Goal: Task Accomplishment & Management: Manage account settings

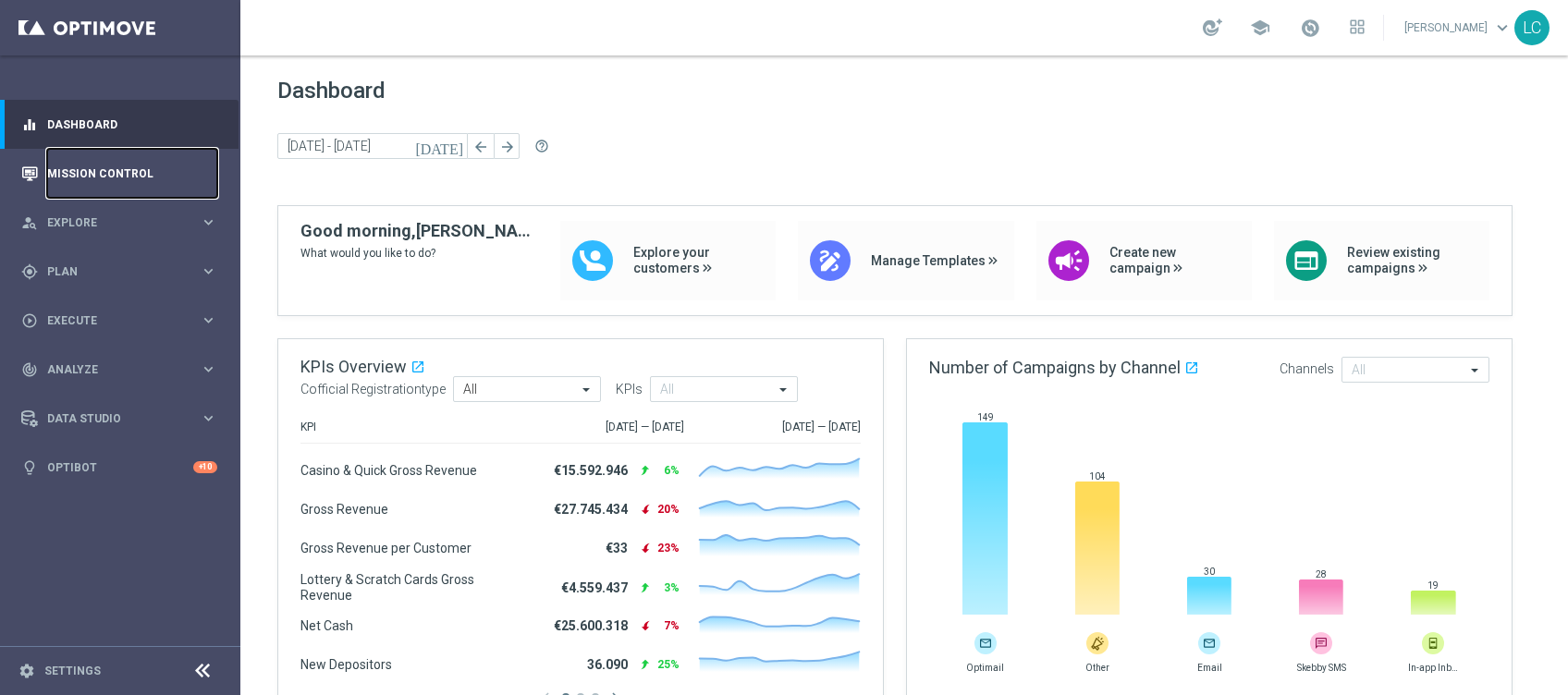
click at [100, 171] on link "Mission Control" at bounding box center [132, 174] width 170 height 49
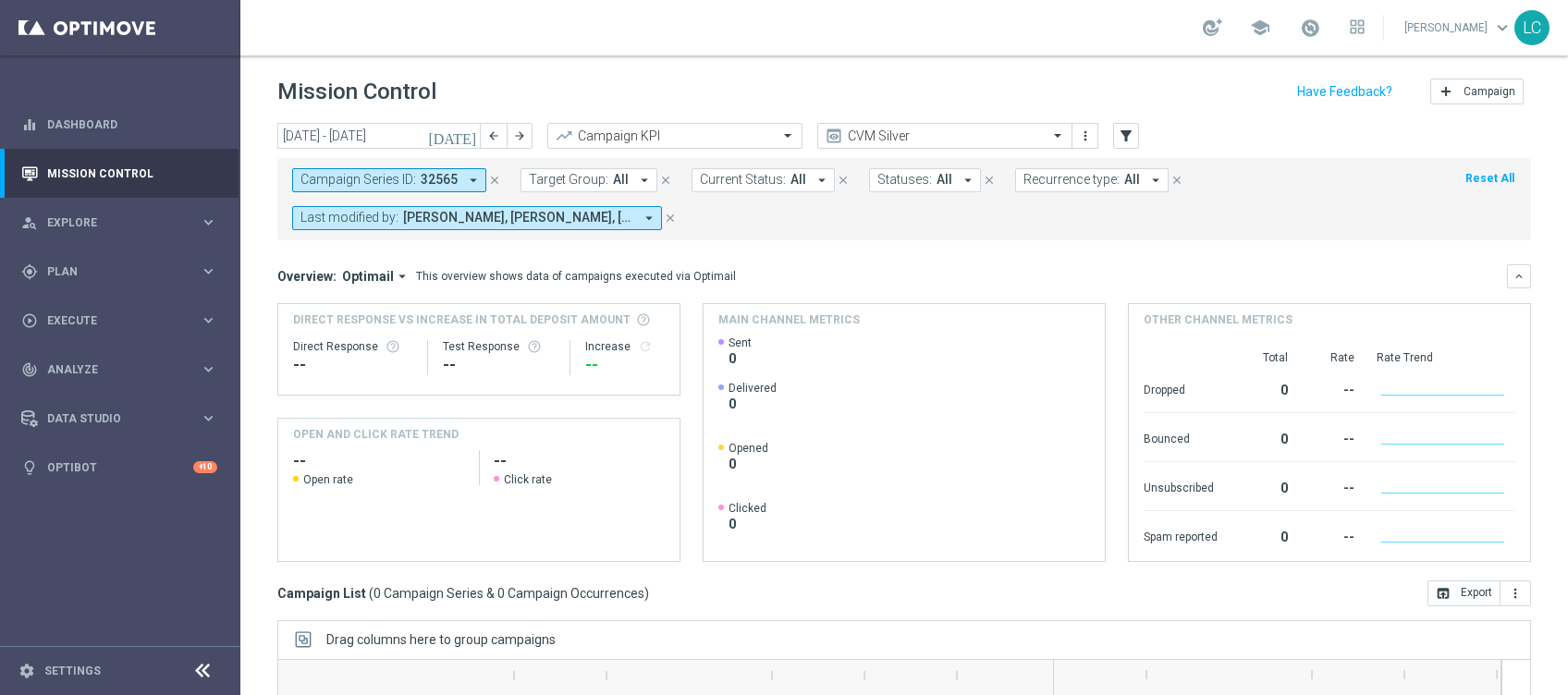
click at [488, 177] on icon "close" at bounding box center [494, 180] width 13 height 13
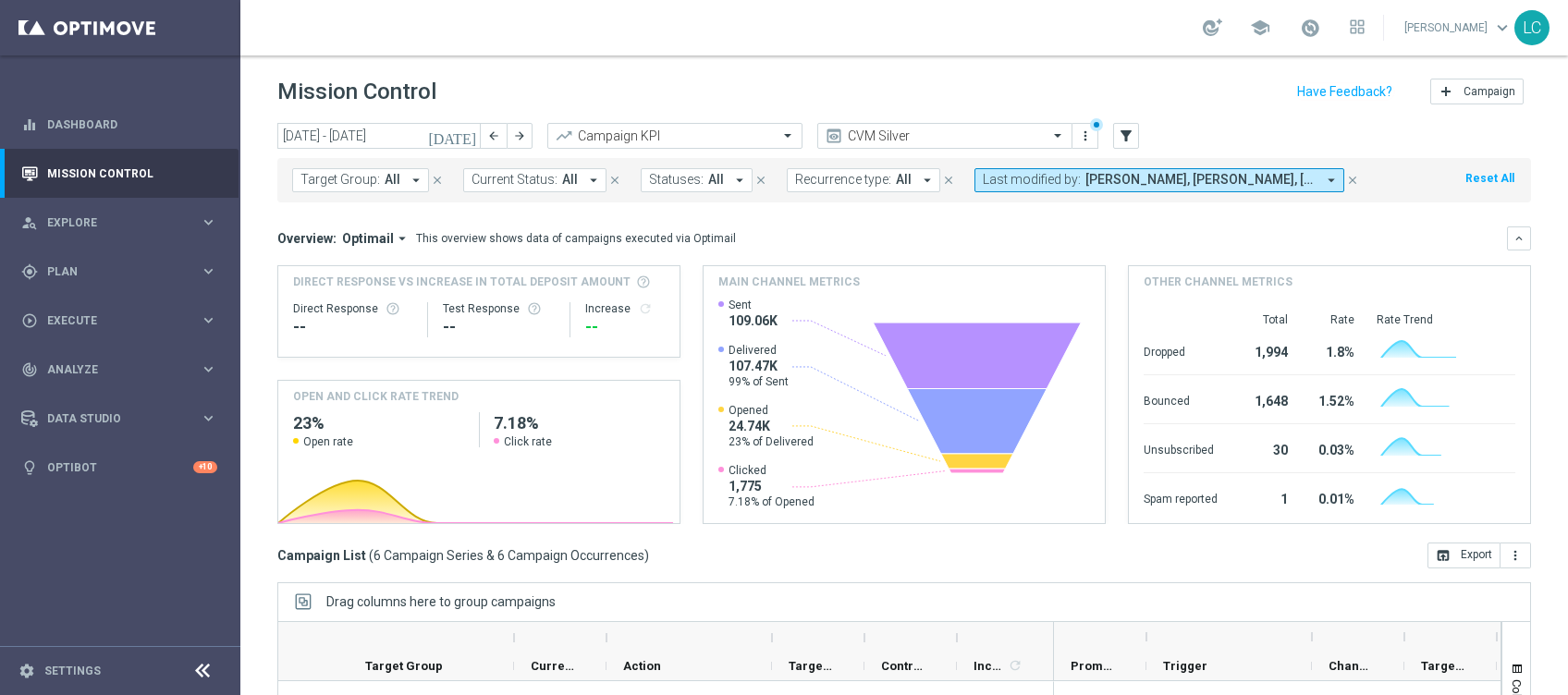
click at [367, 173] on span "Target Group:" at bounding box center [340, 179] width 79 height 16
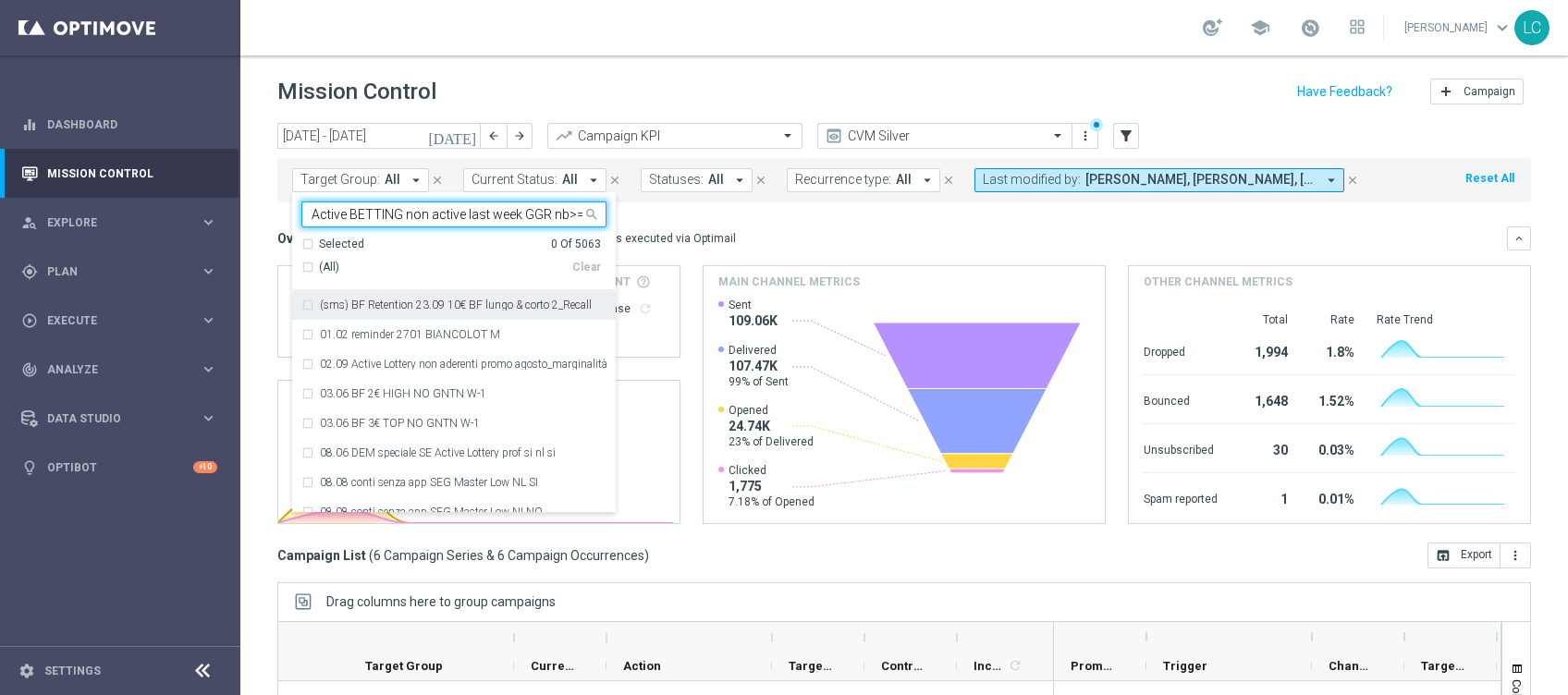
scroll to position [0, 37]
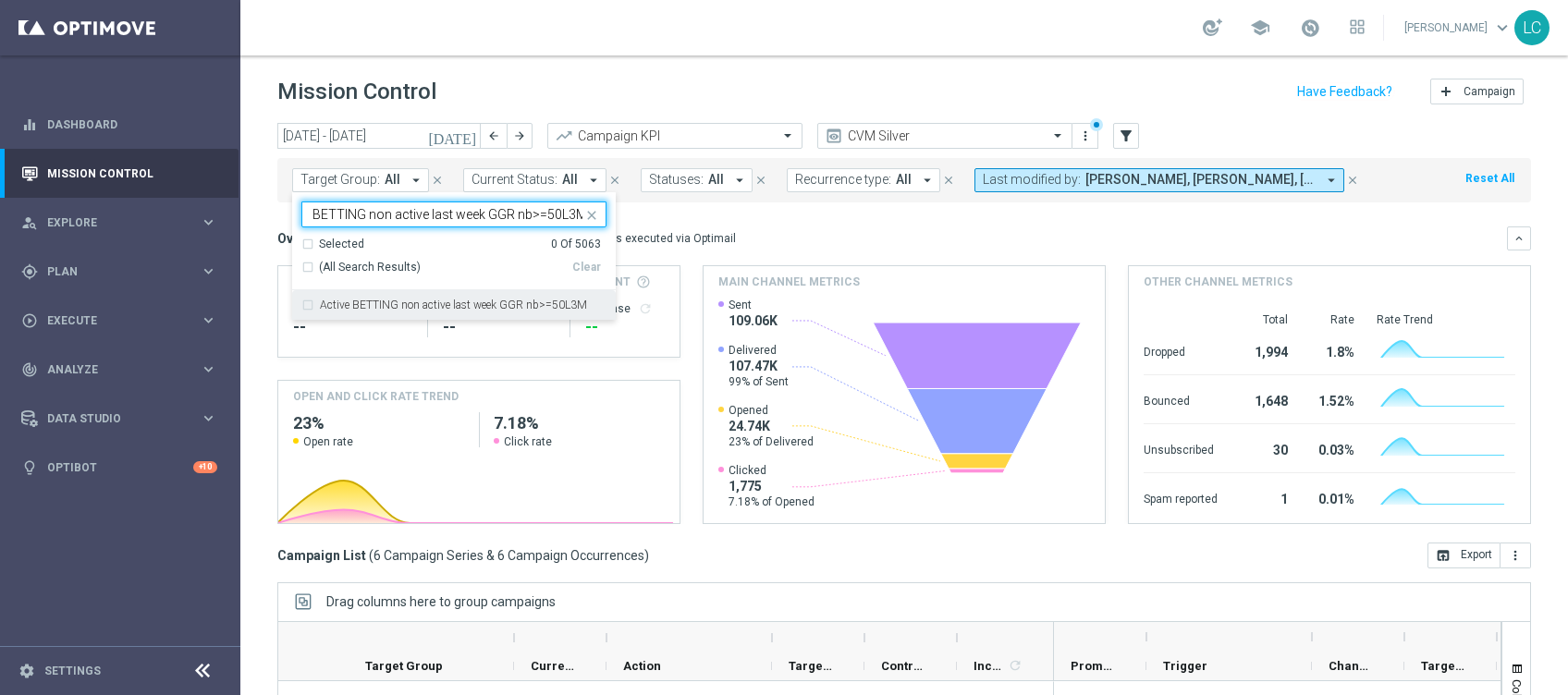
click at [343, 306] on label "Active BETTING non active last week GGR nb>=50L3M" at bounding box center [453, 305] width 267 height 11
type input "Active BETTING non active last week GGR nb>=50L3M"
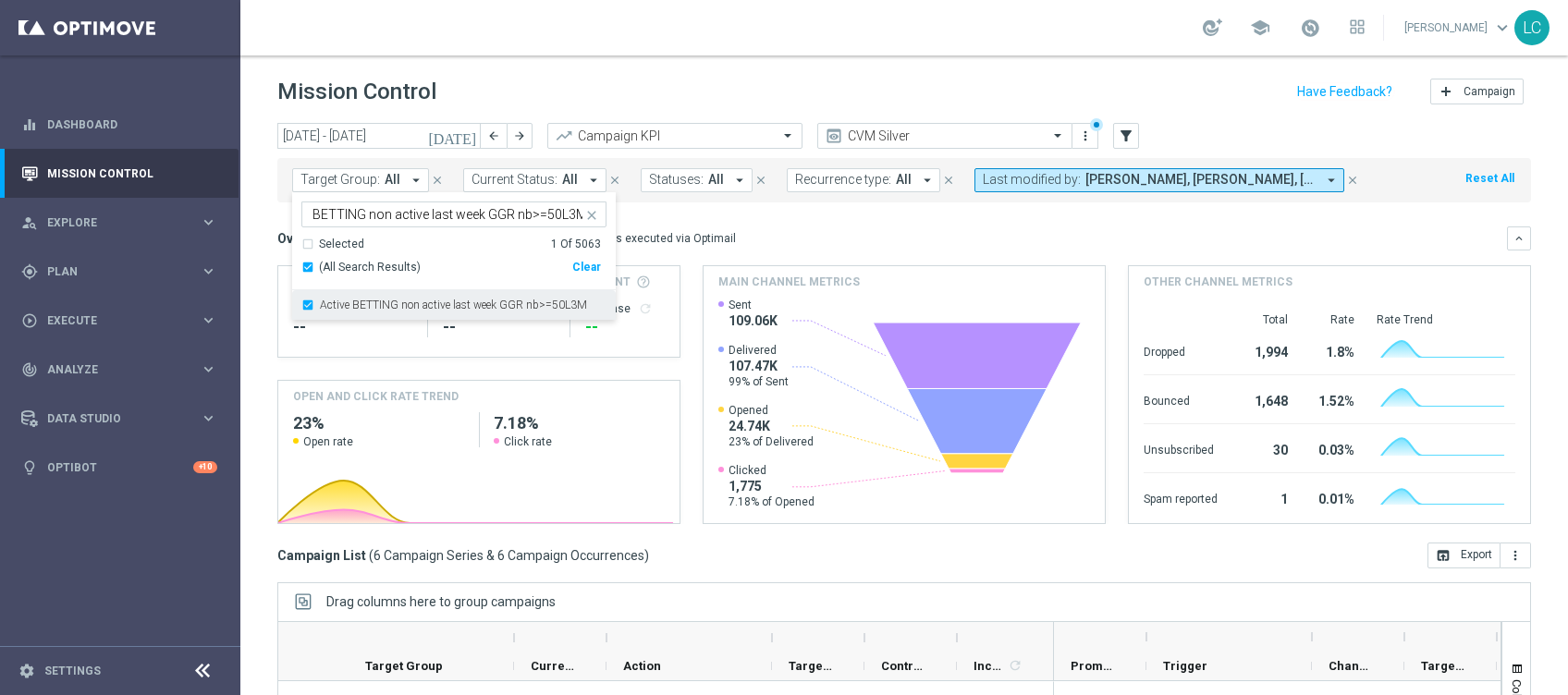
scroll to position [0, 0]
click at [676, 221] on mini-dashboard "Overview: Optimail arrow_drop_down This overview shows data of campaigns execut…" at bounding box center [904, 372] width 1254 height 341
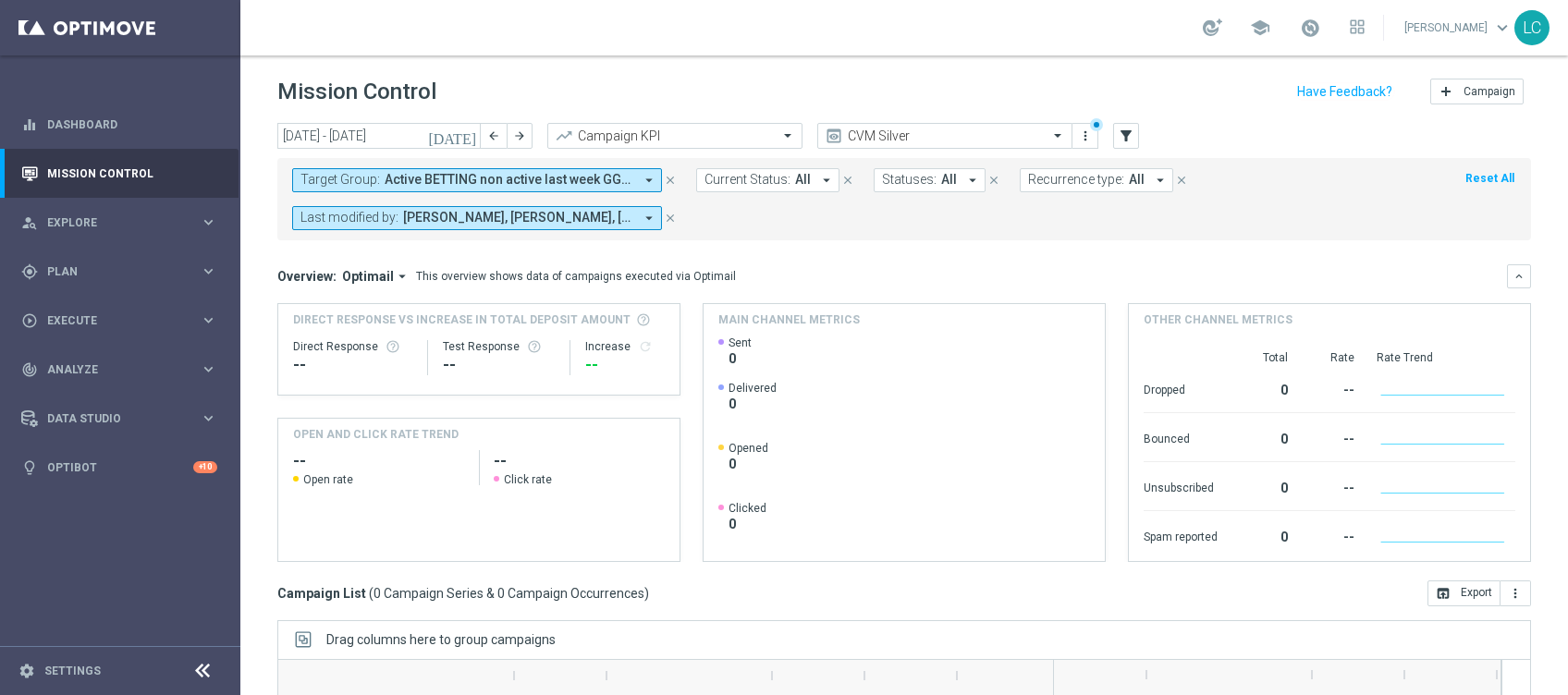
click at [540, 179] on span "Active BETTING non active last week GGR nb>=50L3M" at bounding box center [508, 179] width 249 height 16
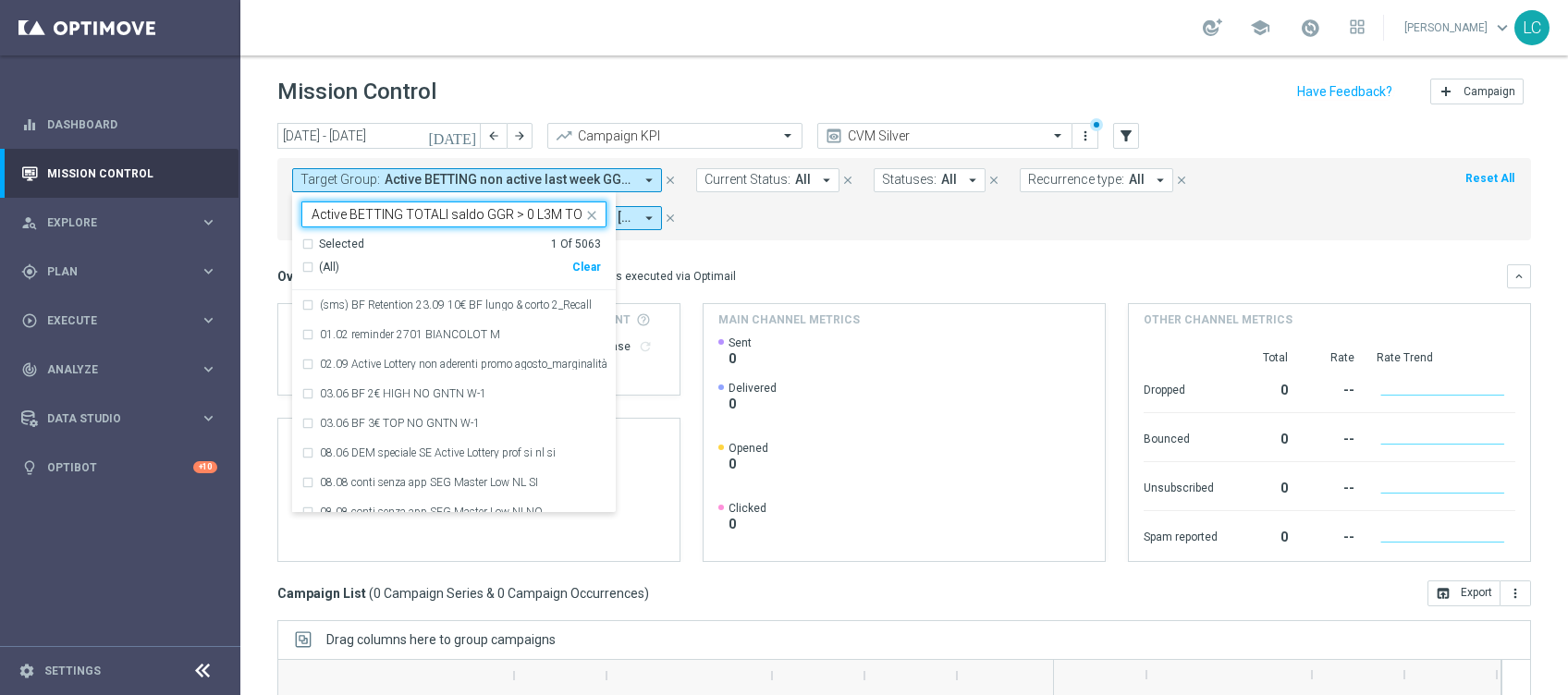
scroll to position [0, 2]
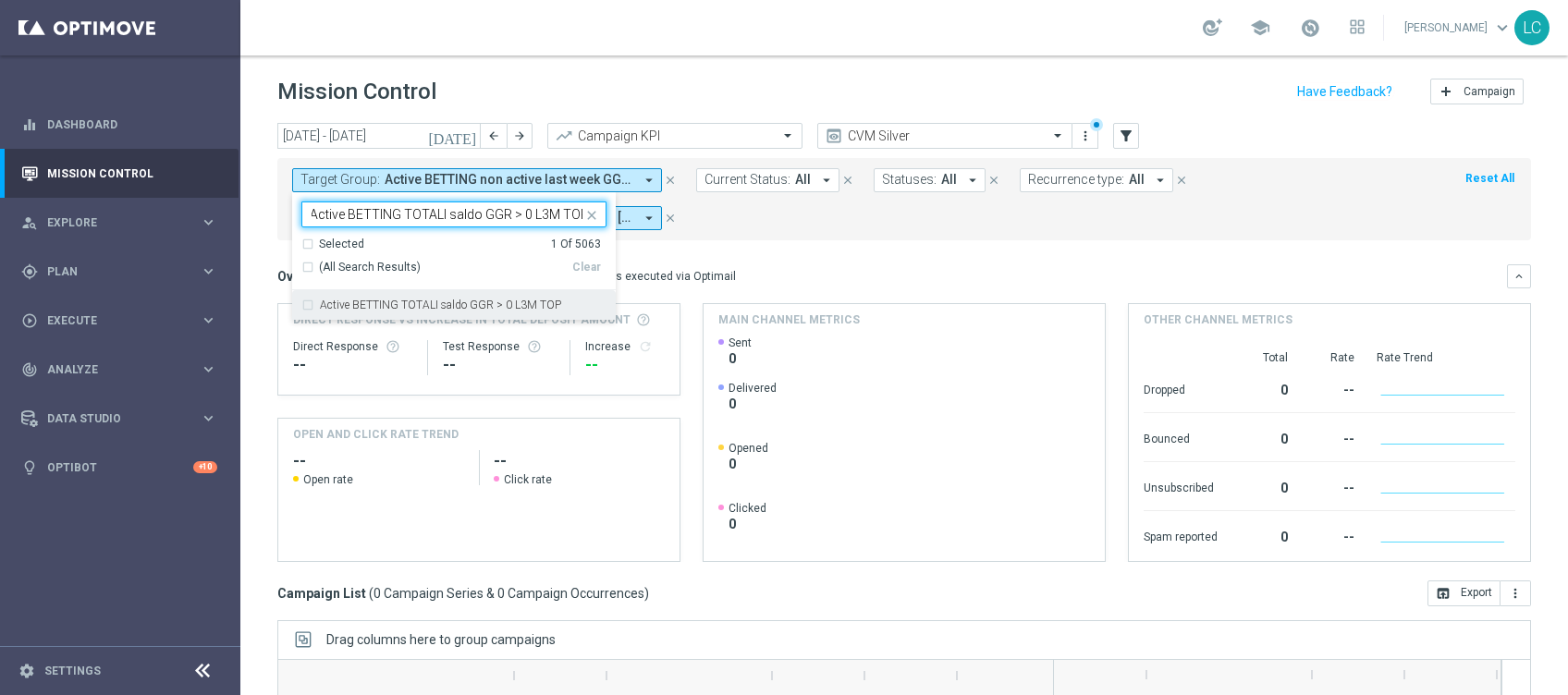
click at [417, 309] on label "Active BETTING TOTALI saldo GGR > 0 L3M TOP" at bounding box center [440, 305] width 242 height 11
type input "Active BETTING TOTALI saldo GGR > 0 L3M TOP"
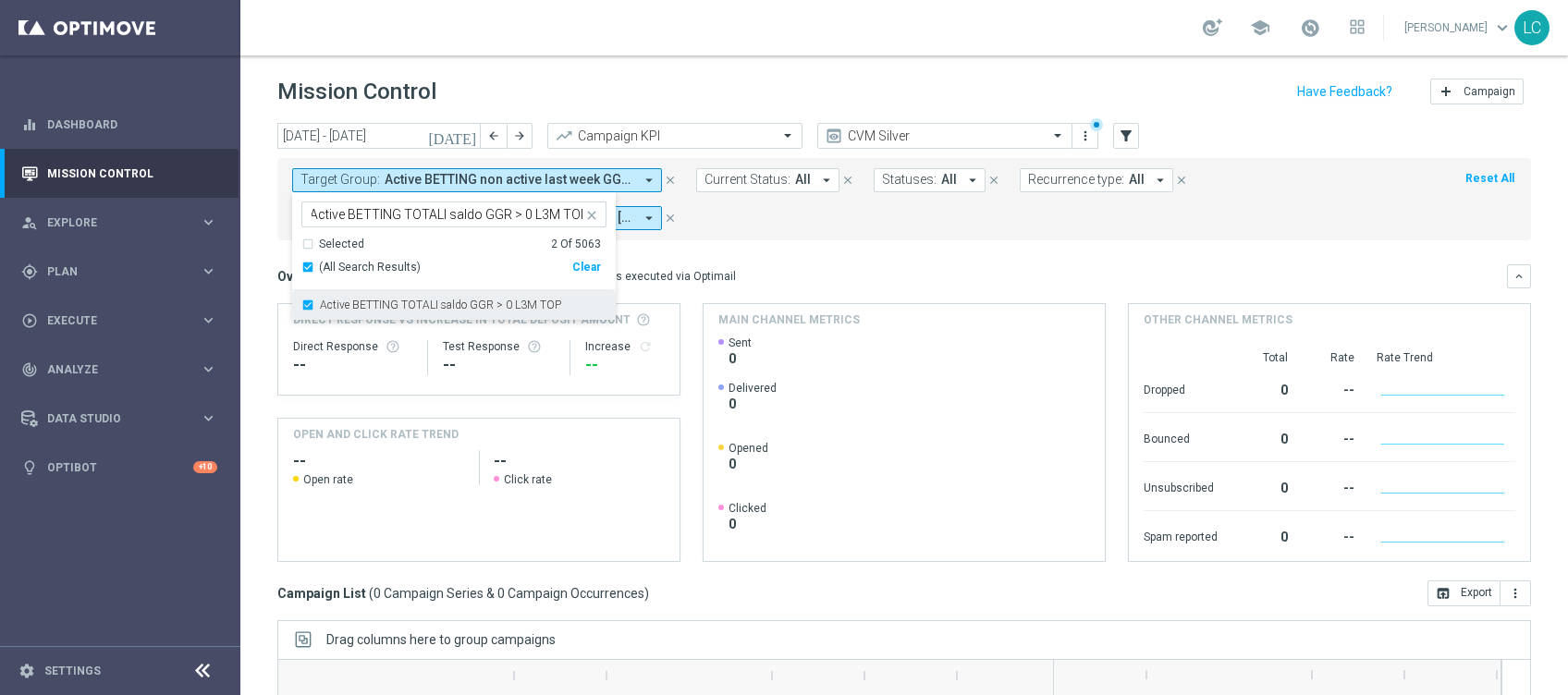
scroll to position [0, 0]
click at [791, 256] on mini-dashboard "Overview: Optimail arrow_drop_down This overview shows data of campaigns execut…" at bounding box center [904, 410] width 1254 height 341
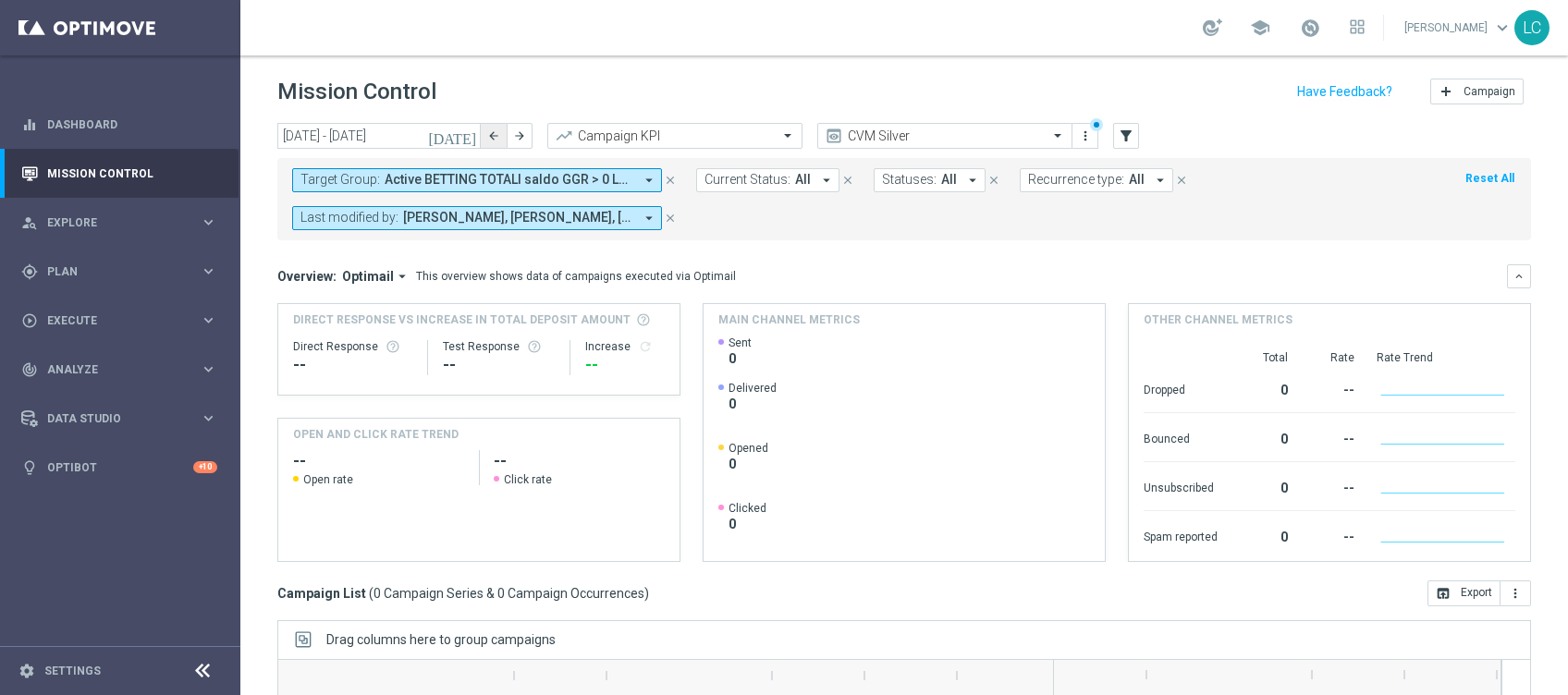
click at [492, 136] on icon "arrow_back" at bounding box center [493, 136] width 13 height 13
type input "15 Sep 2025 - 21 Sep 2025"
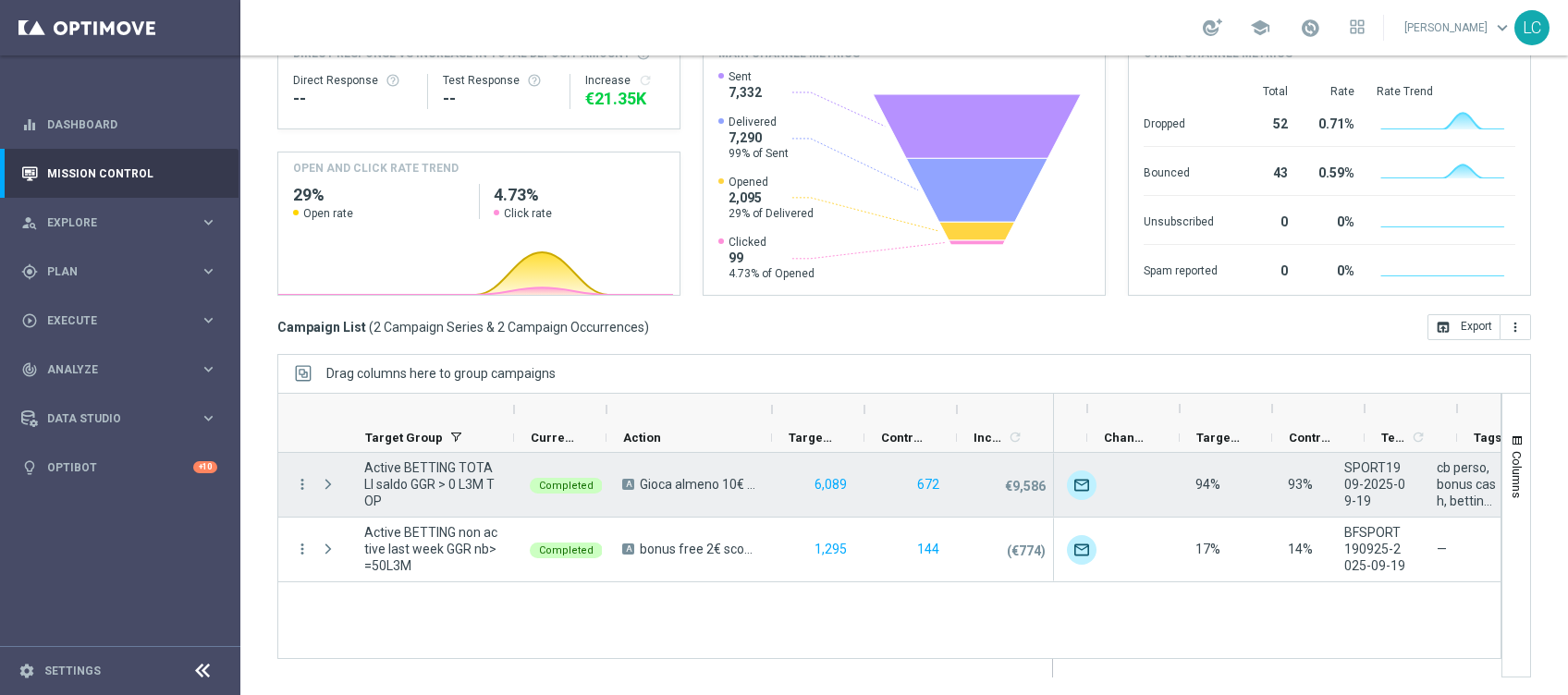
scroll to position [0, 224]
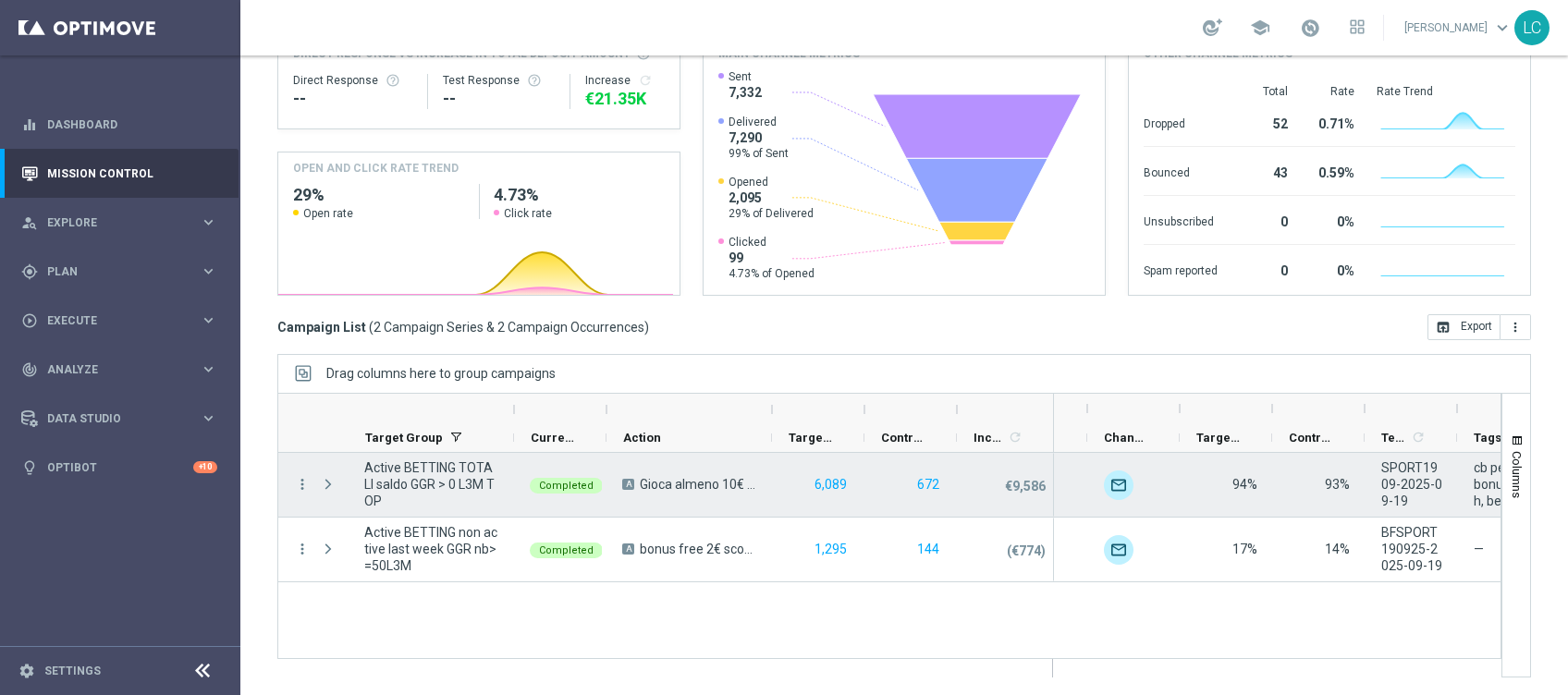
click at [291, 488] on div "more_vert" at bounding box center [295, 485] width 34 height 63
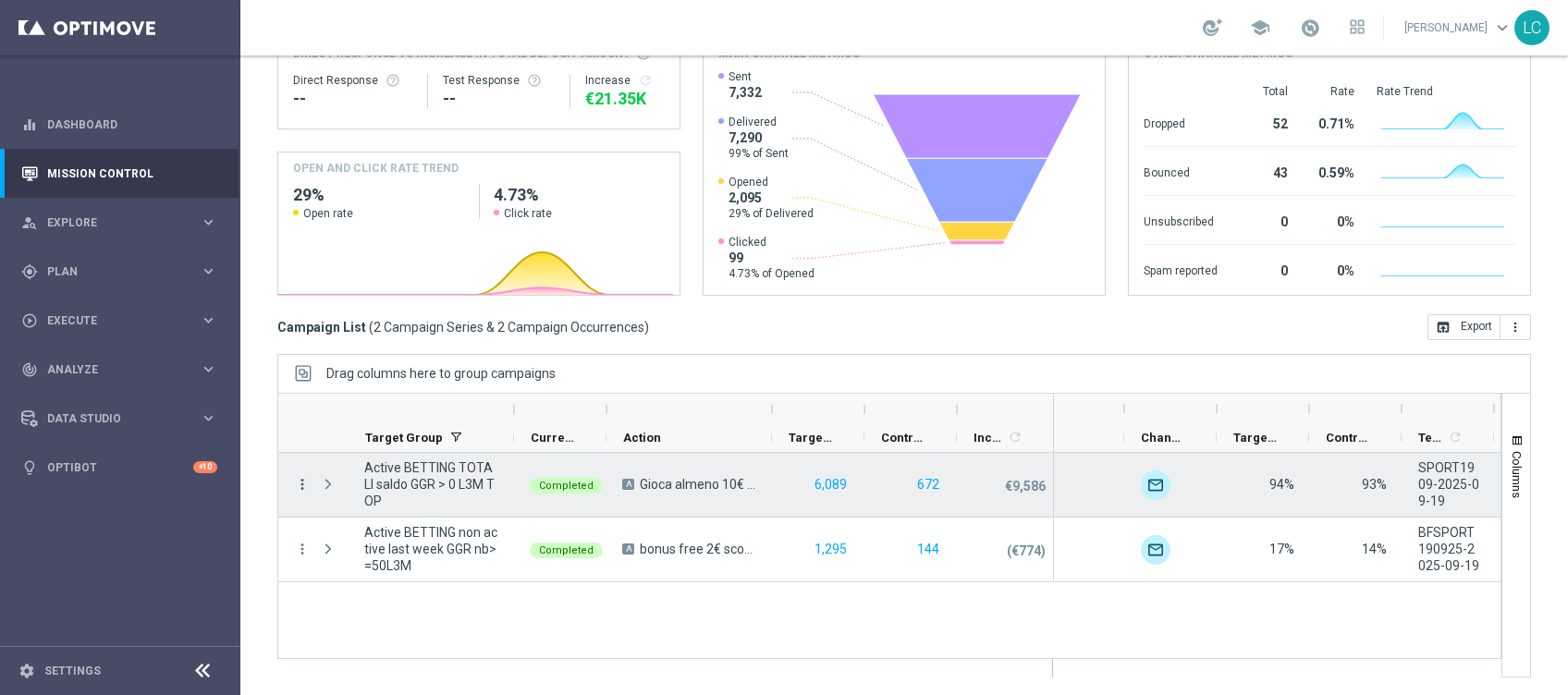
click at [302, 483] on icon "more_vert" at bounding box center [302, 484] width 17 height 17
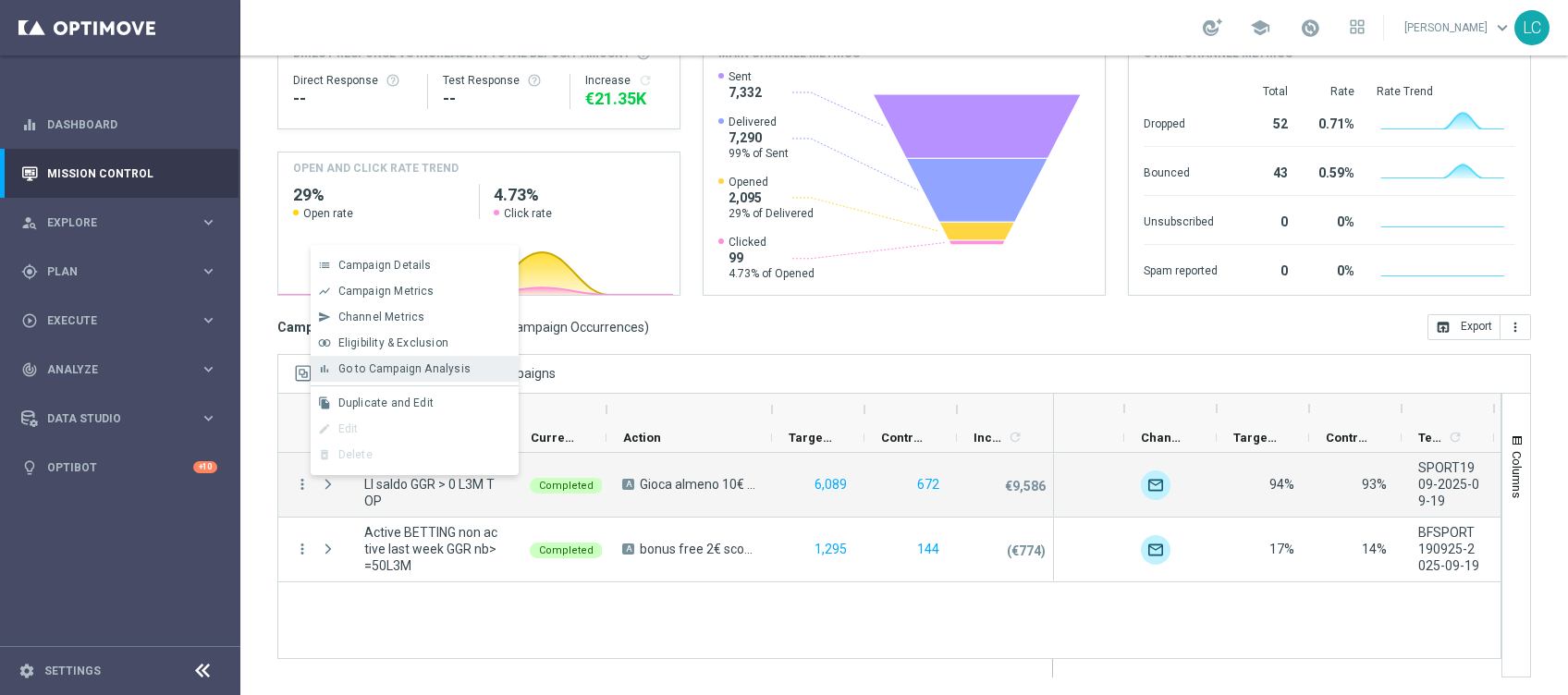
click at [438, 368] on span "Go to Campaign Analysis" at bounding box center [405, 368] width 132 height 13
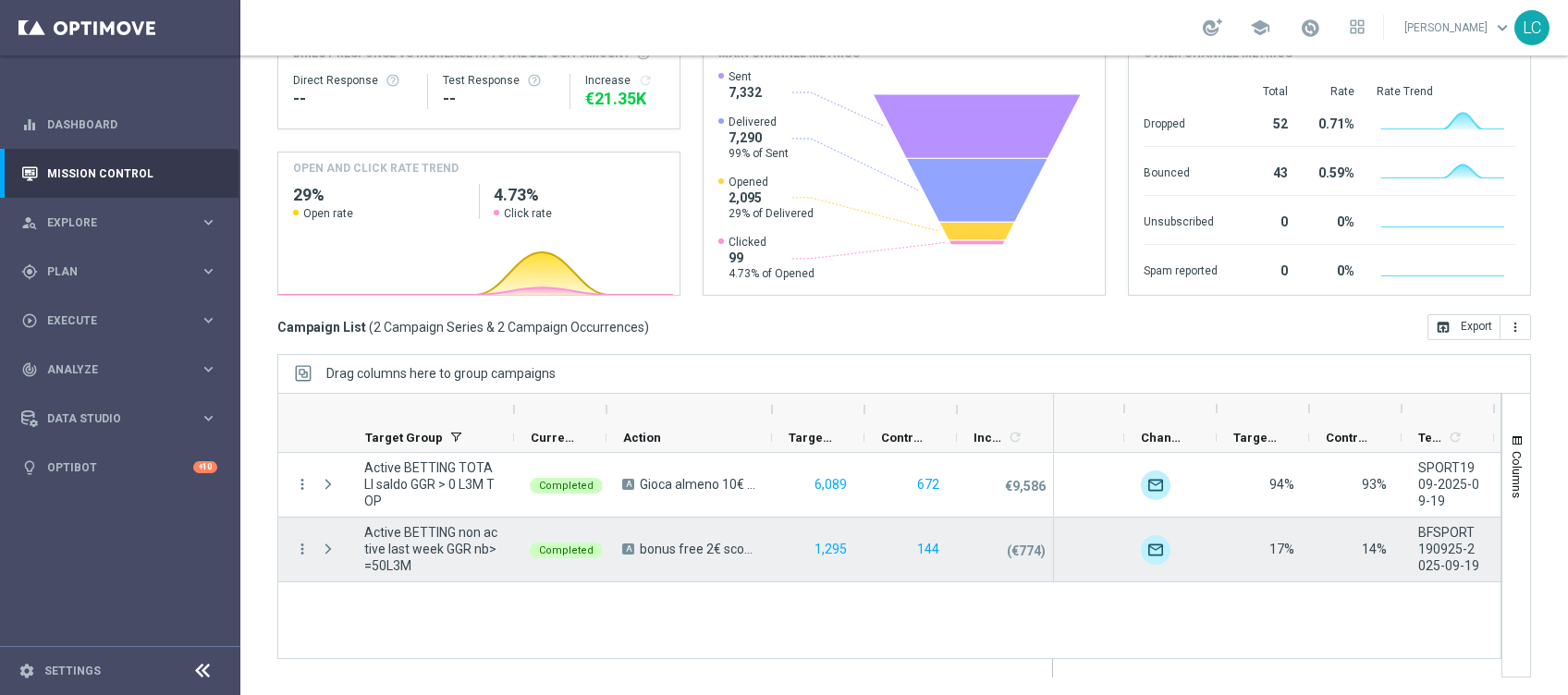
click at [288, 543] on div "more_vert" at bounding box center [295, 549] width 34 height 63
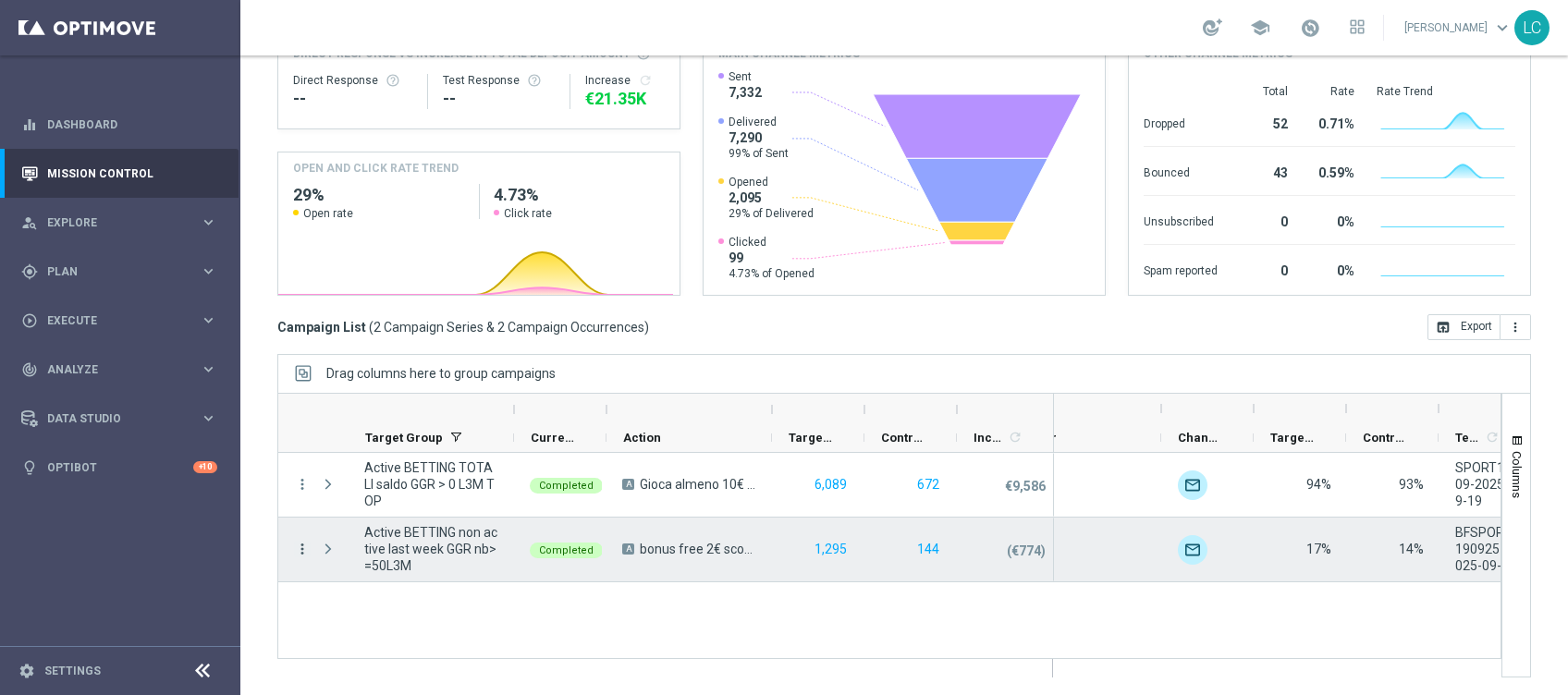
click at [297, 546] on icon "more_vert" at bounding box center [302, 549] width 17 height 17
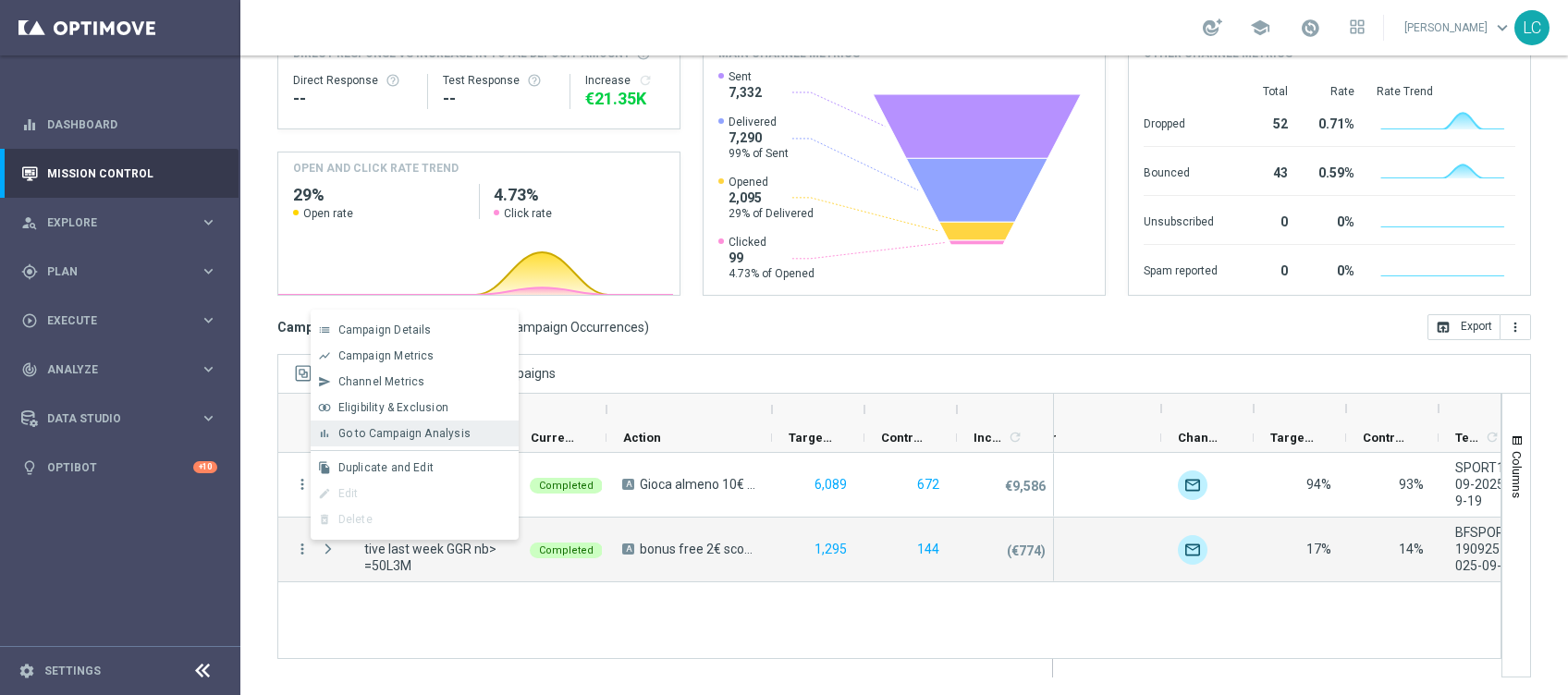
click at [424, 436] on span "Go to Campaign Analysis" at bounding box center [405, 434] width 132 height 13
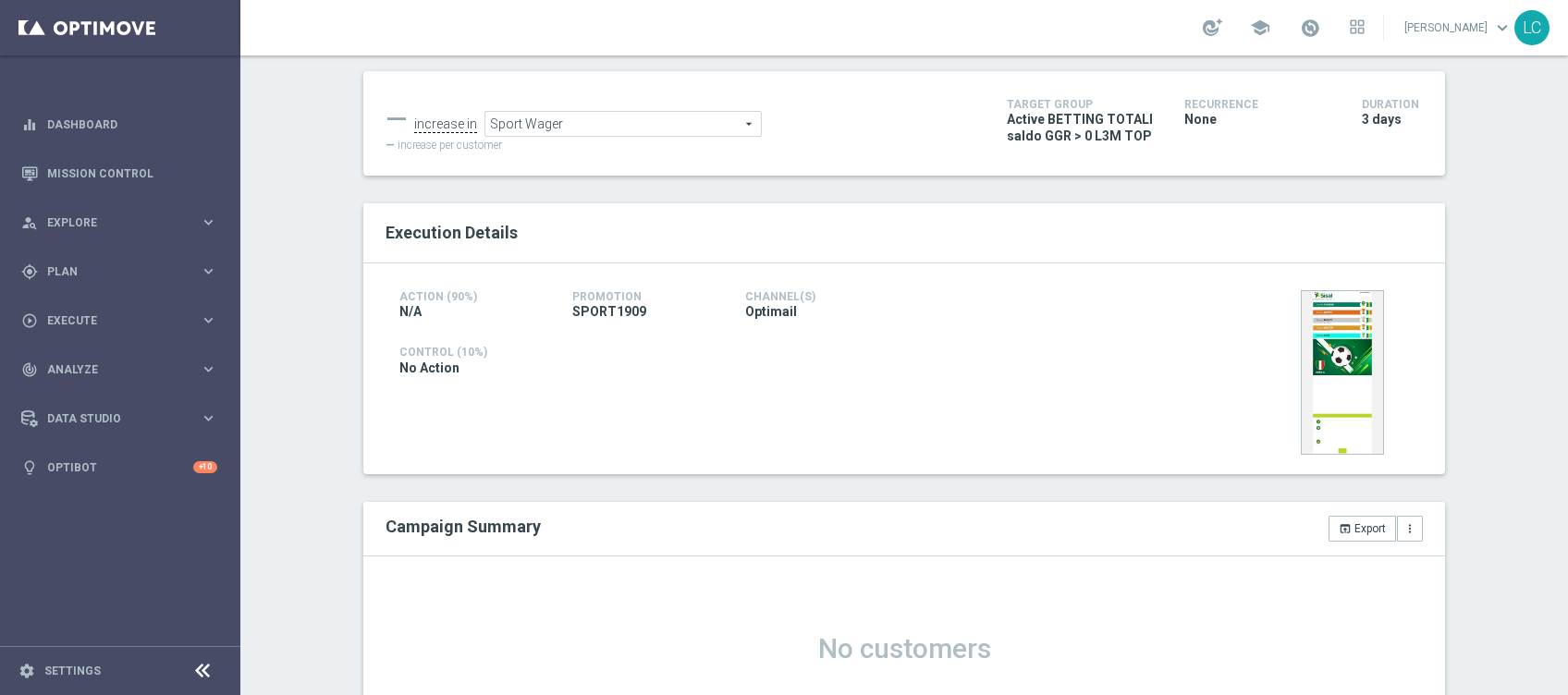
scroll to position [204, 0]
click at [655, 122] on span "Sport Wager" at bounding box center [622, 128] width 275 height 24
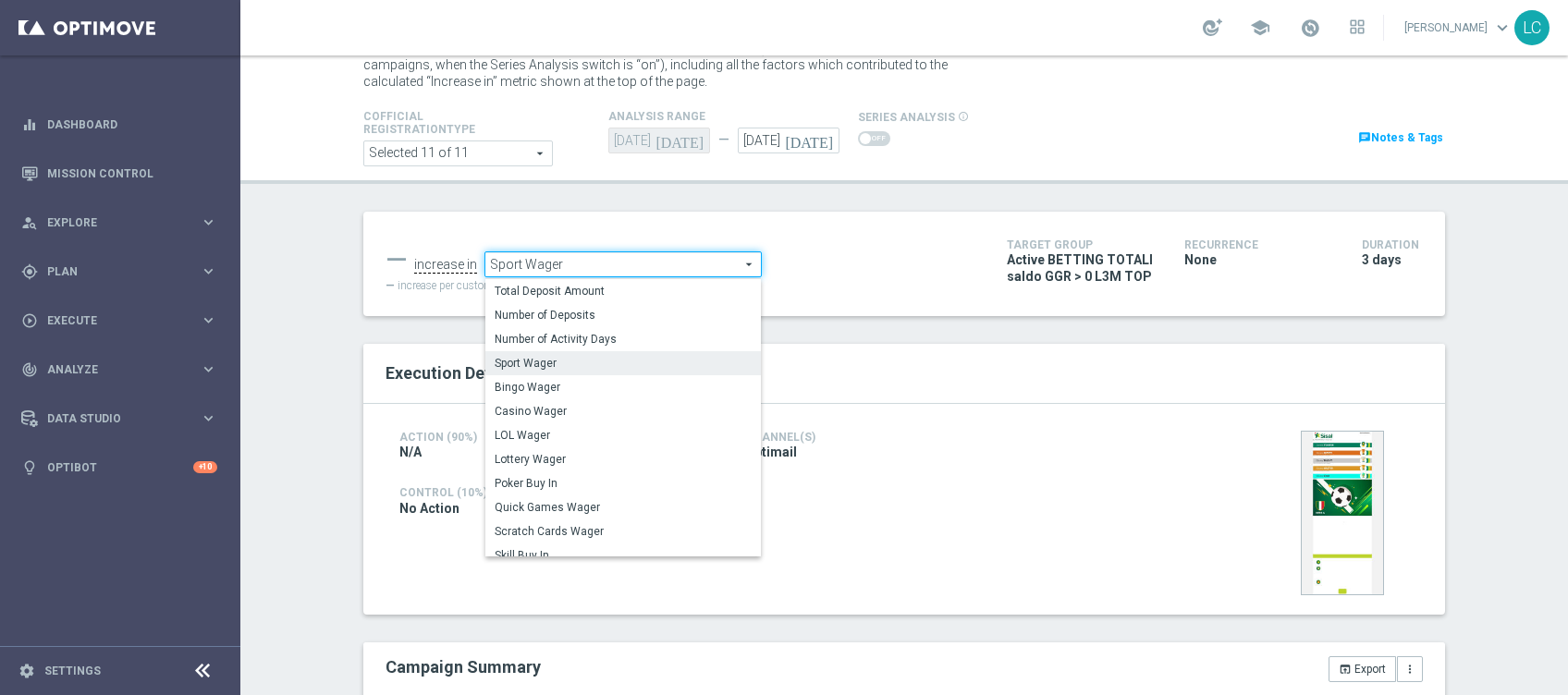
scroll to position [77, 0]
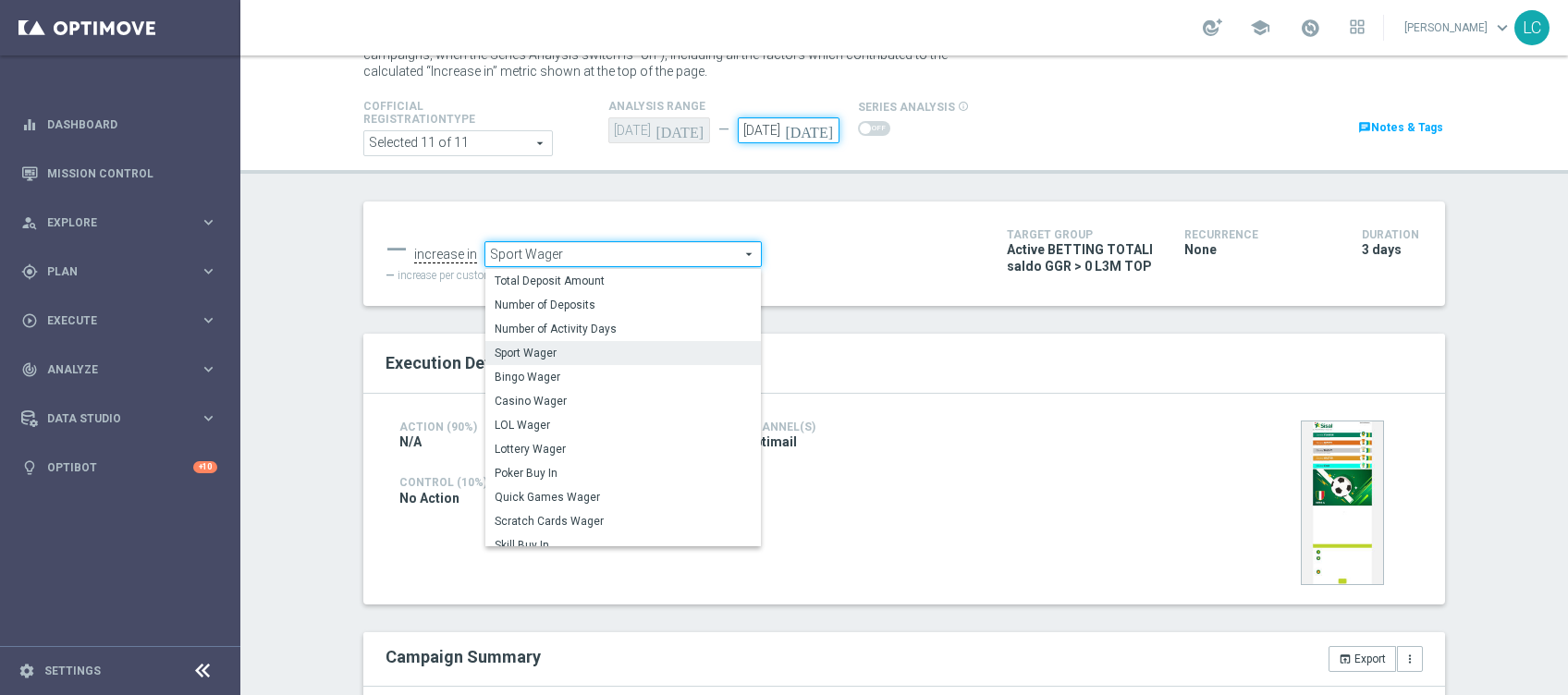
click at [804, 123] on input "[DATE]" at bounding box center [788, 131] width 102 height 26
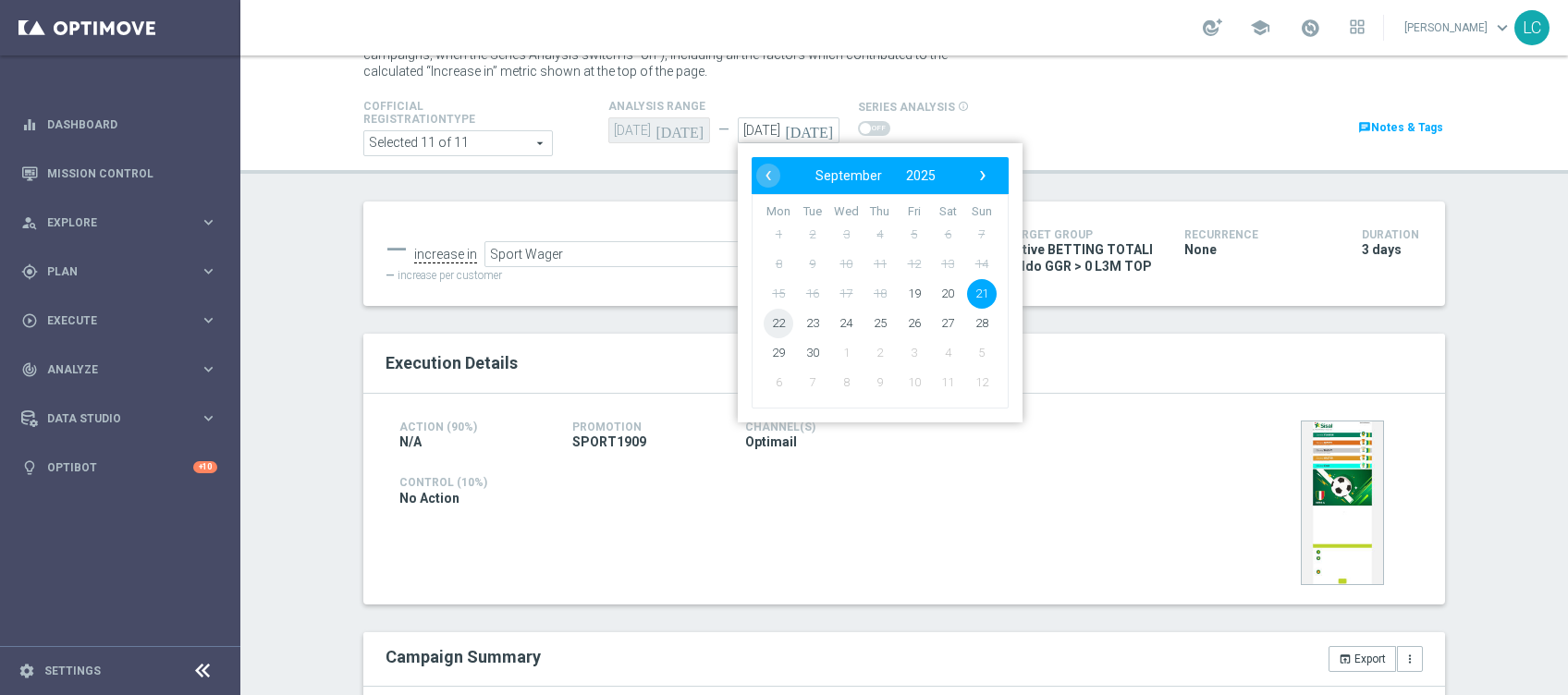
click at [774, 315] on span "22" at bounding box center [779, 324] width 30 height 30
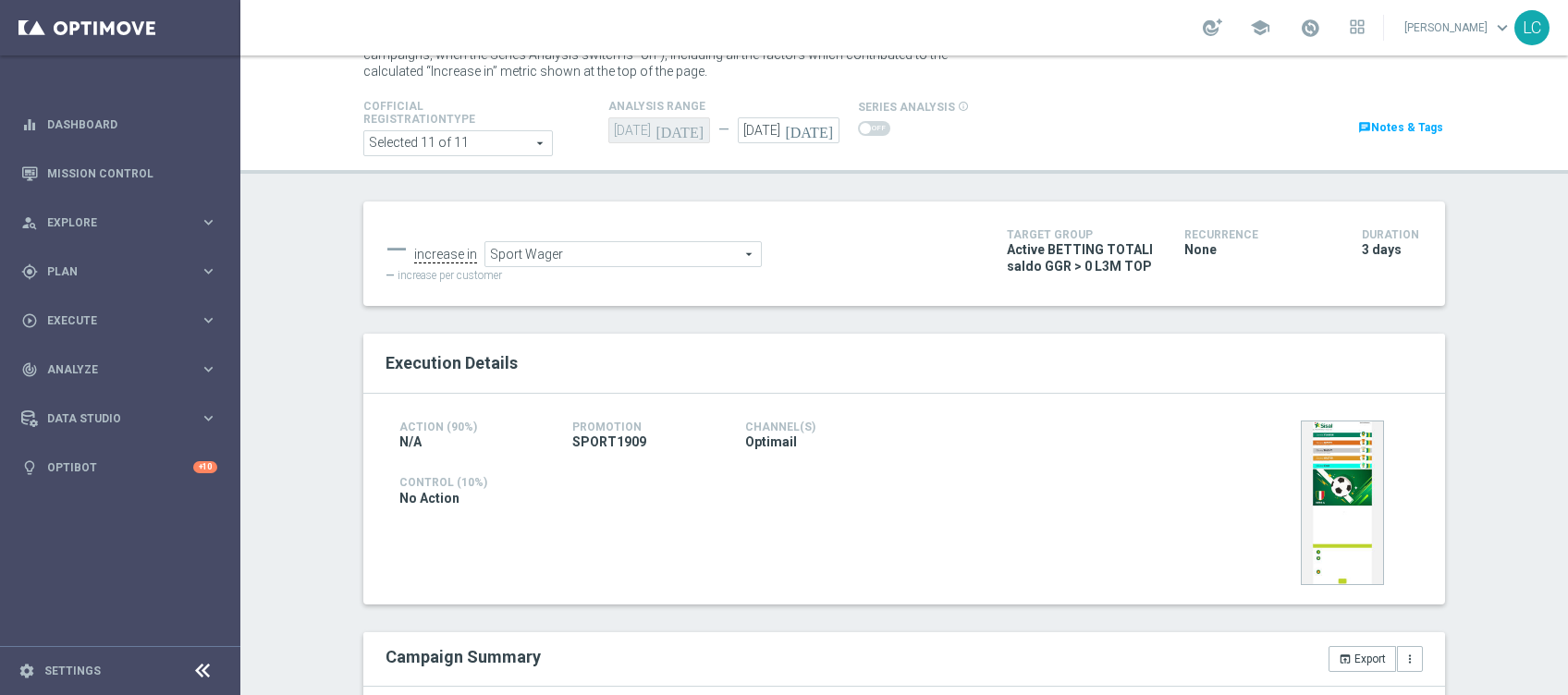
type input "[DATE]"
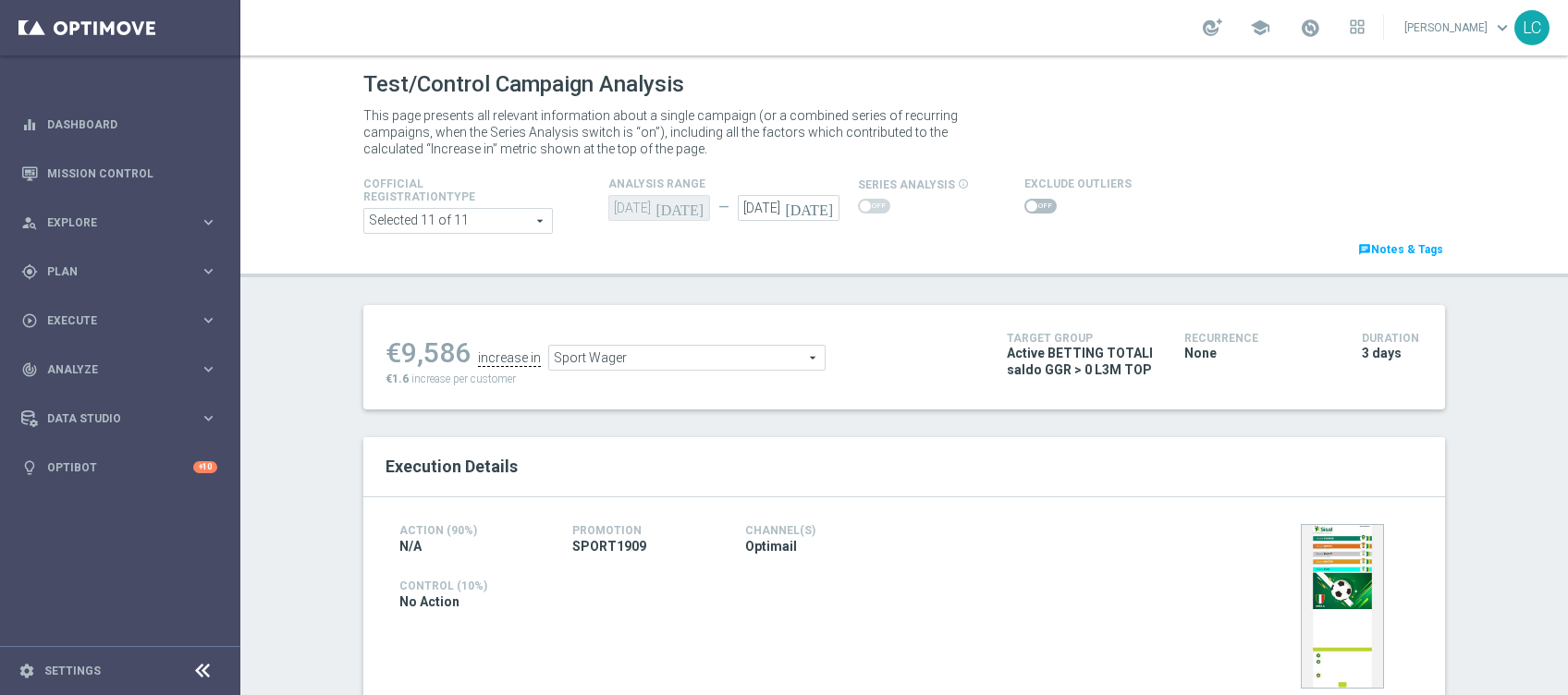
click at [653, 358] on span "Sport Wager" at bounding box center [687, 358] width 275 height 24
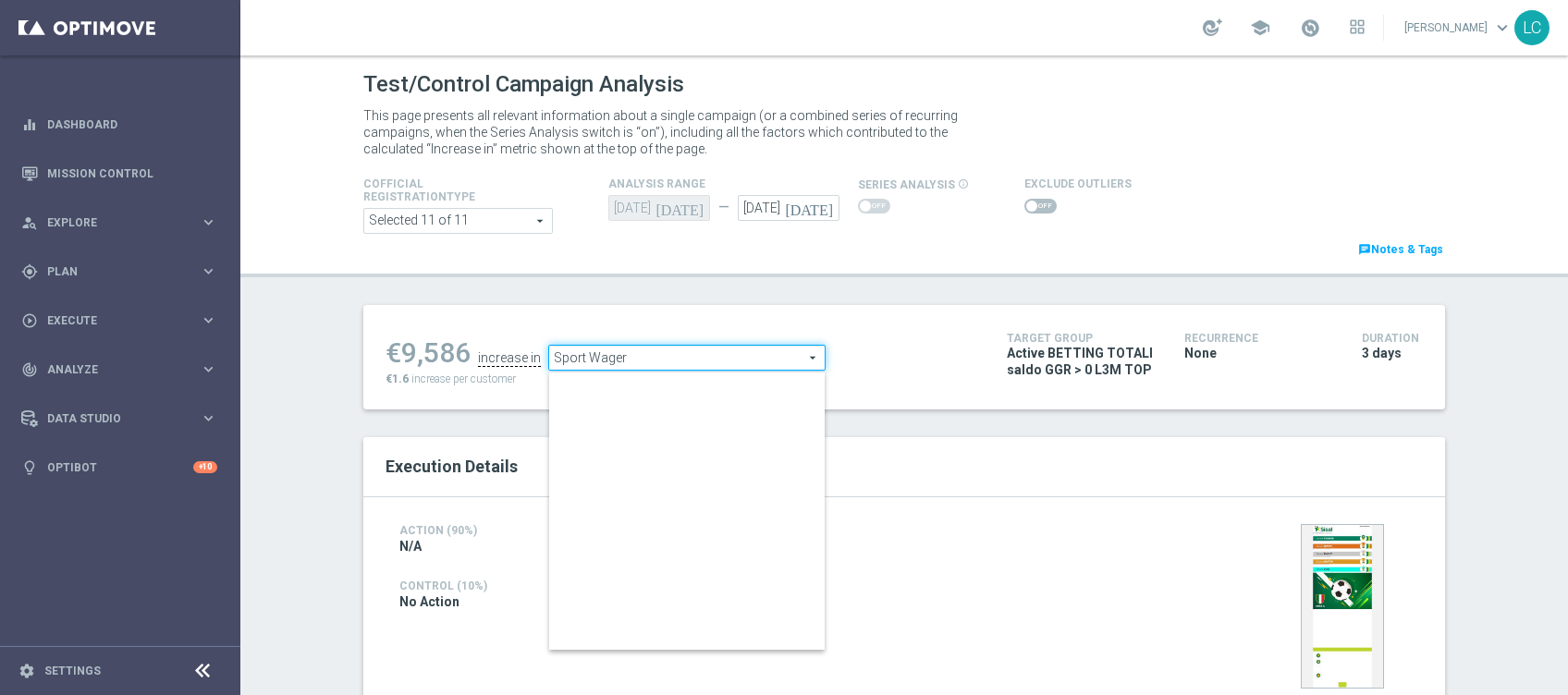
scroll to position [288, 0]
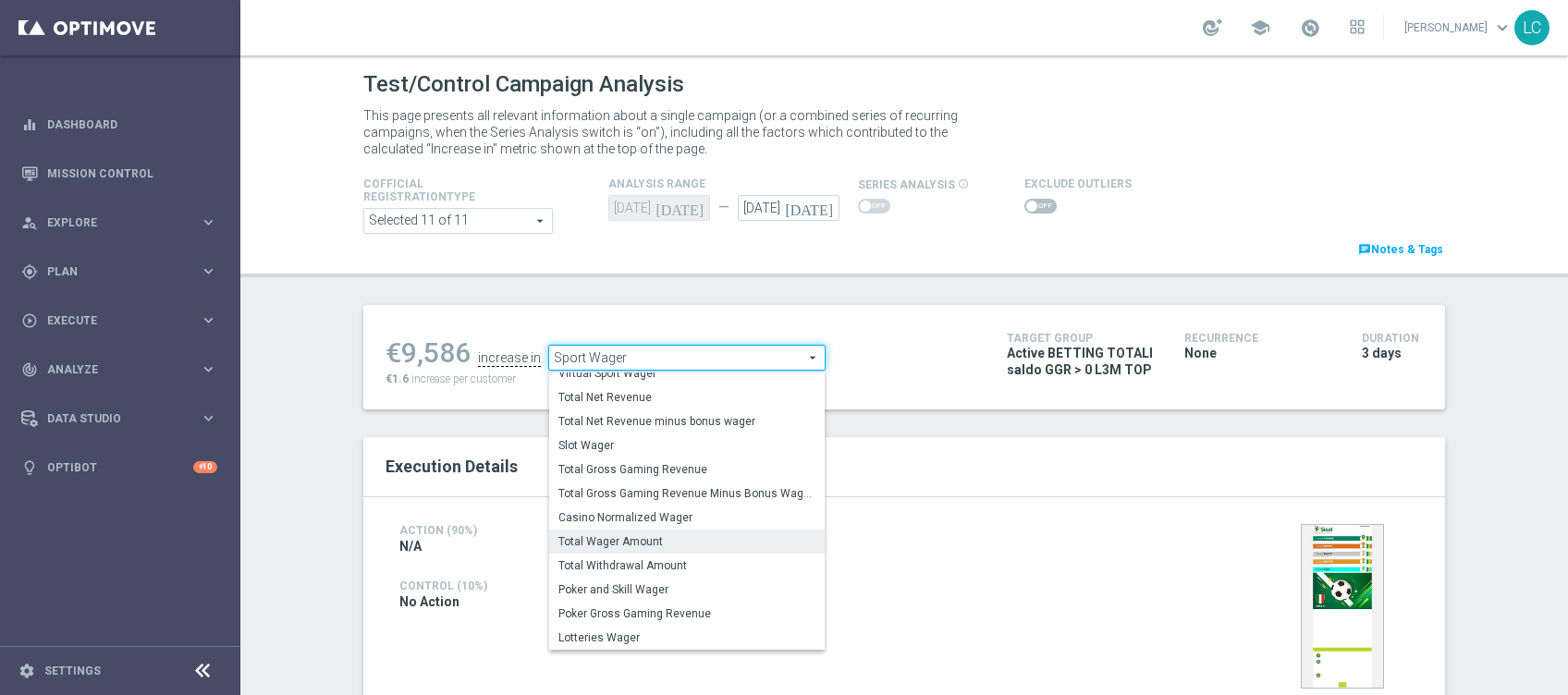
click at [673, 542] on span "Total Wager Amount" at bounding box center [687, 542] width 257 height 15
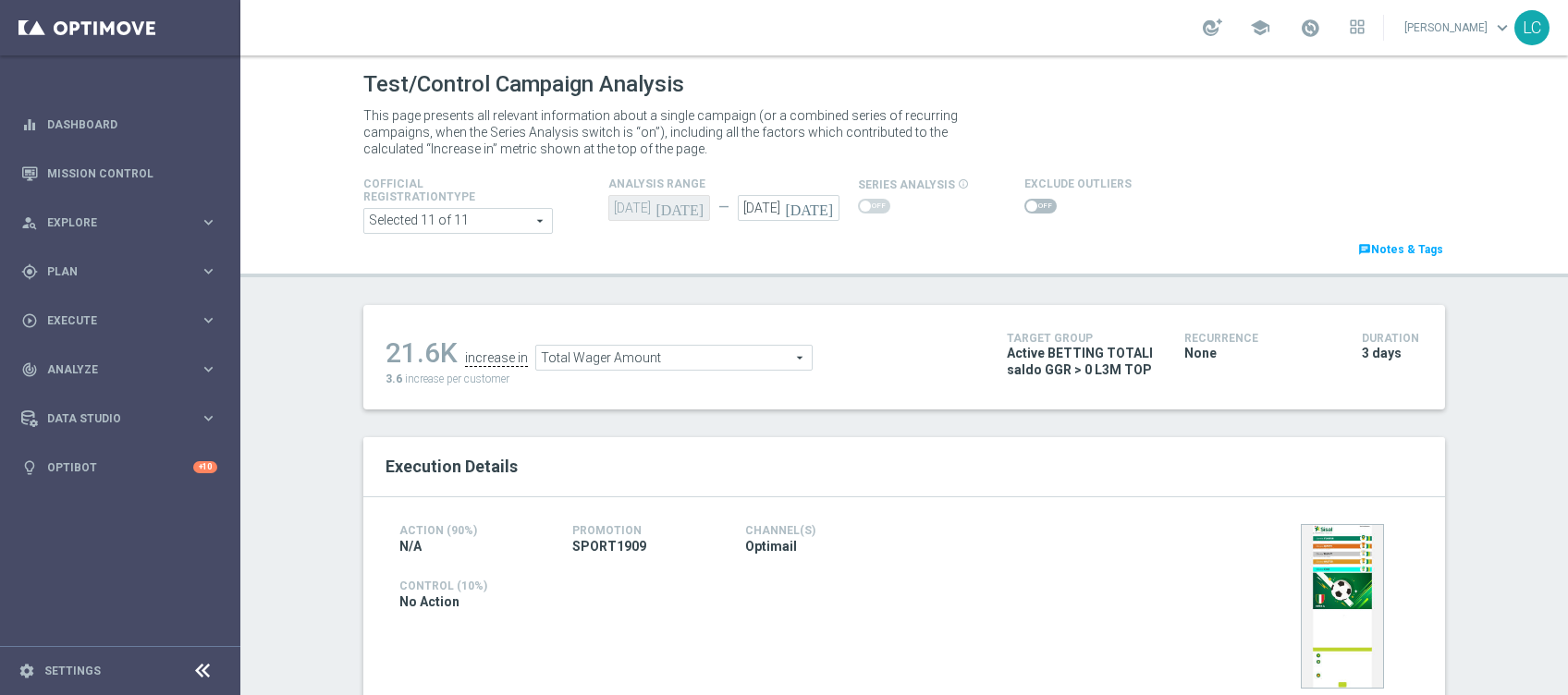
click at [635, 355] on span "Total Wager Amount" at bounding box center [673, 358] width 275 height 24
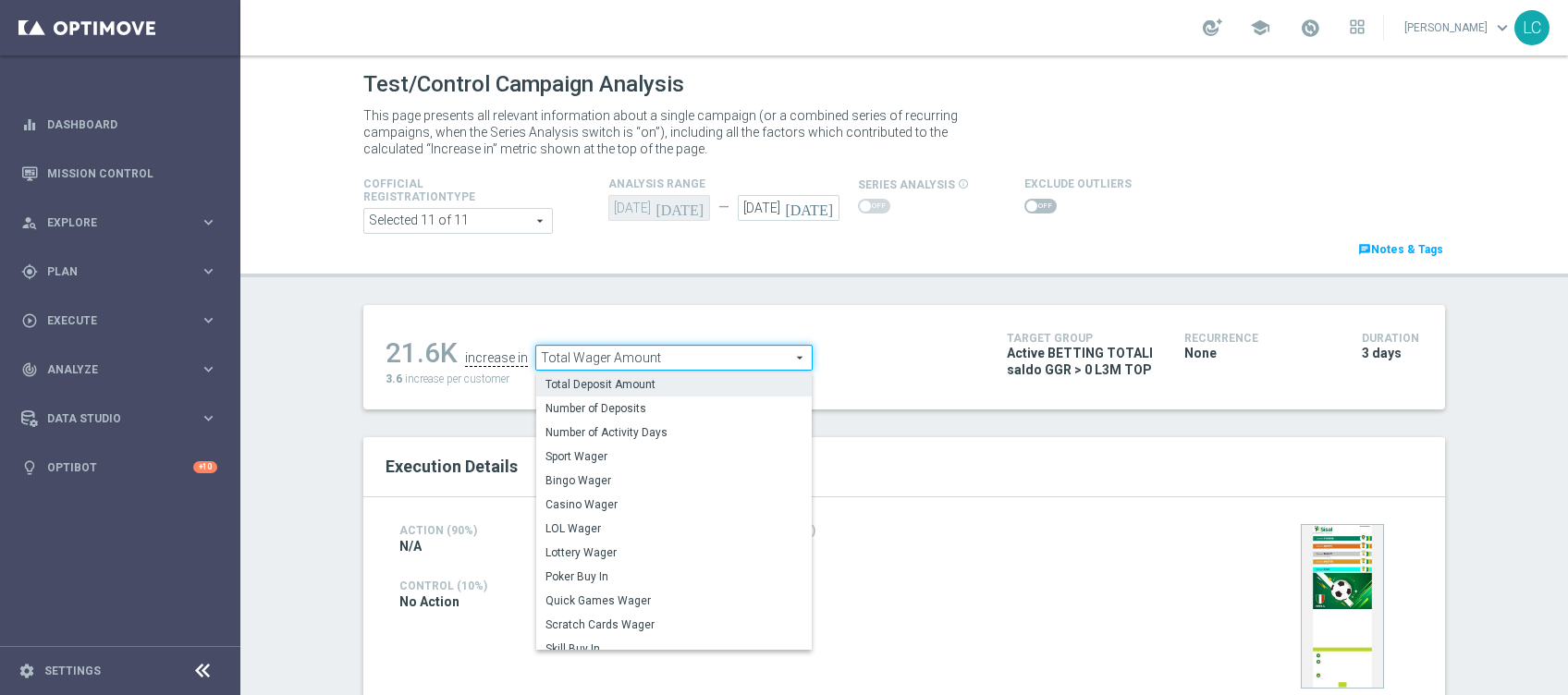
click at [633, 391] on span "Total Deposit Amount" at bounding box center [674, 384] width 257 height 15
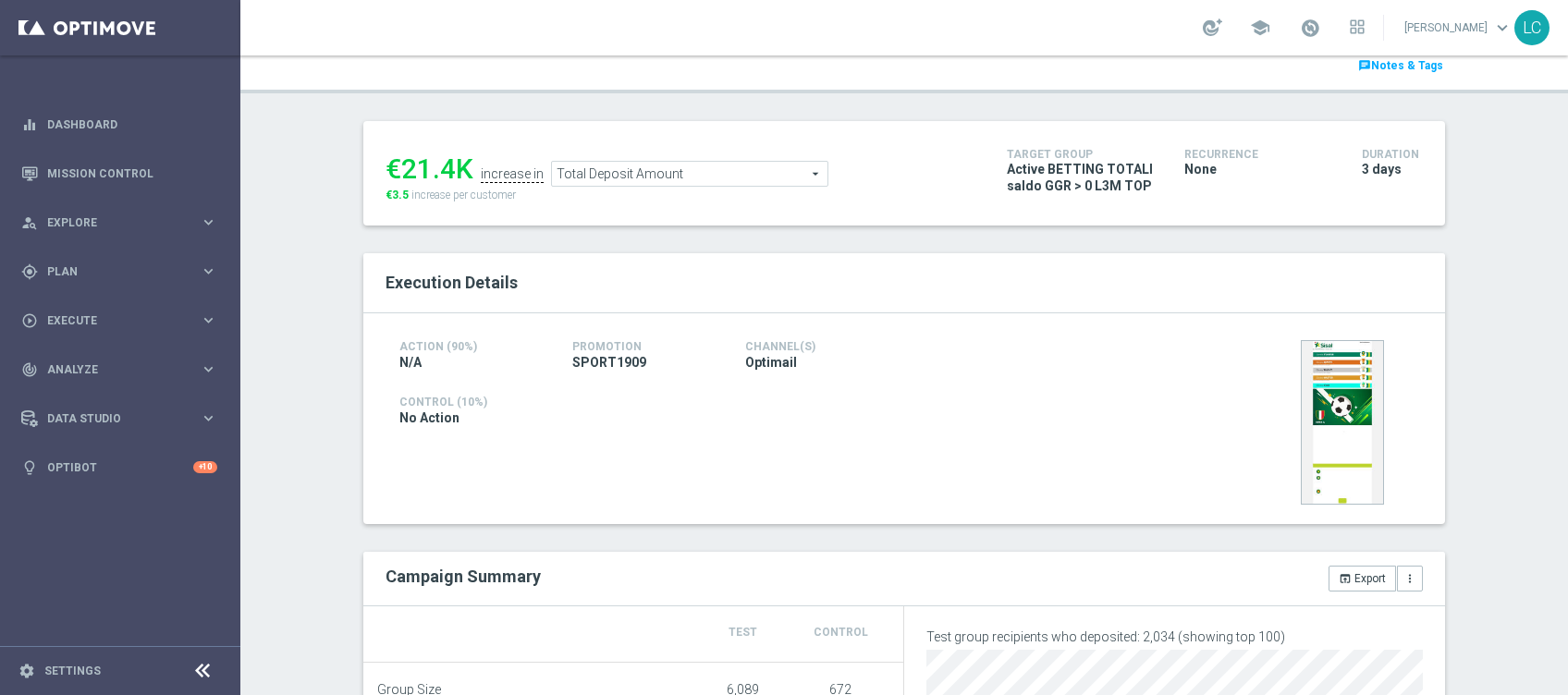
scroll to position [148, 0]
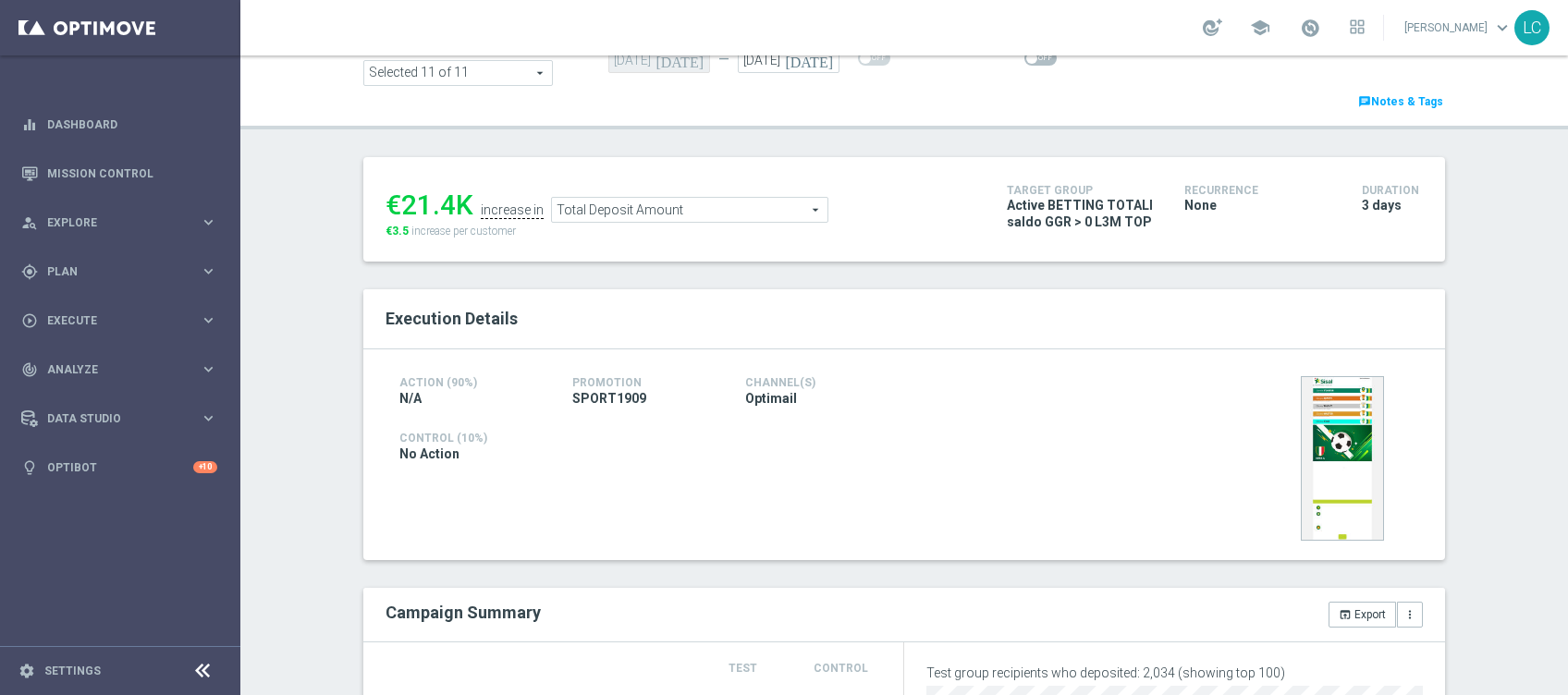
click at [691, 215] on span "Total Deposit Amount" at bounding box center [689, 210] width 275 height 24
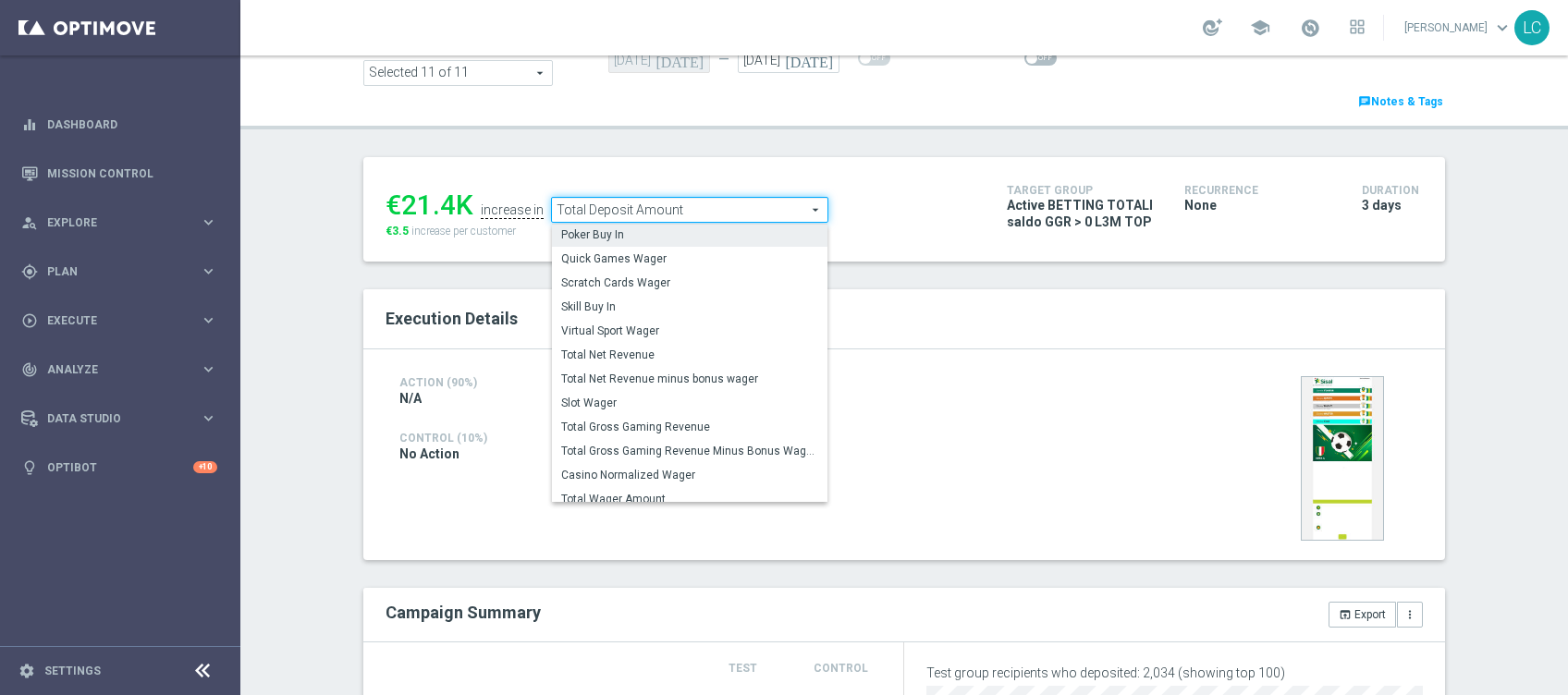
scroll to position [189, 0]
click at [644, 424] on span "Total Gross Gaming Revenue" at bounding box center [690, 424] width 257 height 15
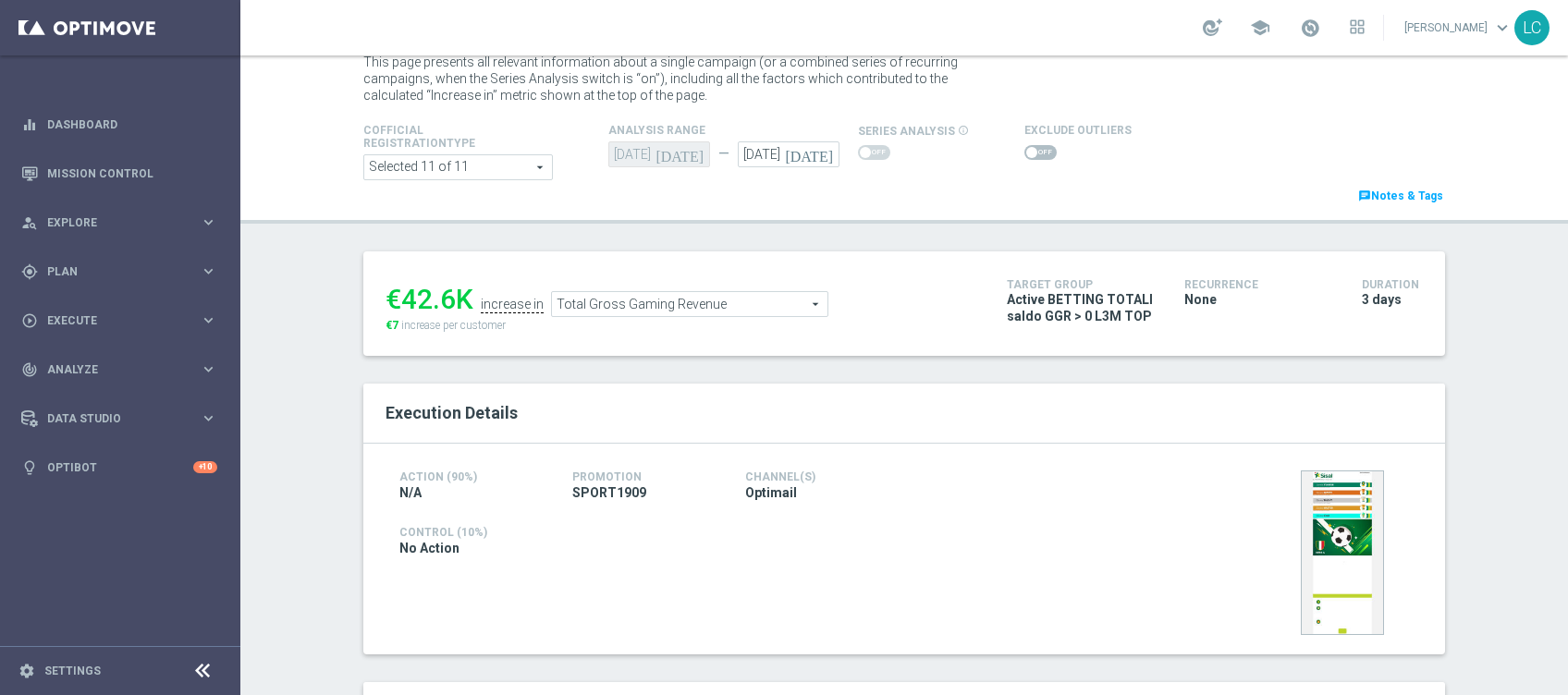
scroll to position [46, 0]
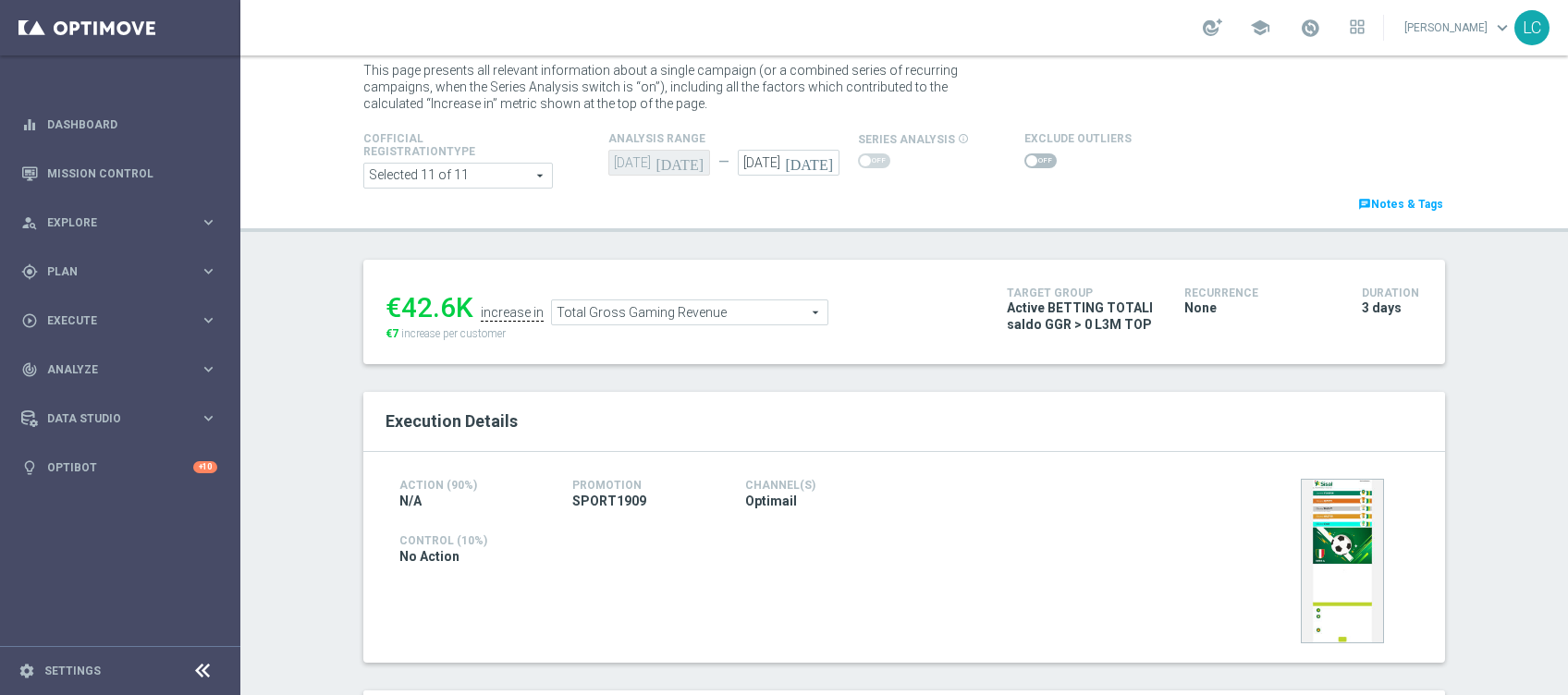
click at [667, 319] on span "Total Gross Gaming Revenue" at bounding box center [689, 313] width 275 height 24
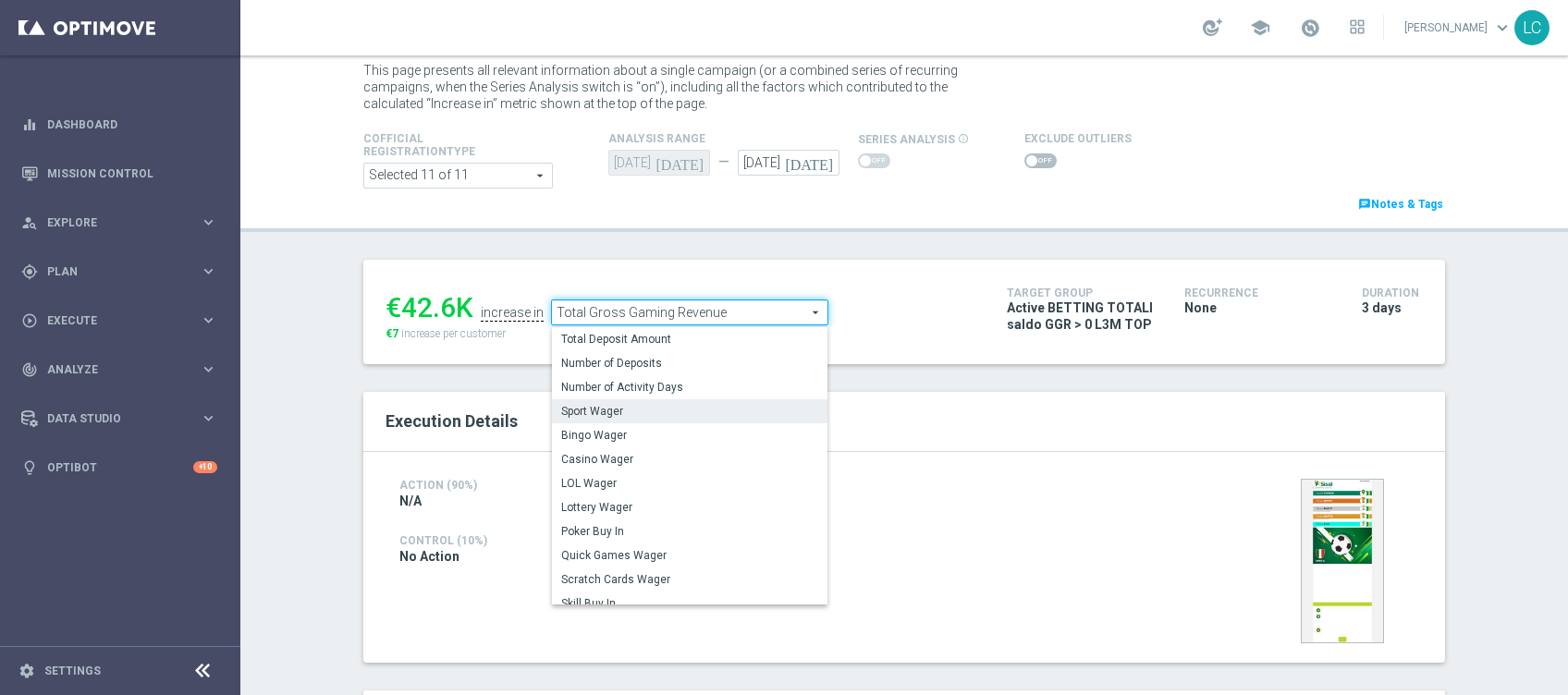
click at [641, 406] on span "Sport Wager" at bounding box center [690, 411] width 257 height 15
type input "Sport Wager"
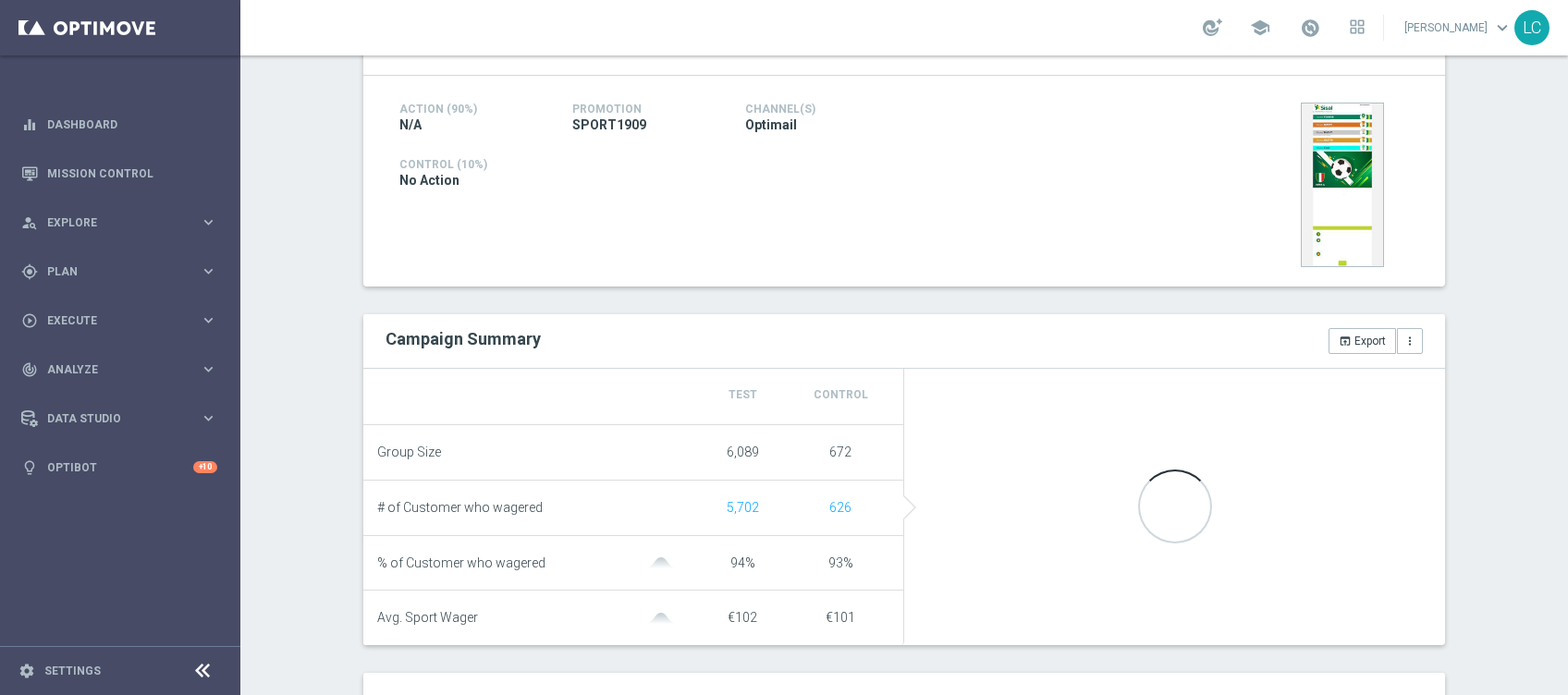
scroll to position [456, 0]
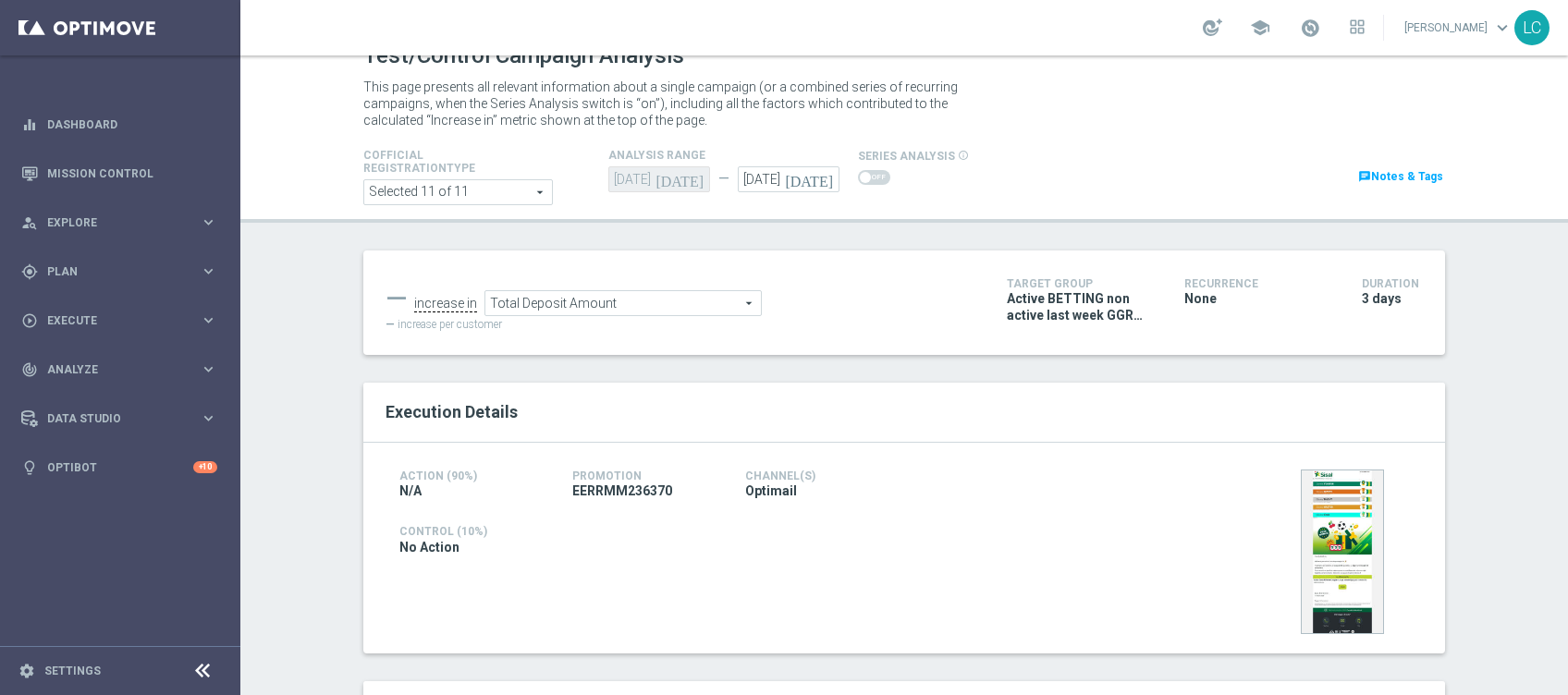
scroll to position [36, 0]
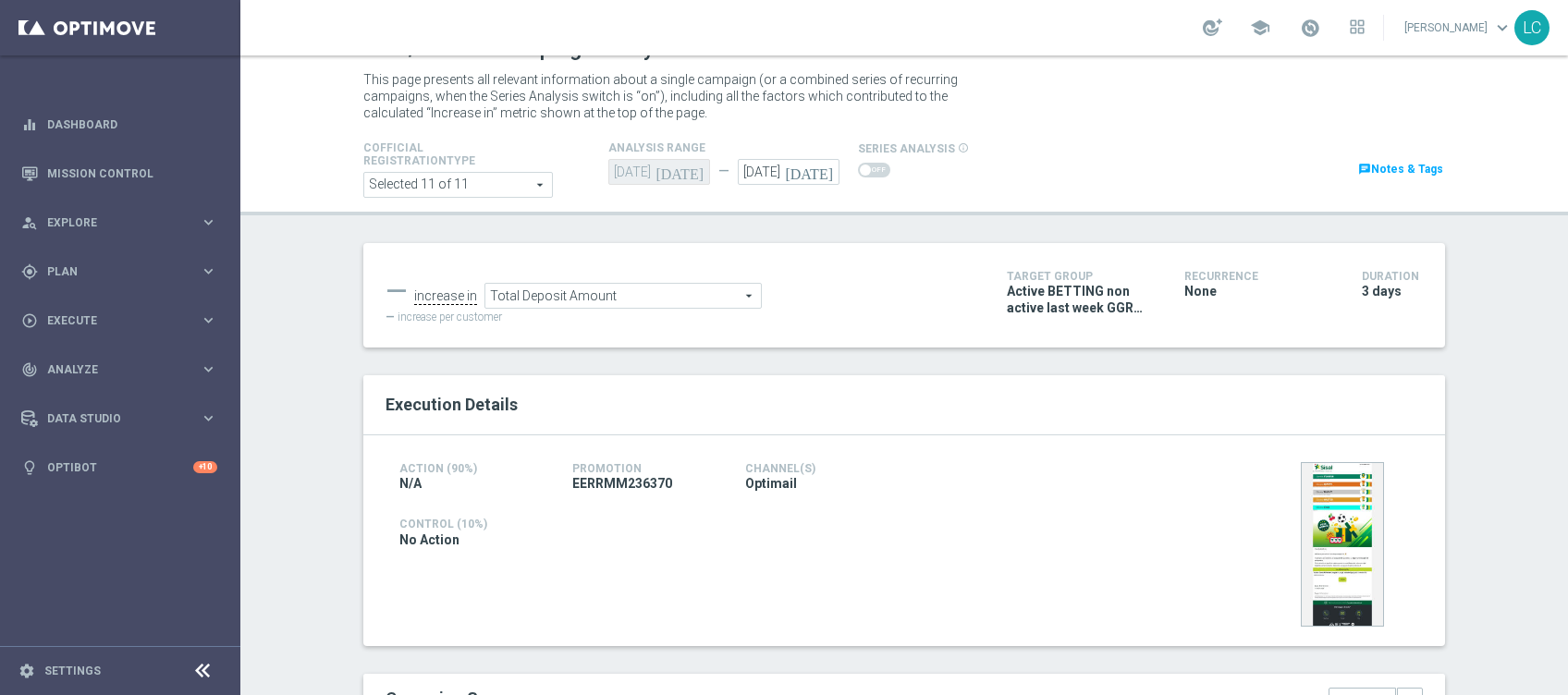
click at [680, 291] on span "Total Deposit Amount" at bounding box center [622, 296] width 275 height 24
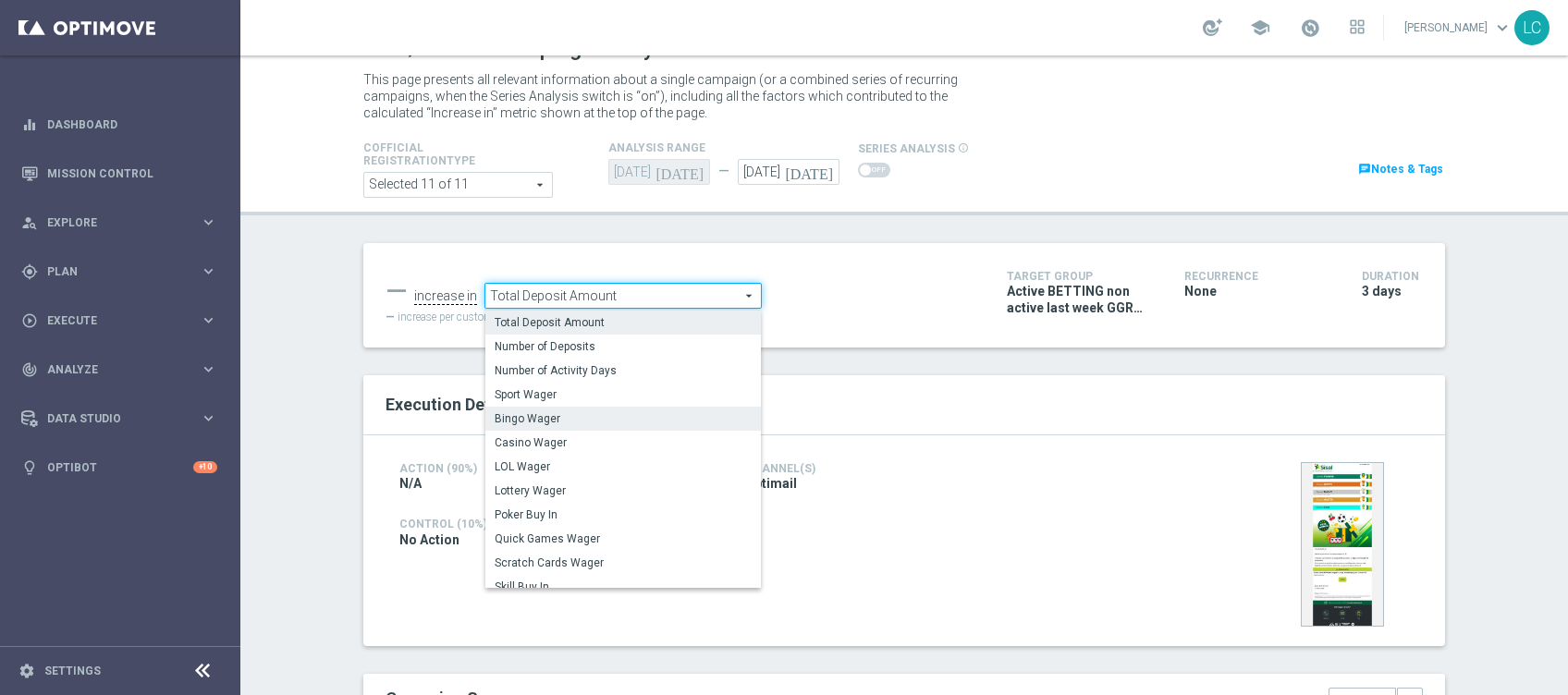
scroll to position [288, 0]
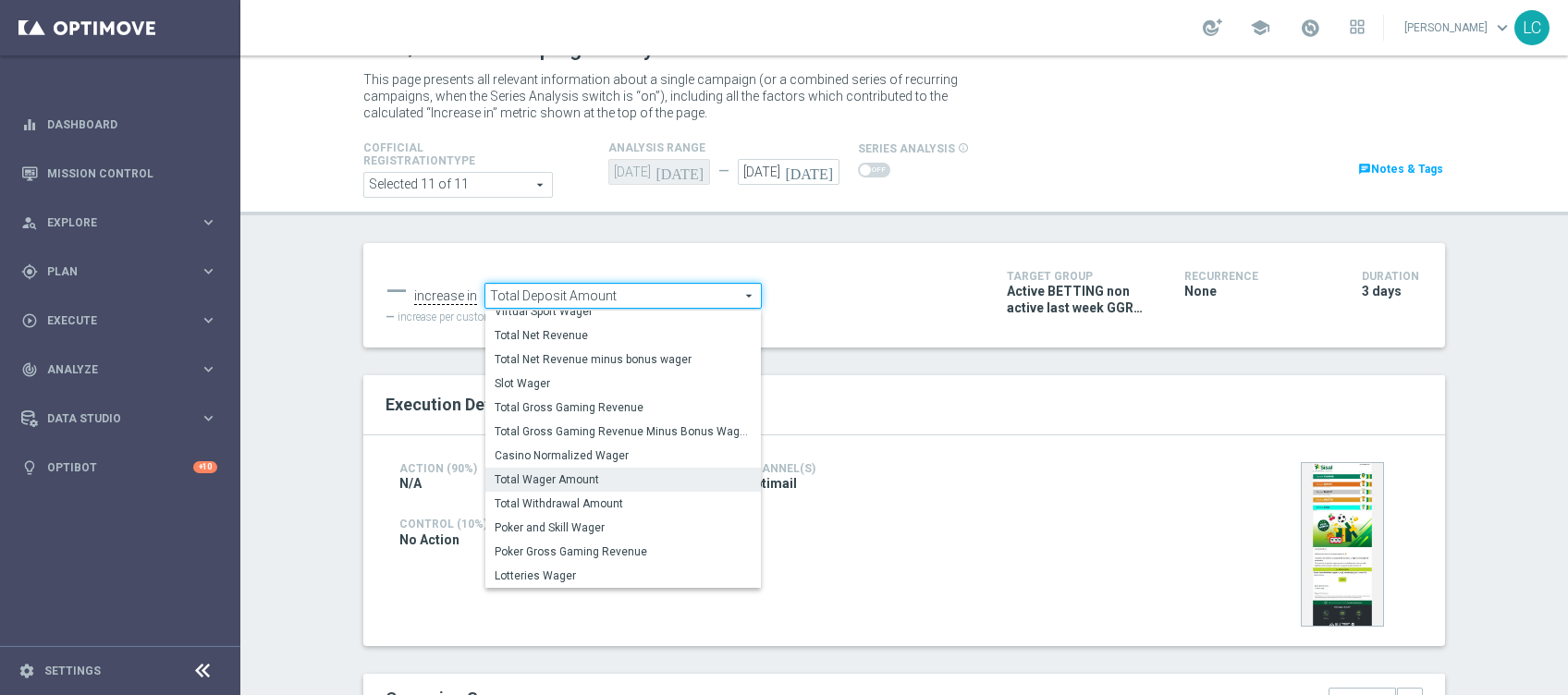
click at [569, 479] on span "Total Wager Amount" at bounding box center [623, 480] width 257 height 15
type input "Total Wager Amount"
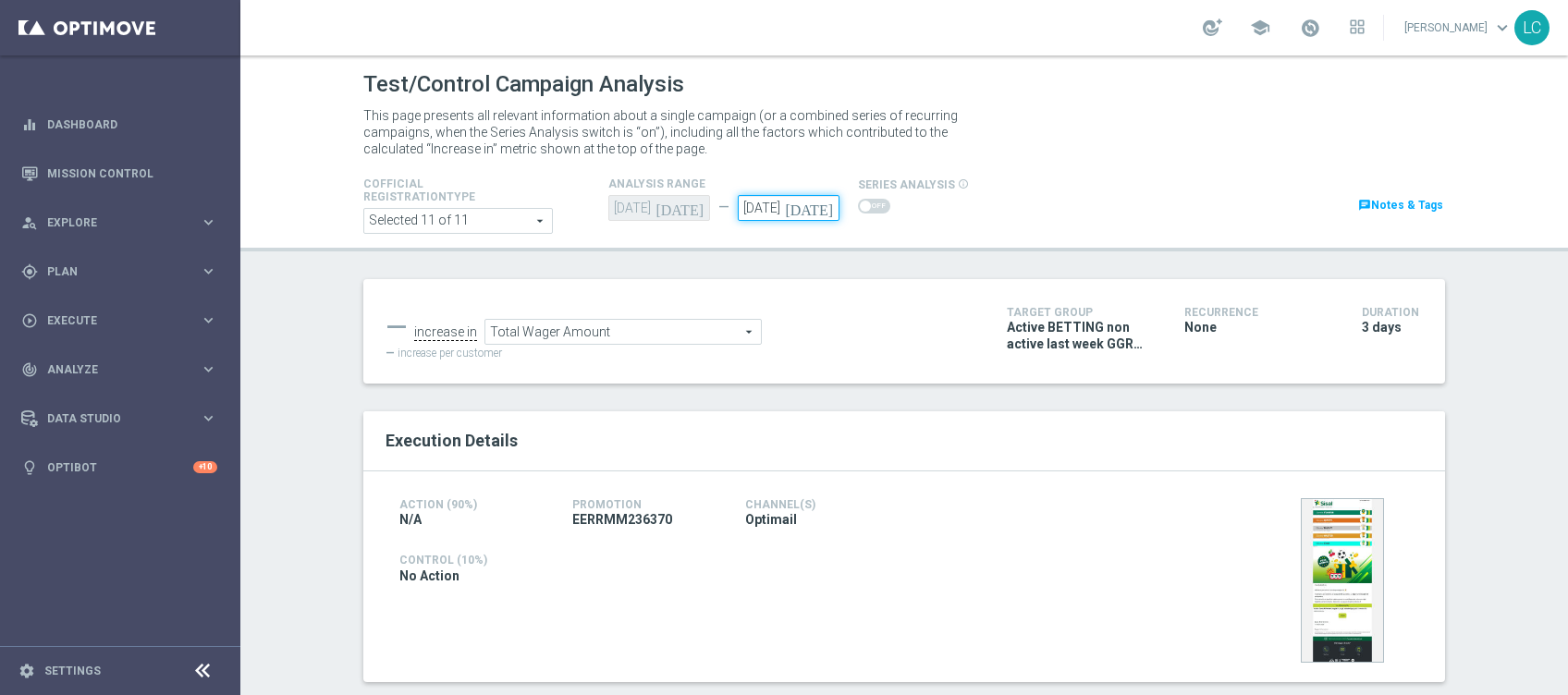
click at [774, 217] on input "[DATE]" at bounding box center [788, 208] width 102 height 26
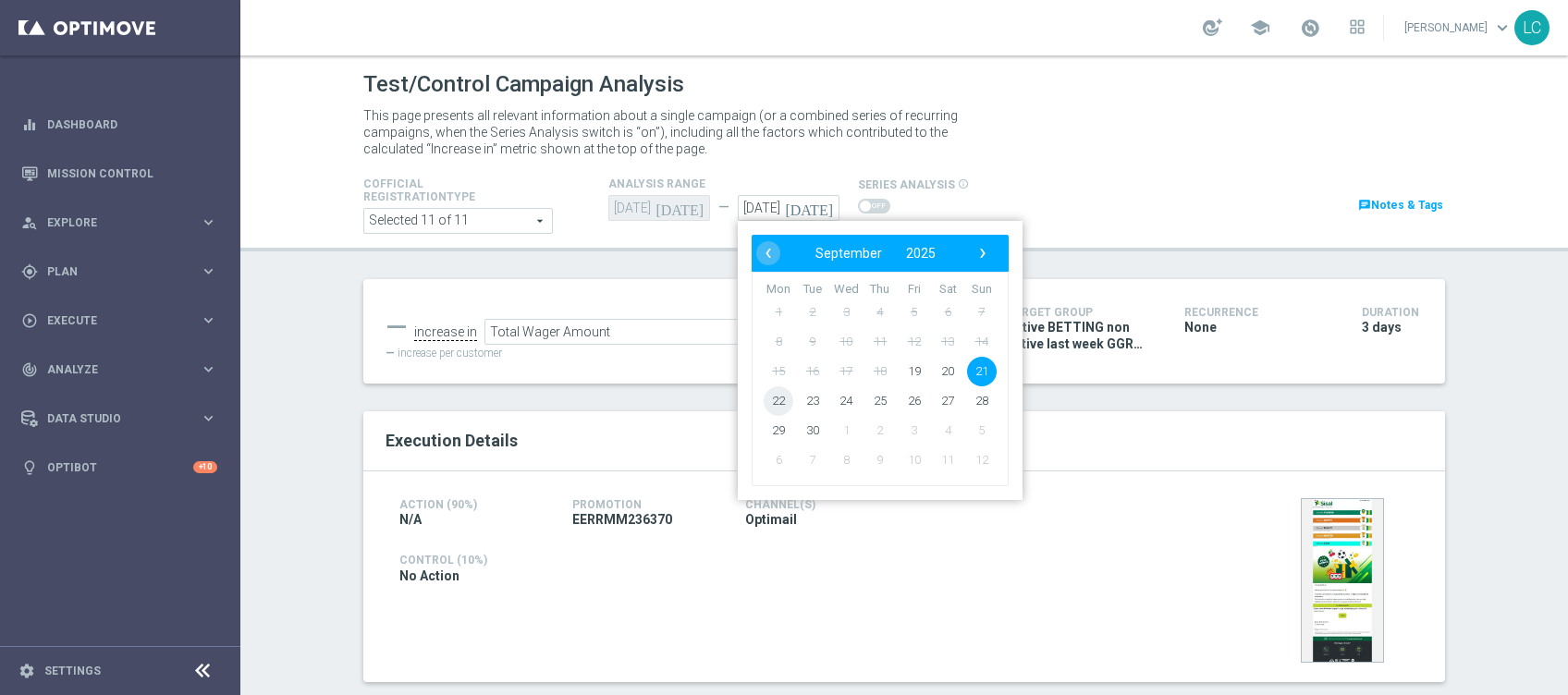
click at [775, 395] on span "22" at bounding box center [779, 401] width 30 height 30
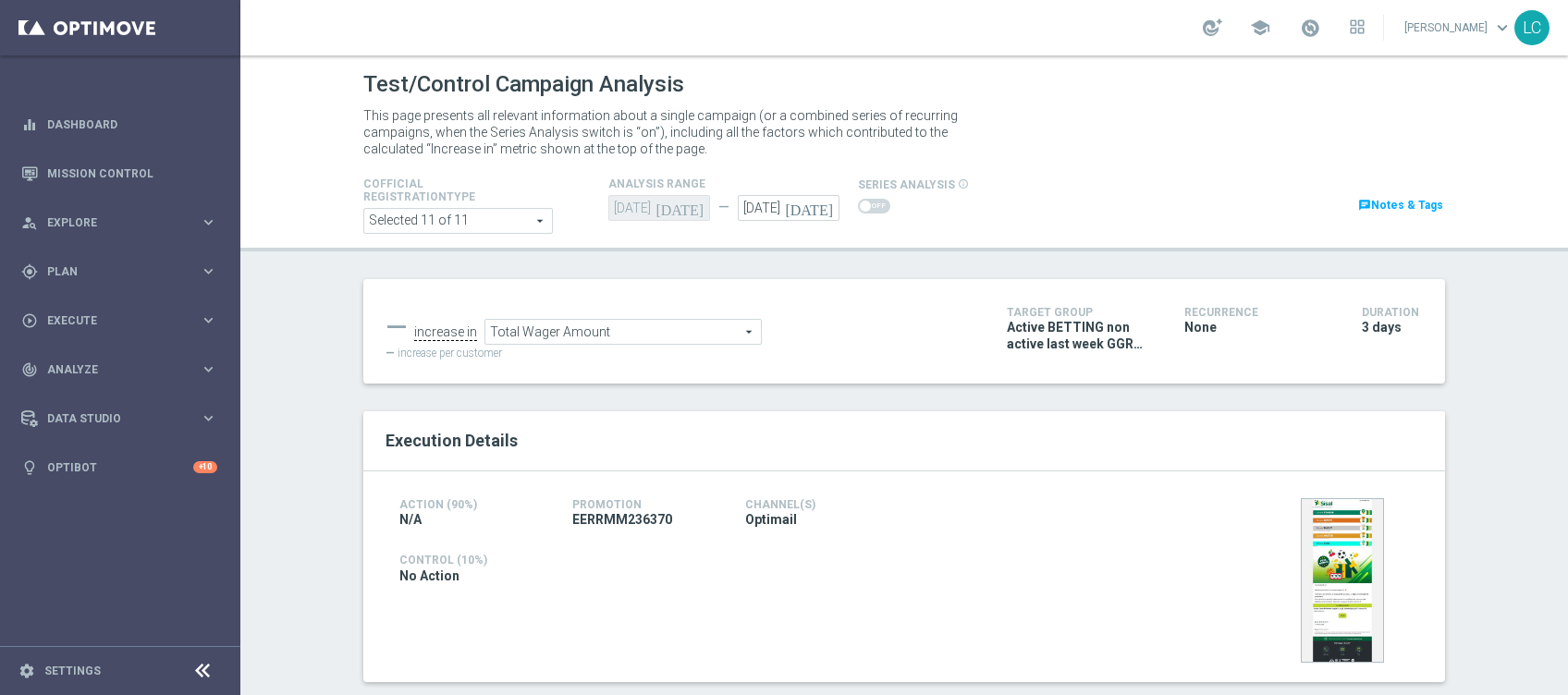
type input "[DATE]"
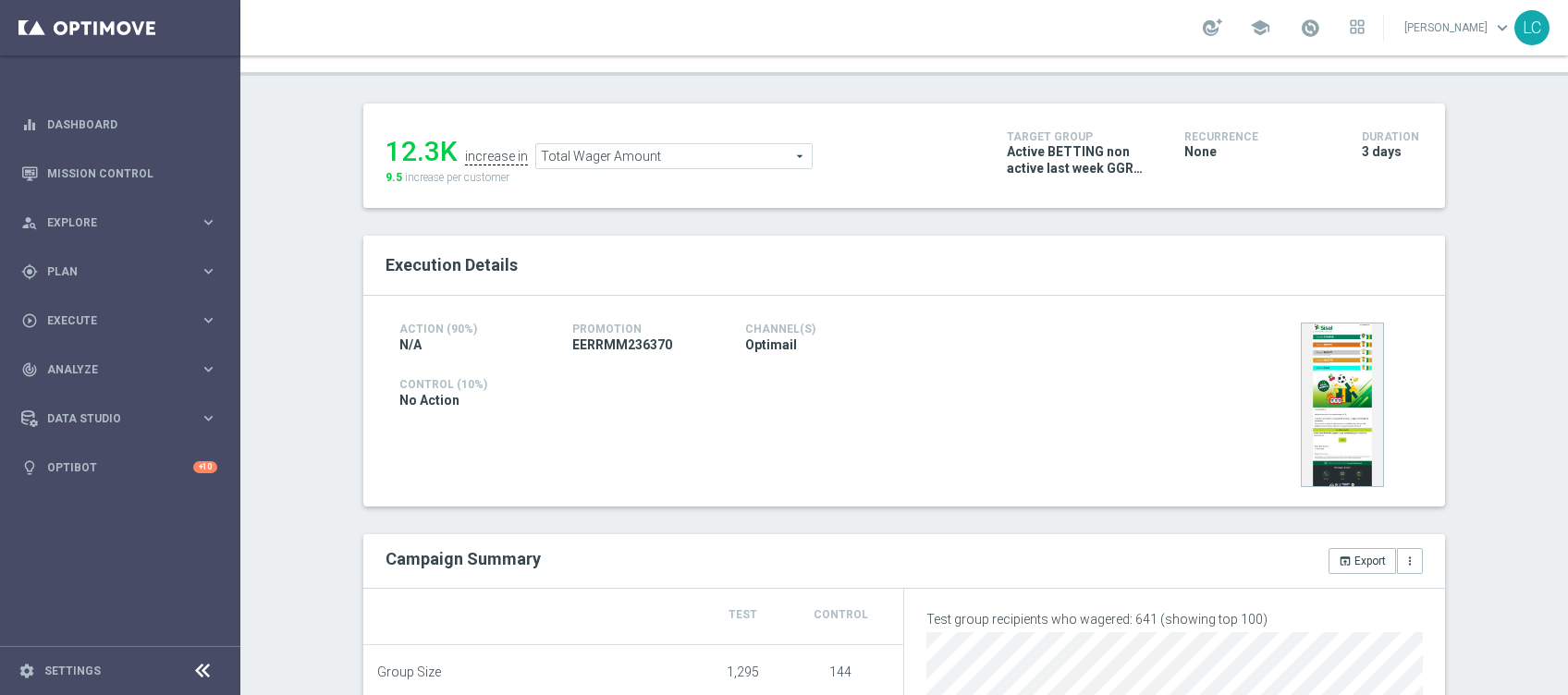
scroll to position [202, 0]
click at [631, 162] on span "Total Wager Amount" at bounding box center [673, 156] width 275 height 24
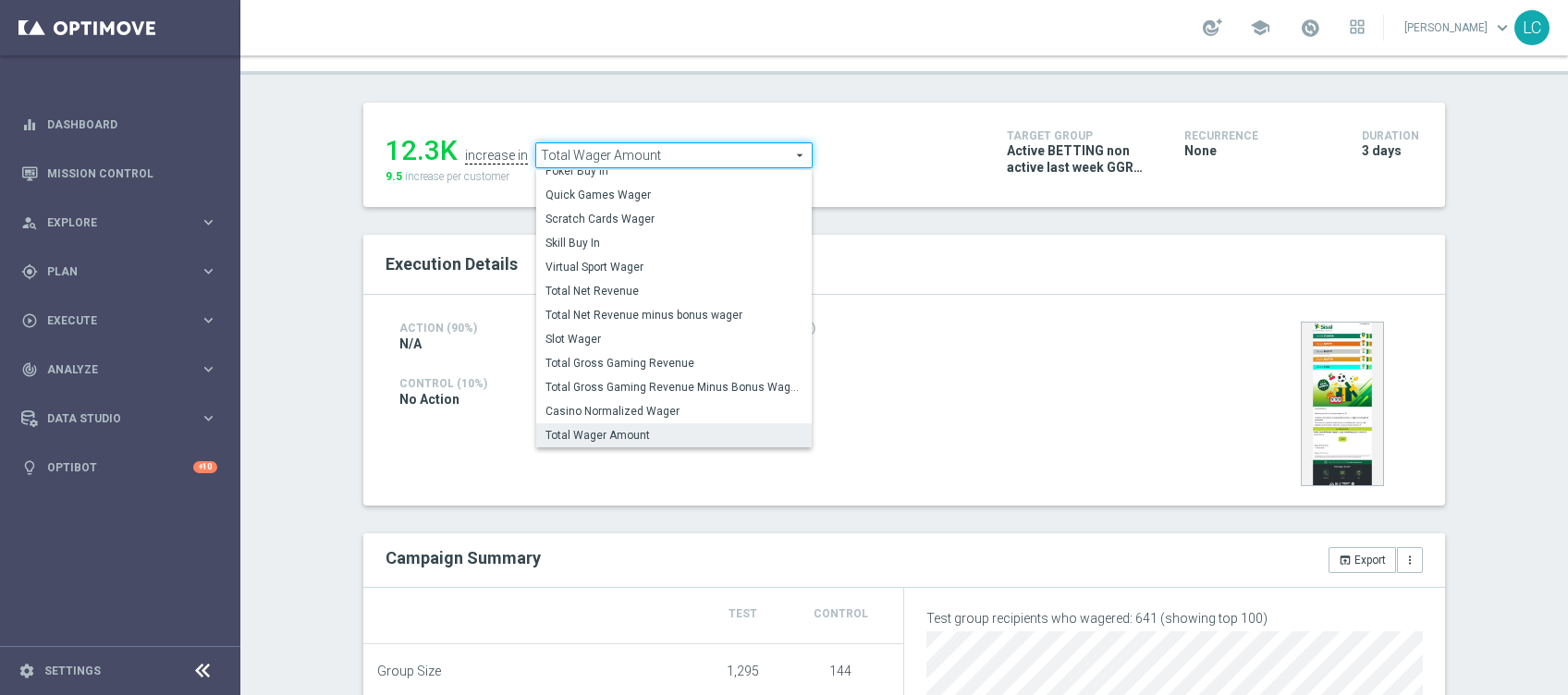
scroll to position [197, 0]
click at [673, 364] on span "Total Gross Gaming Revenue" at bounding box center [674, 363] width 257 height 15
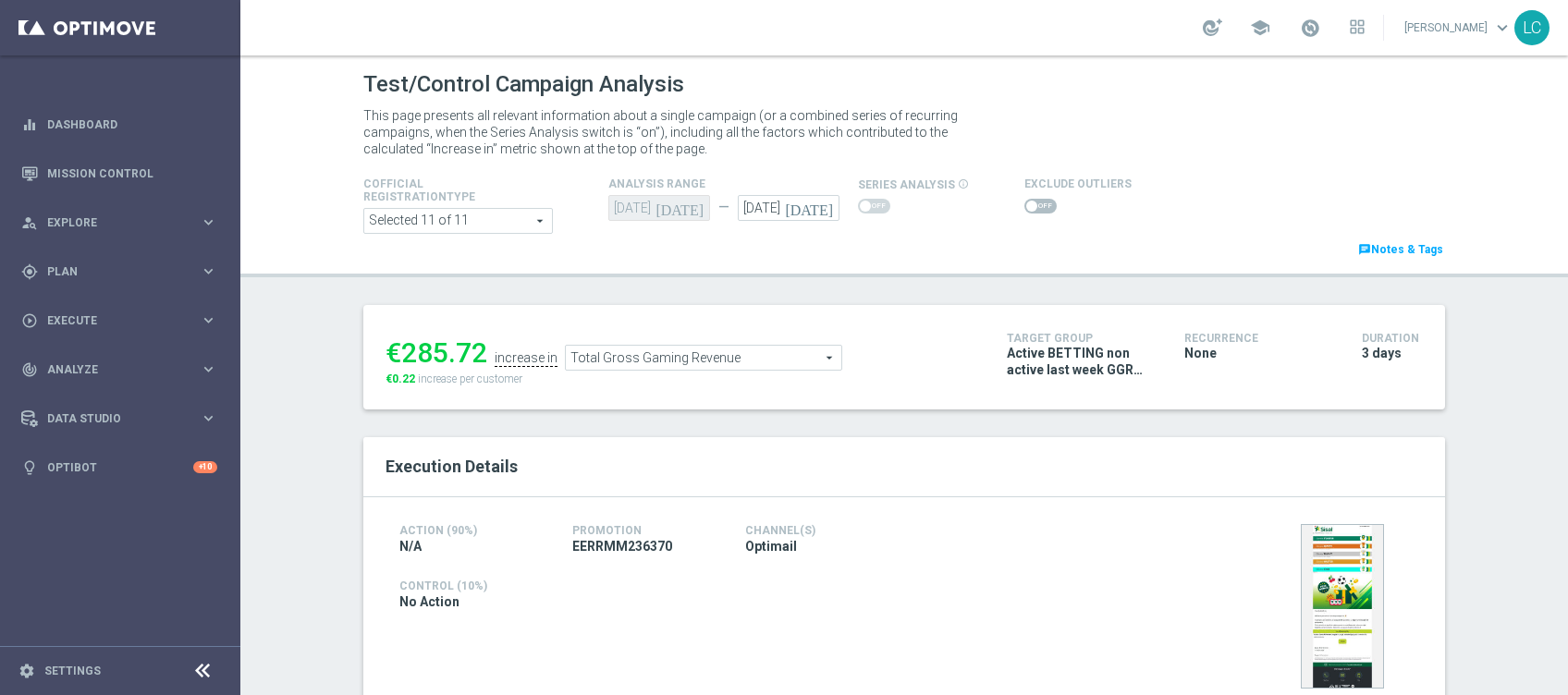
click at [674, 349] on span "Total Gross Gaming Revenue" at bounding box center [703, 358] width 275 height 24
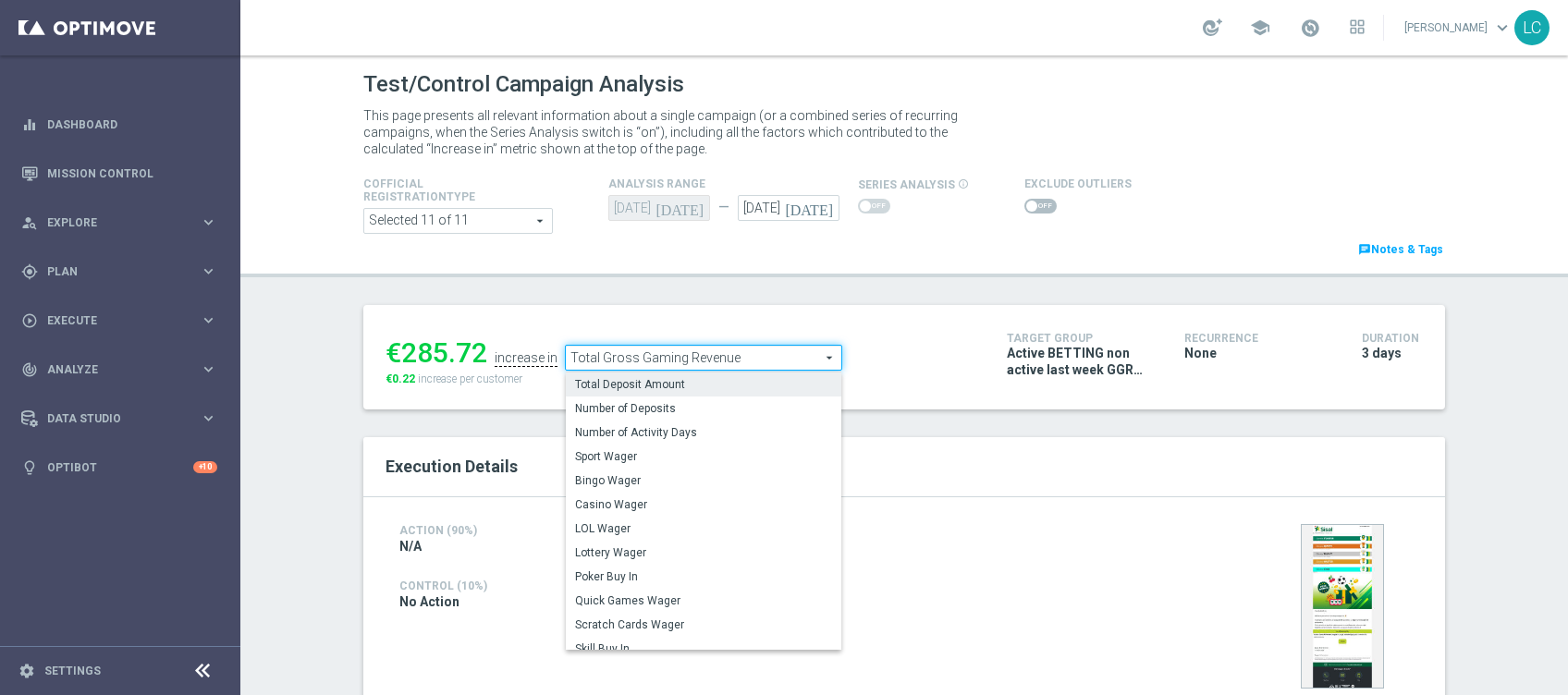
click at [683, 381] on span "Total Deposit Amount" at bounding box center [703, 384] width 257 height 15
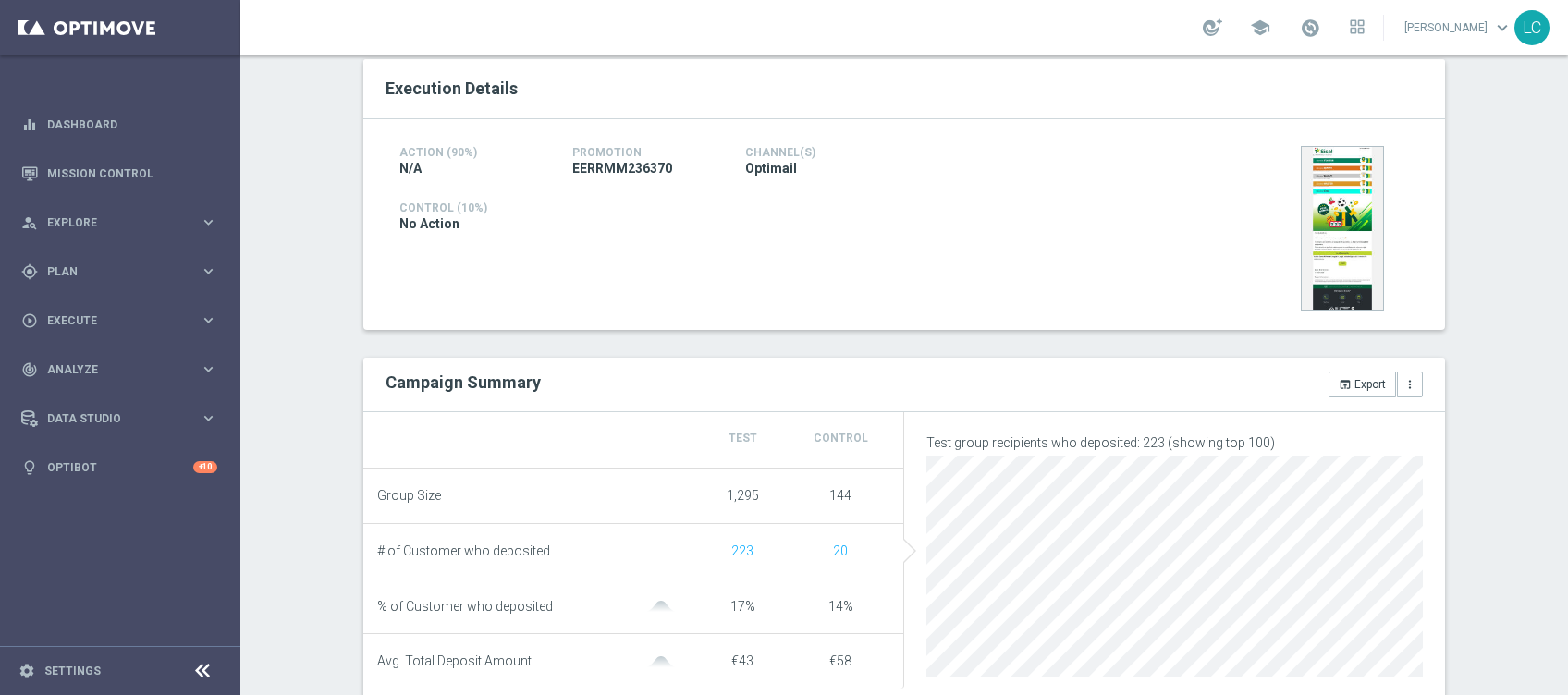
scroll to position [152, 0]
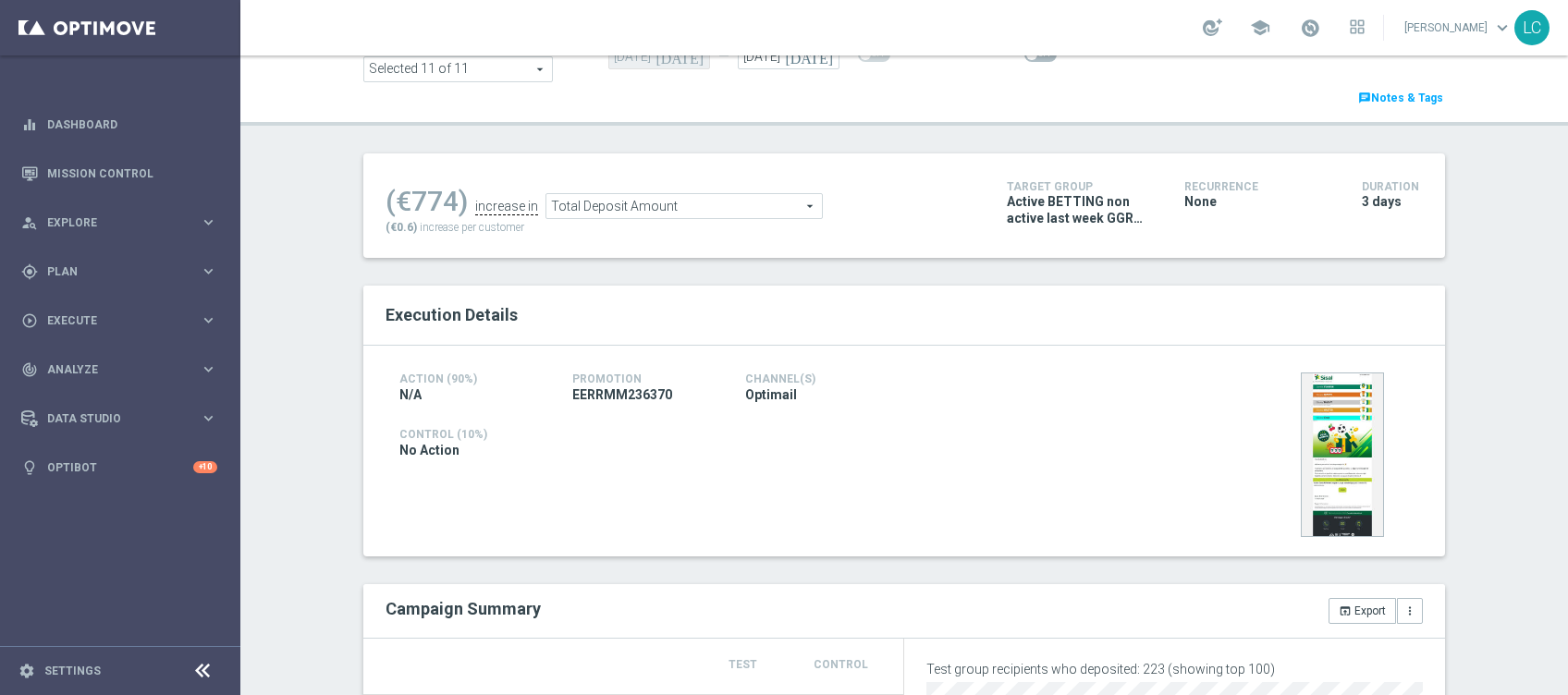
click at [675, 213] on span "Total Deposit Amount" at bounding box center [684, 206] width 275 height 24
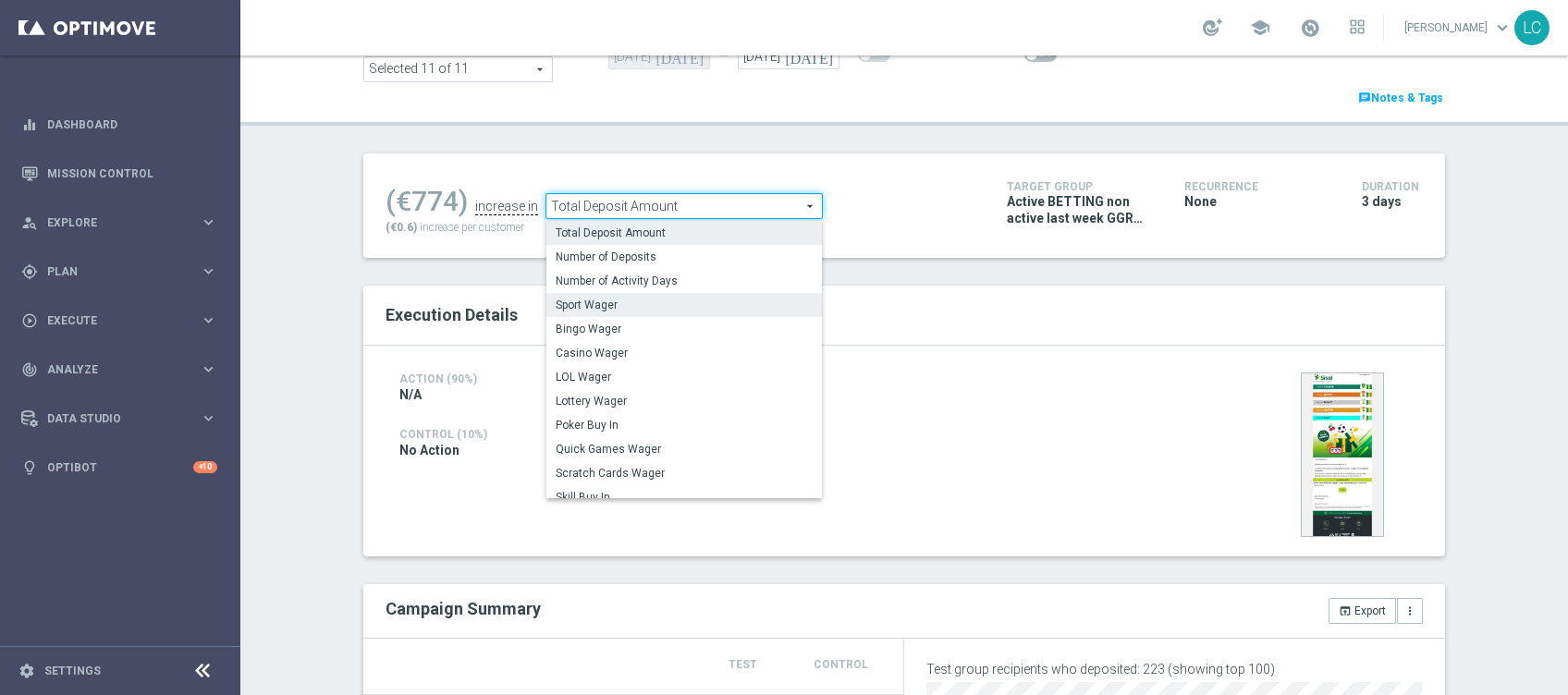
click at [641, 311] on span "Sport Wager" at bounding box center [685, 305] width 257 height 15
type input "Sport Wager"
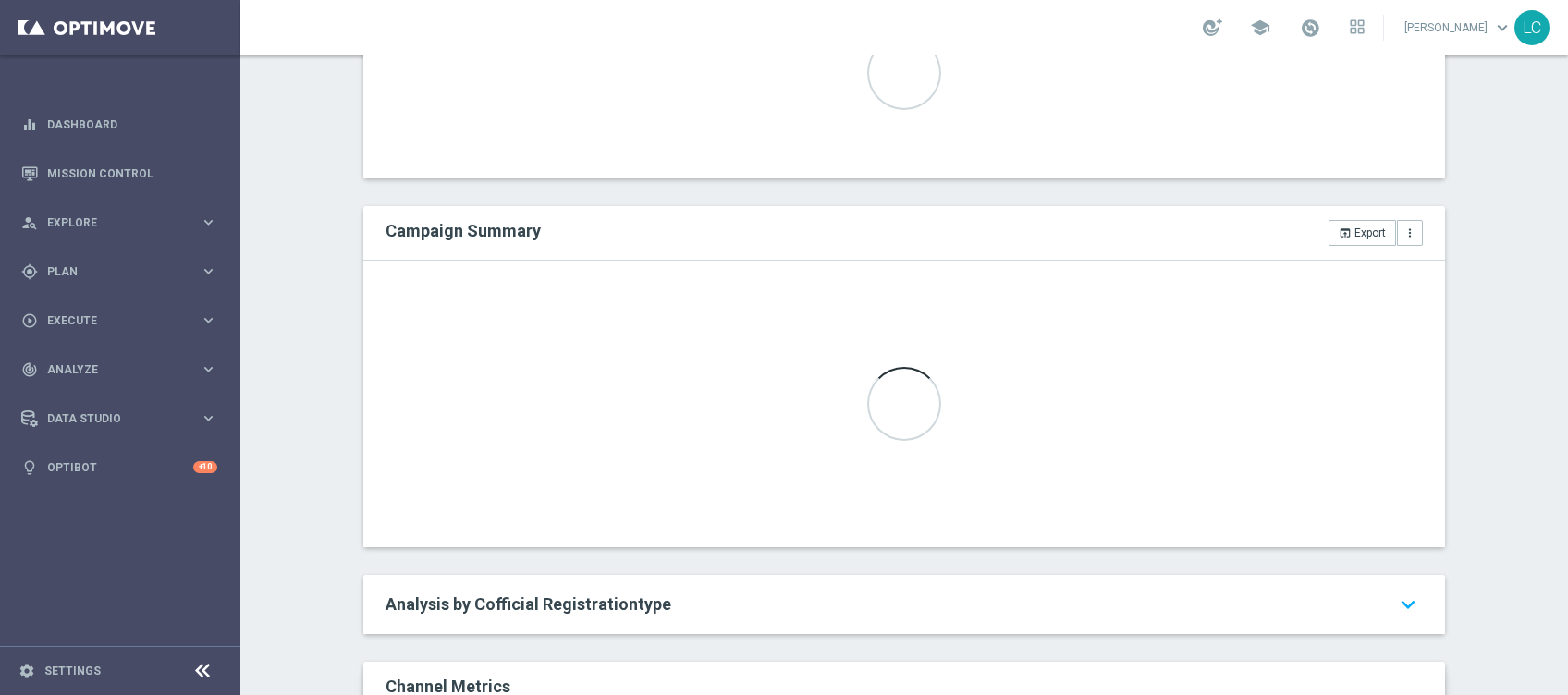
scroll to position [566, 0]
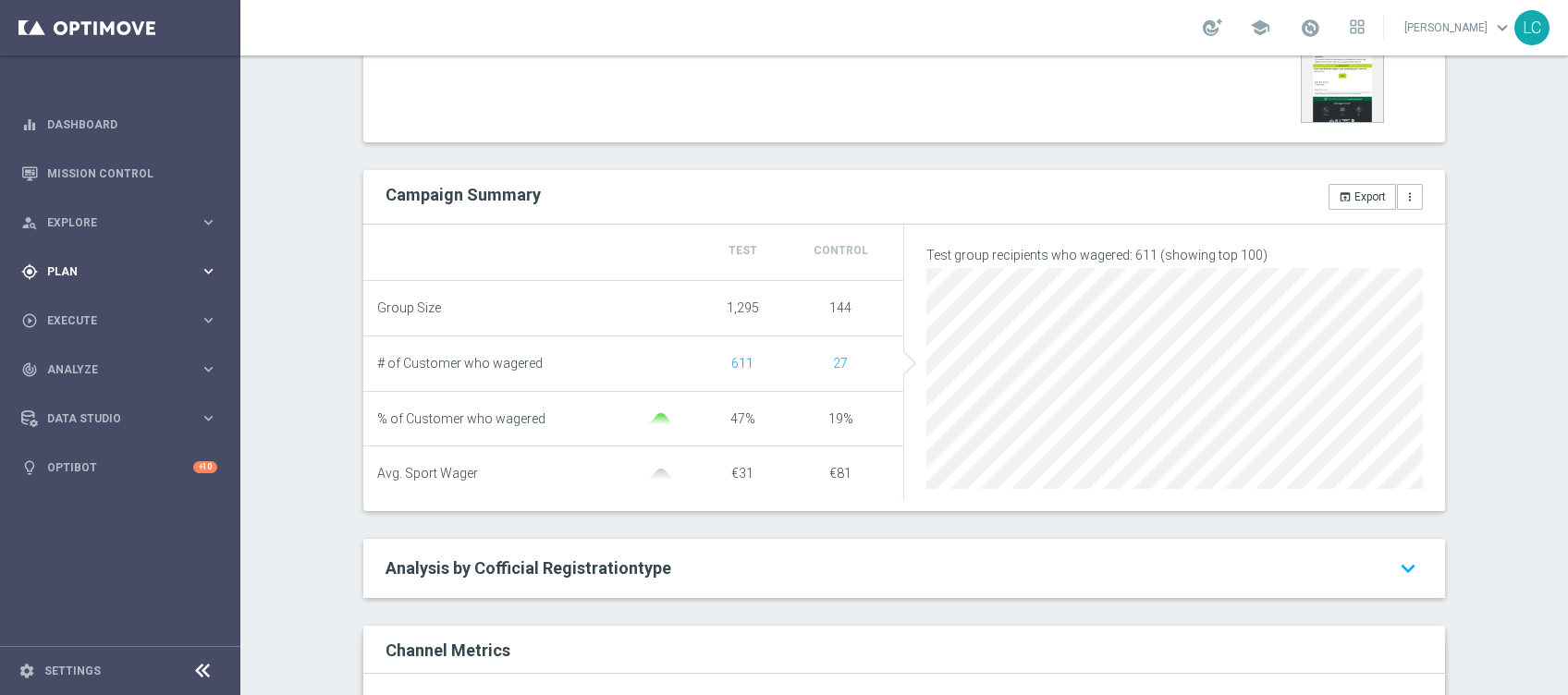
click at [84, 268] on span "Plan" at bounding box center [124, 271] width 153 height 11
click at [77, 305] on link "Target Groups" at bounding box center [120, 310] width 145 height 15
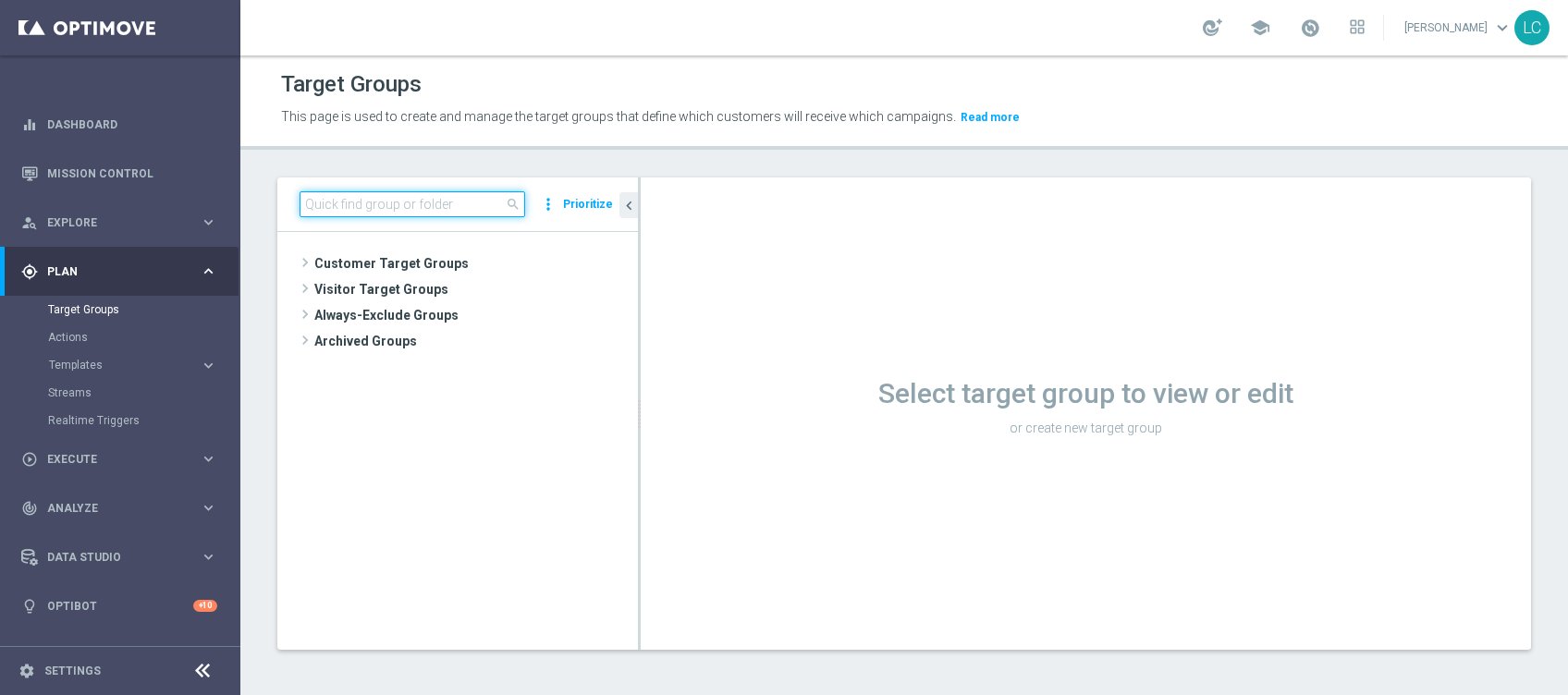
click at [414, 208] on input at bounding box center [412, 204] width 226 height 26
paste input "Active BETTING nosaldo GGR > 0 L3M modeH"
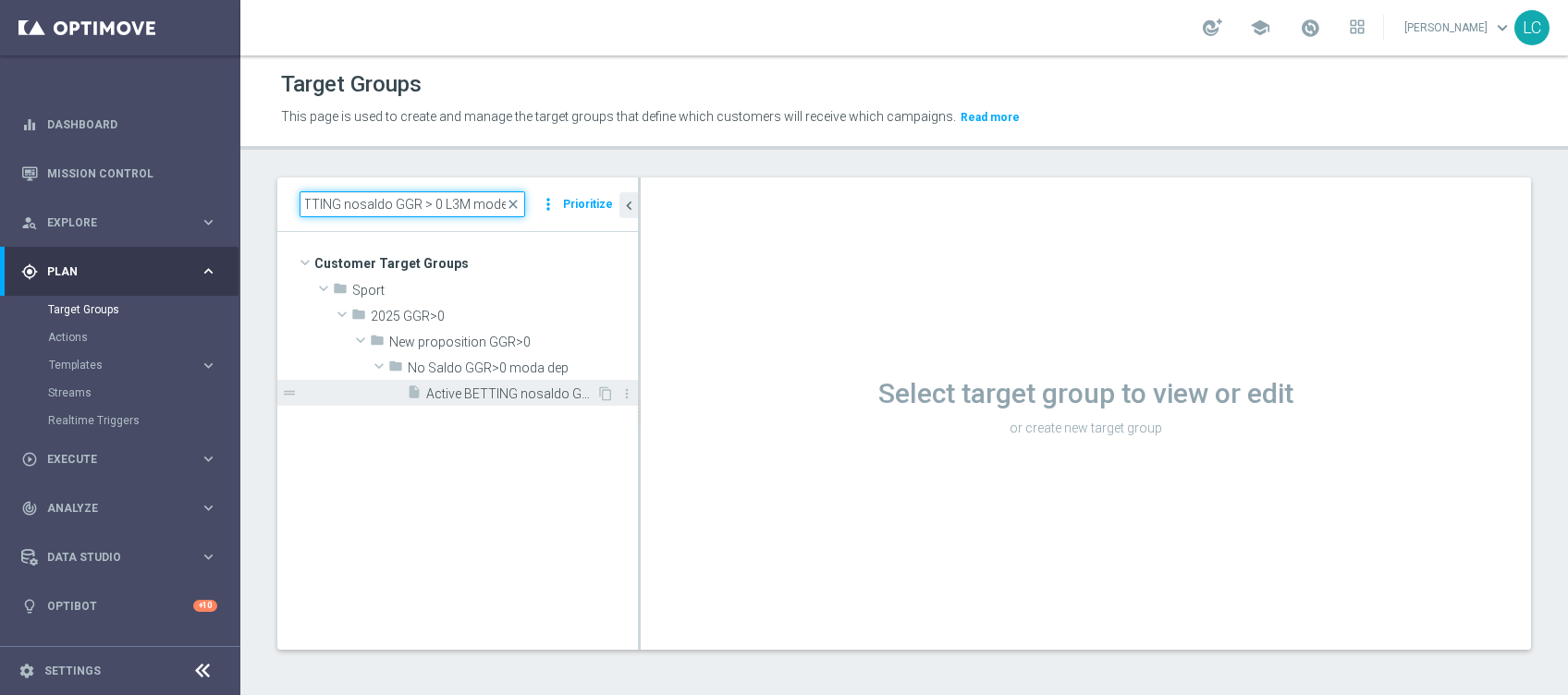
type input "Active BETTING nosaldo GGR > 0 L3M modeH"
click at [453, 390] on span "Active BETTING nosaldo GGR > 0 L3M modeH" at bounding box center [511, 394] width 170 height 16
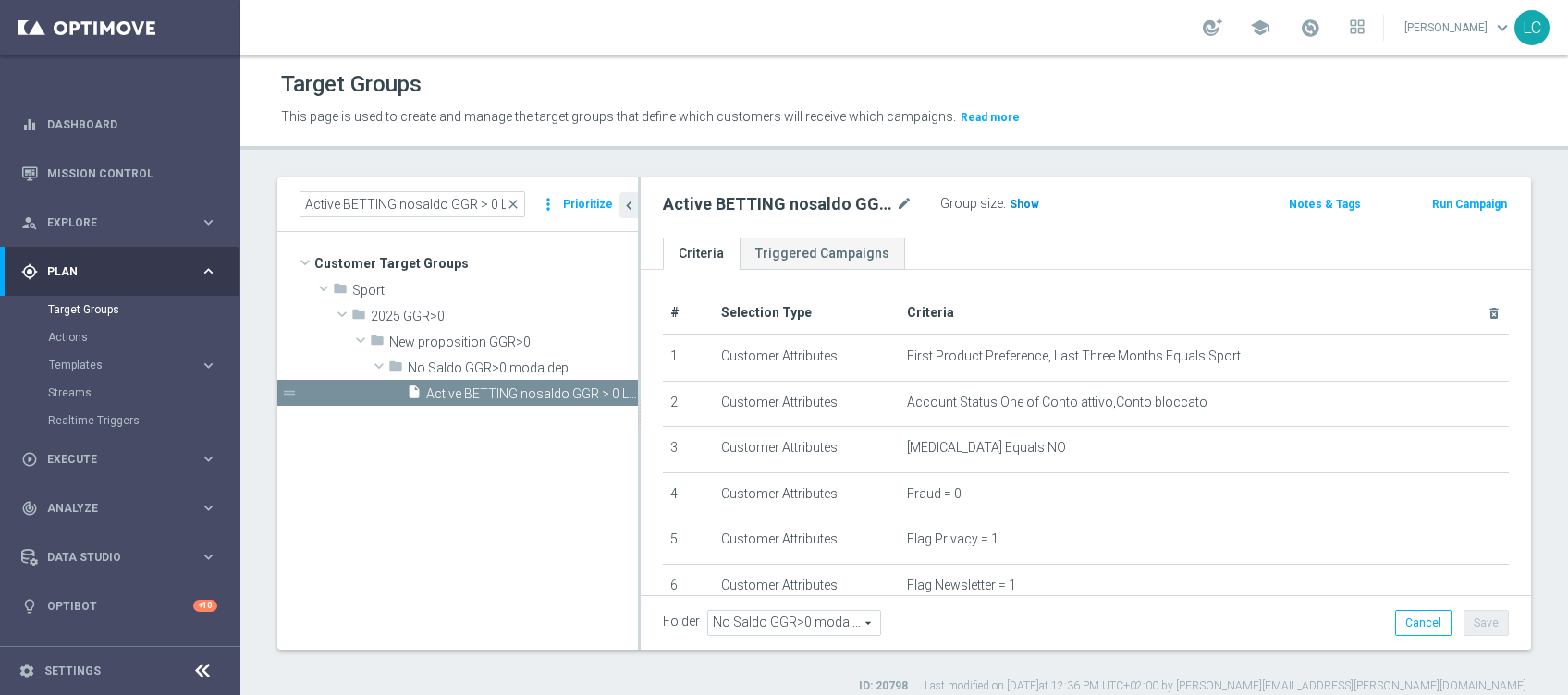
click at [1020, 200] on span "Show" at bounding box center [1024, 204] width 30 height 13
click at [515, 200] on span "close" at bounding box center [513, 204] width 15 height 15
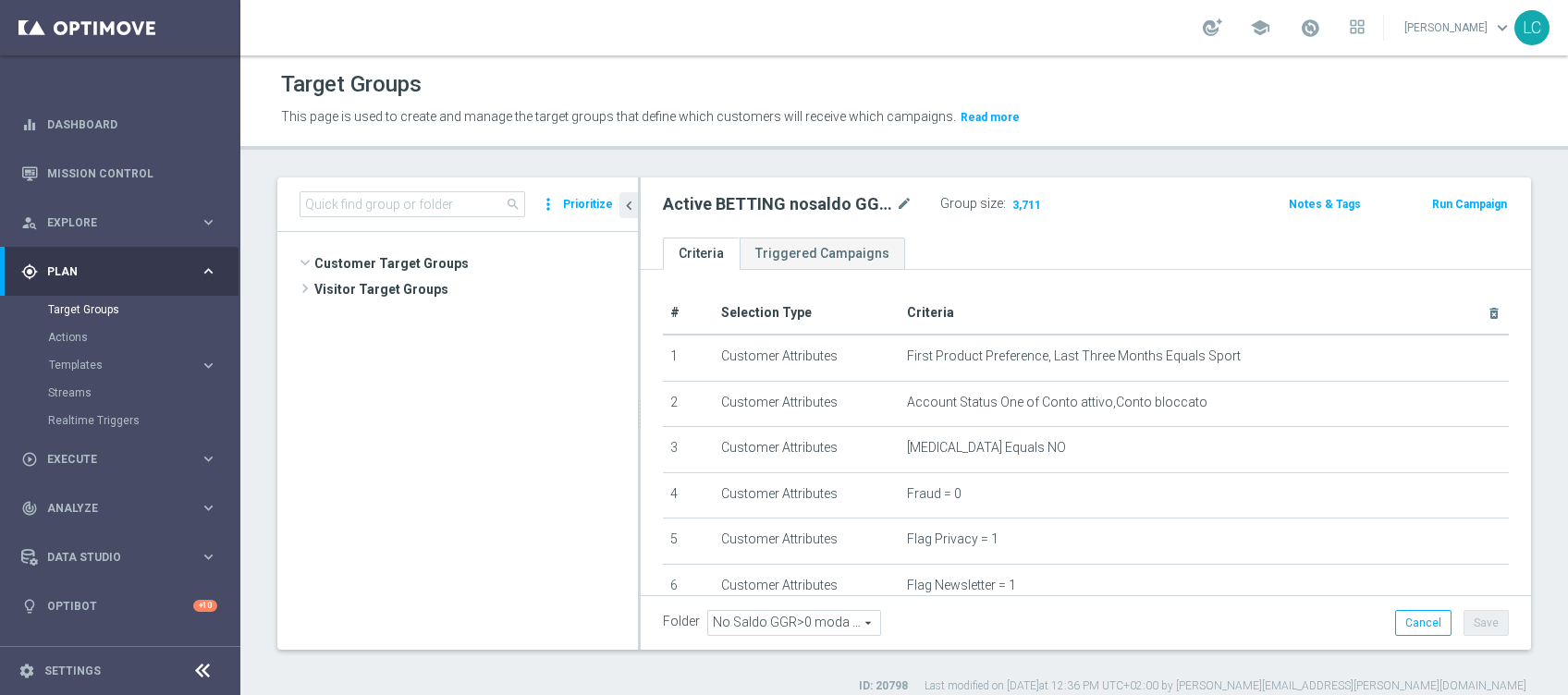
scroll to position [657, 0]
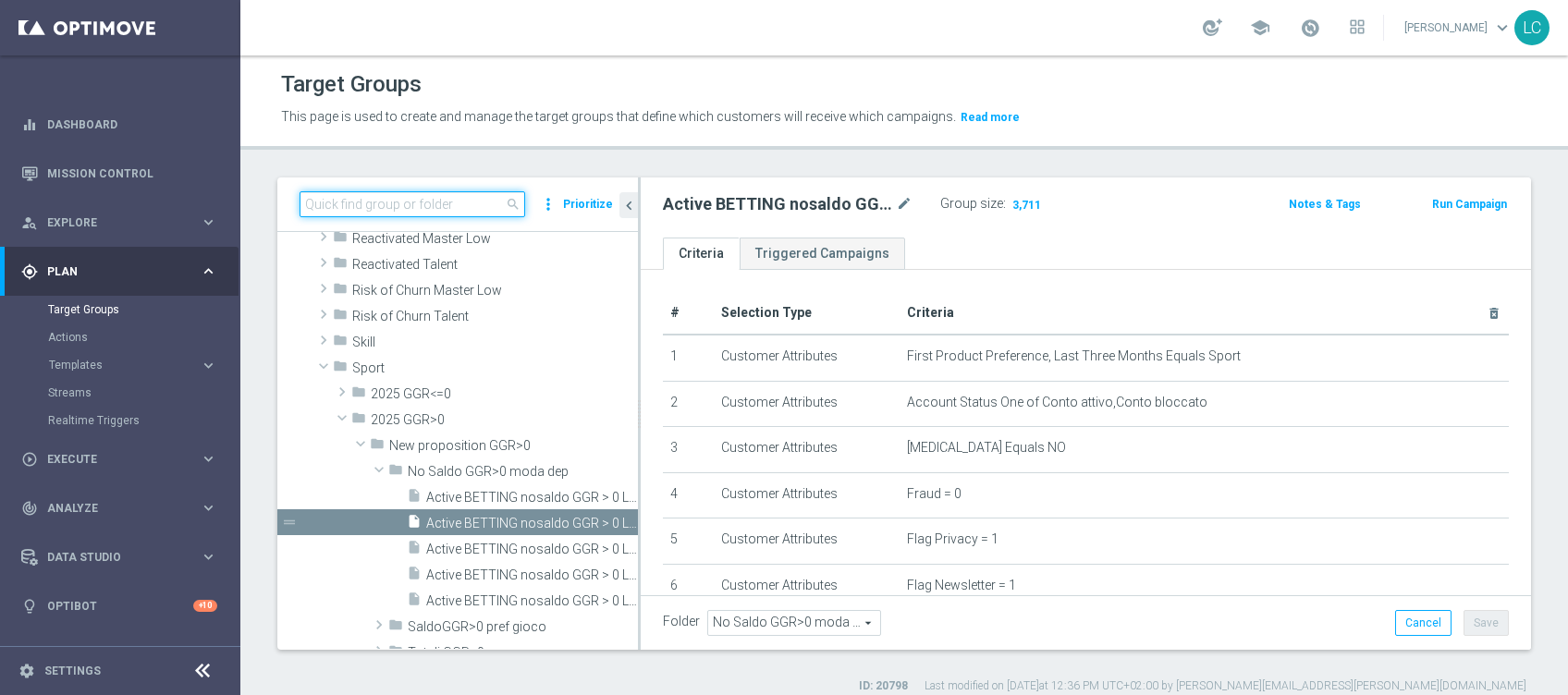
click at [474, 204] on input at bounding box center [412, 204] width 226 height 26
paste input "Active BETTING nosaldo GGR > 0 L3M modeM"
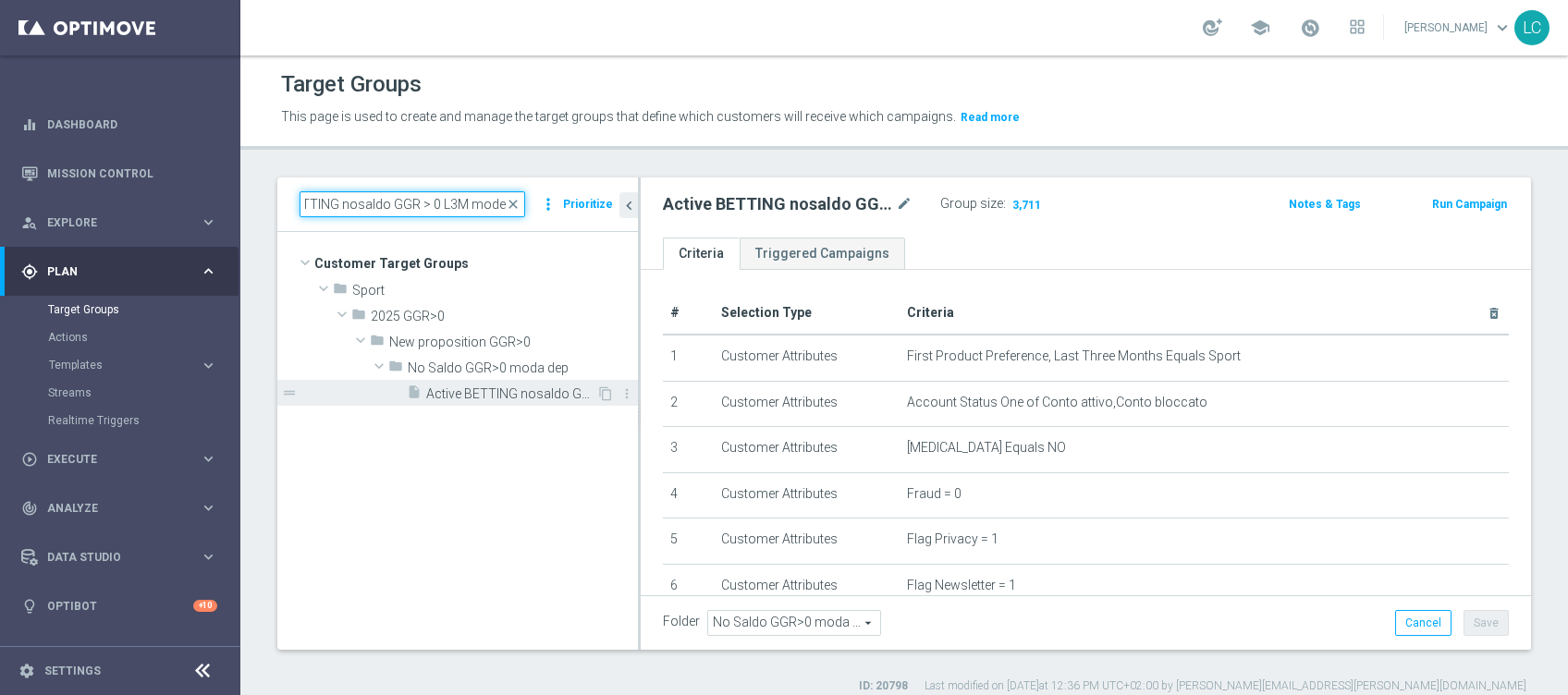
type input "Active BETTING nosaldo GGR > 0 L3M modeM"
click at [466, 397] on span "Active BETTING nosaldo GGR > 0 L3M modeM" at bounding box center [511, 394] width 170 height 16
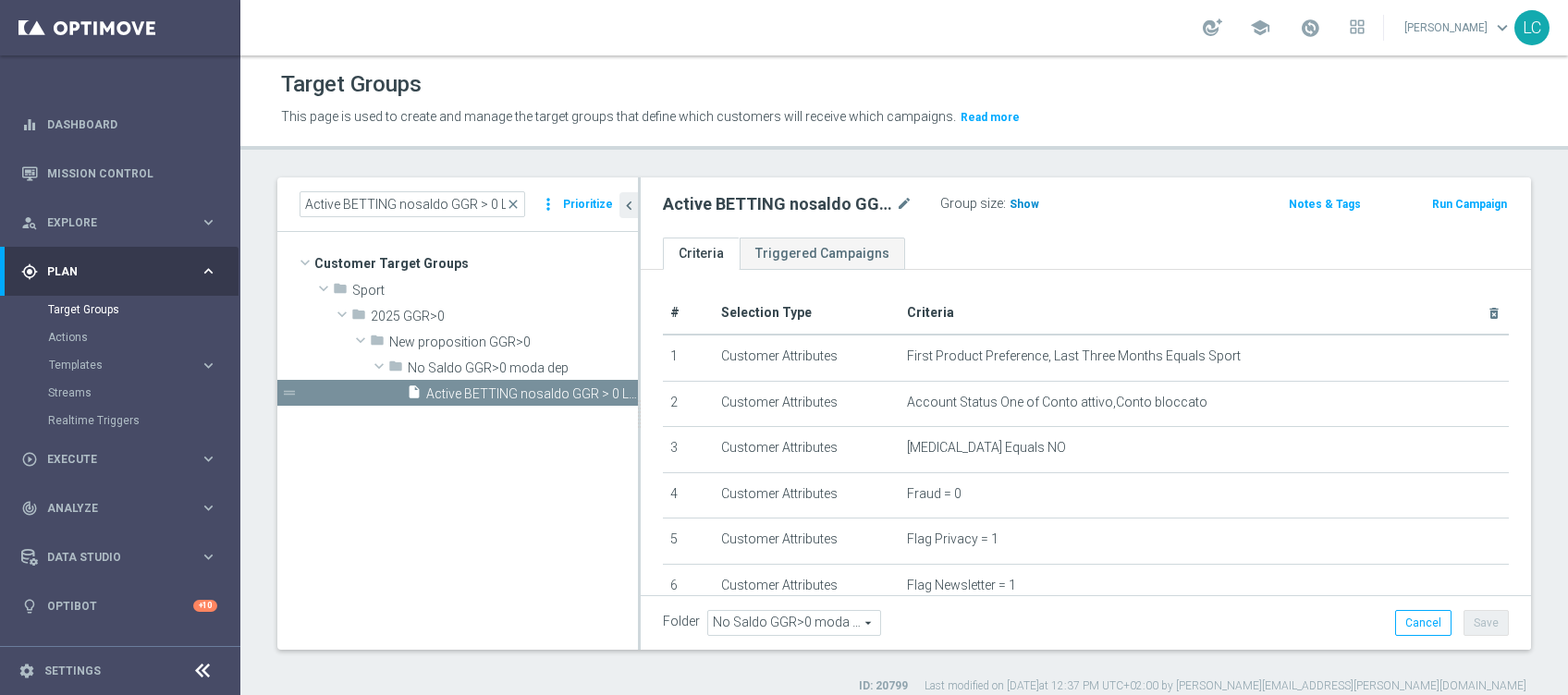
click at [1013, 207] on span "Show" at bounding box center [1024, 204] width 30 height 13
click at [518, 198] on span "close" at bounding box center [513, 204] width 15 height 15
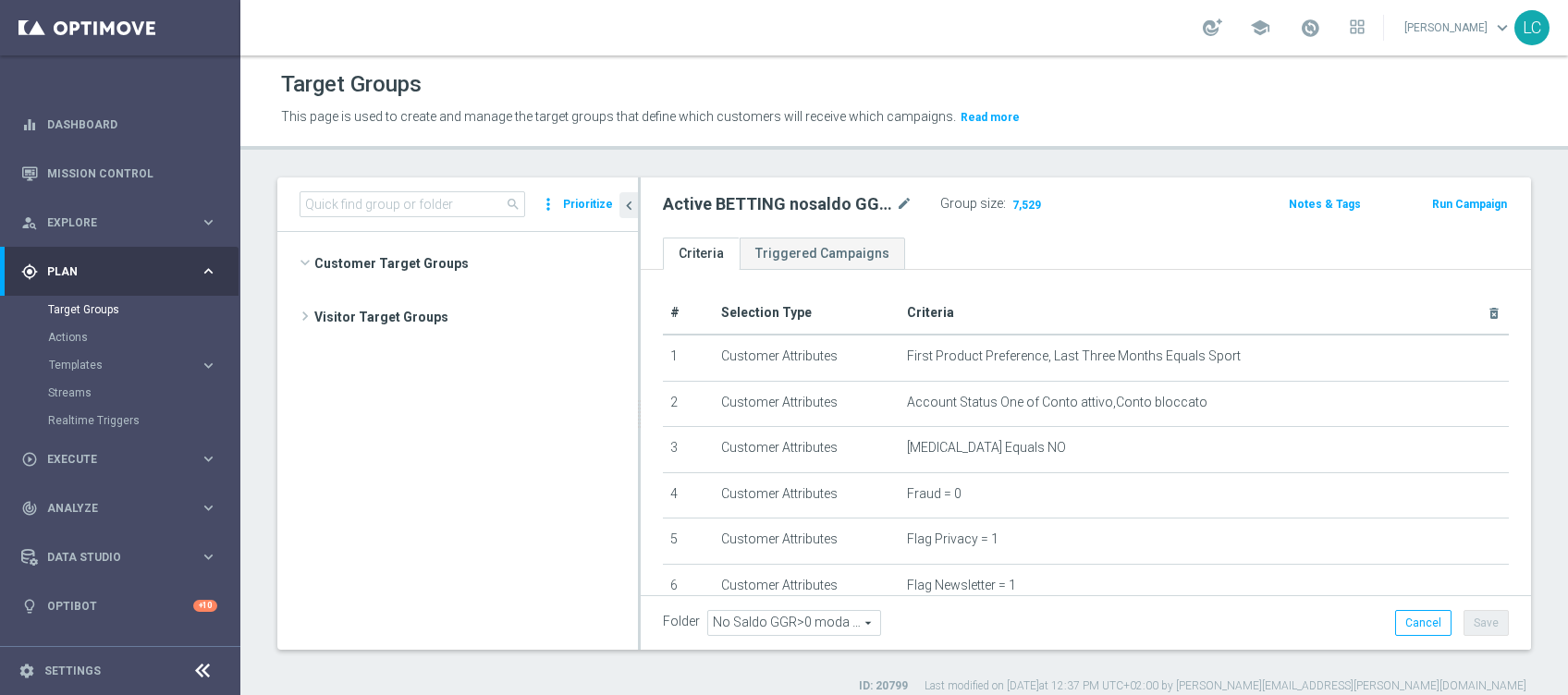
scroll to position [704, 0]
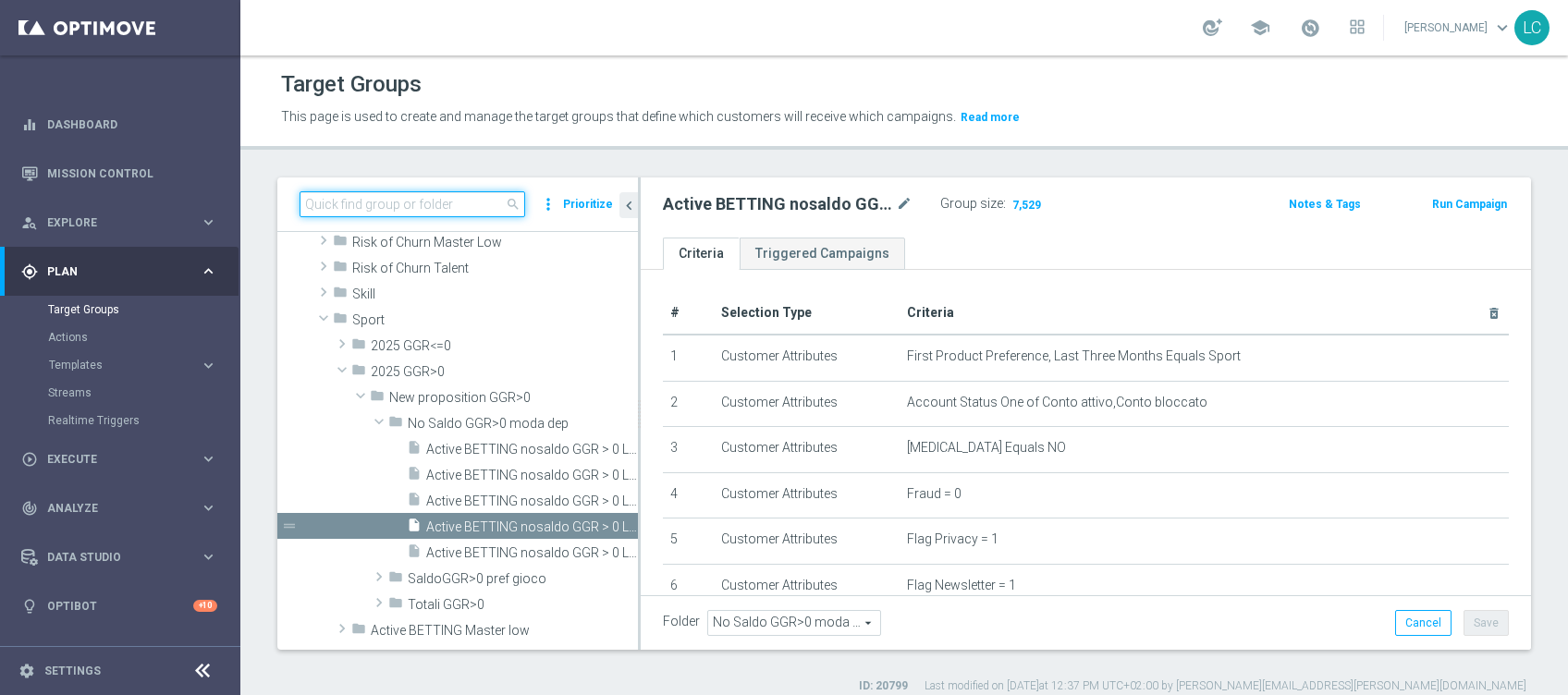
click at [487, 194] on input at bounding box center [412, 204] width 226 height 26
paste input "Active BETTING nosaldo GGR > 0 L3M modeL"
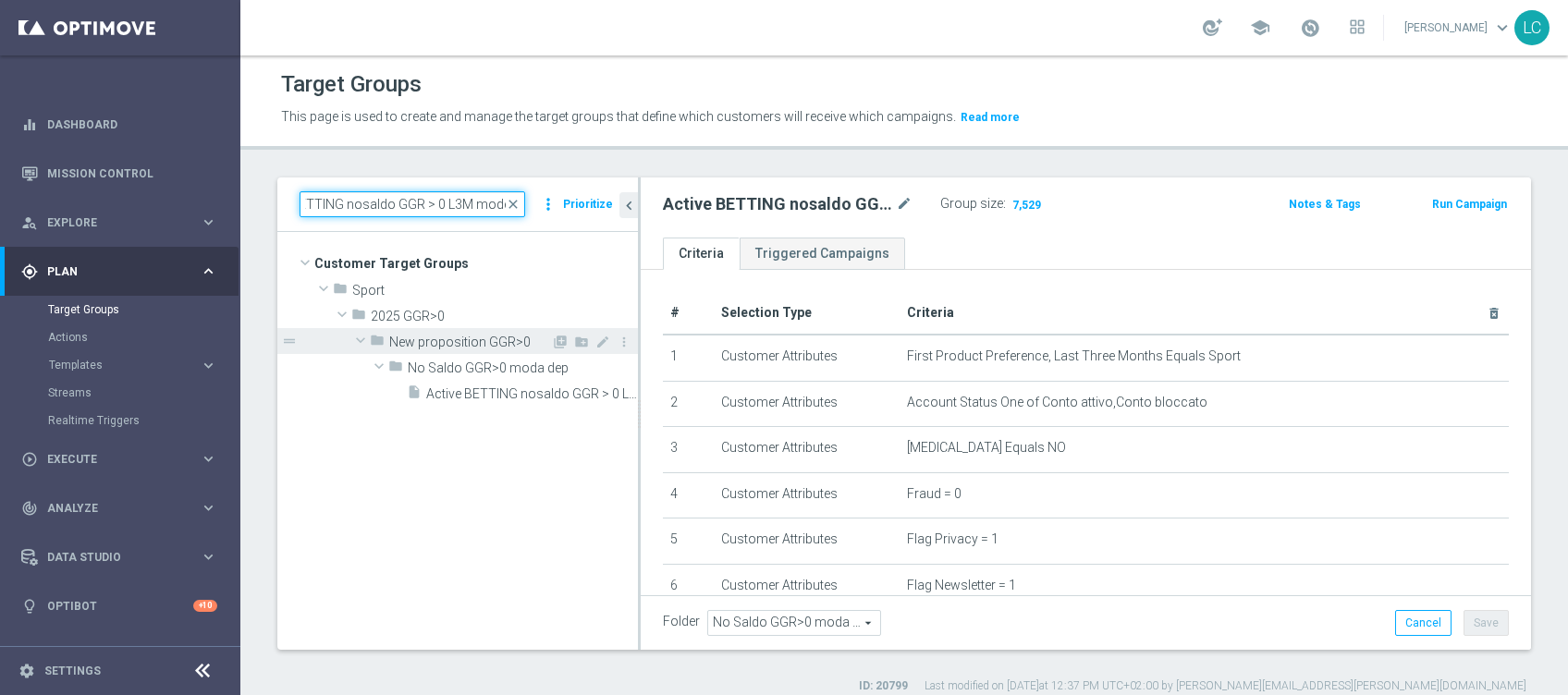
scroll to position [0, 0]
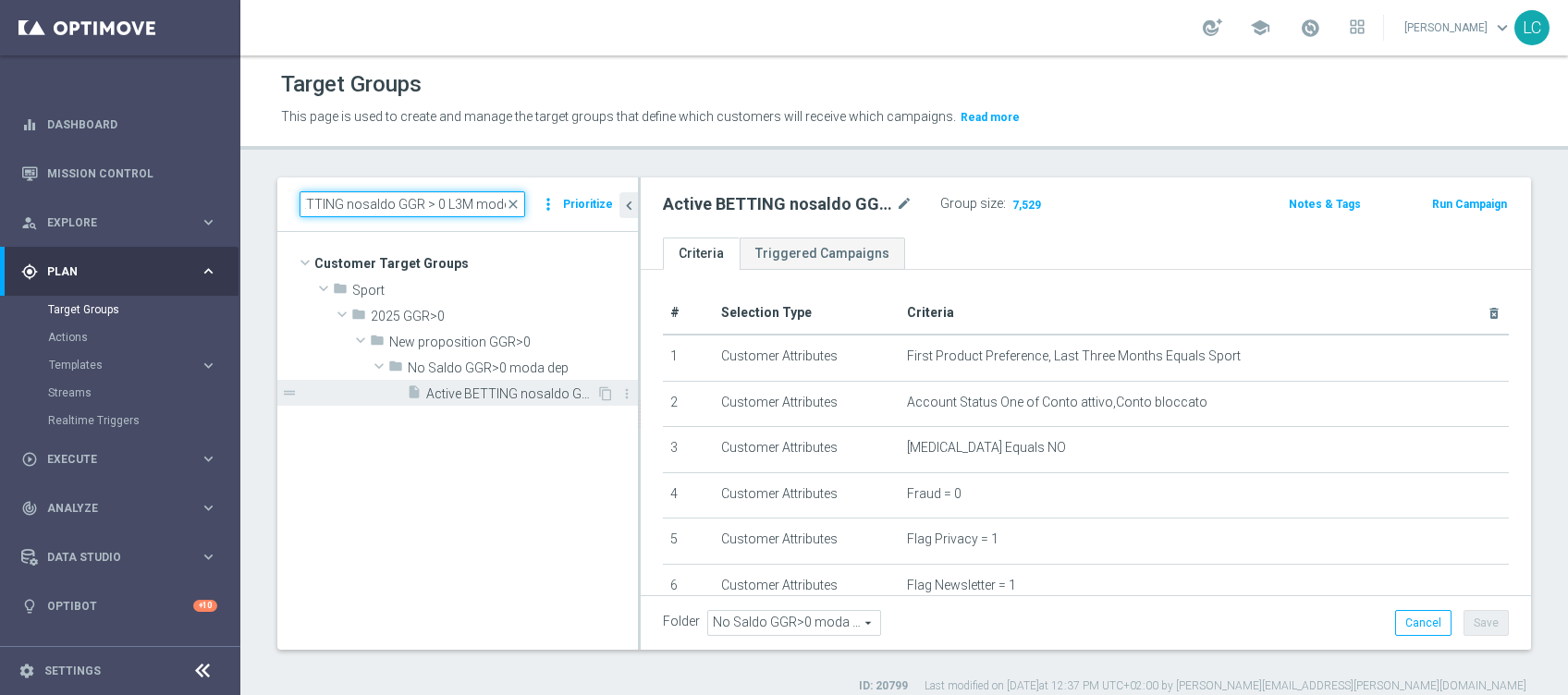
type input "Active BETTING nosaldo GGR > 0 L3M modeL"
click at [465, 394] on span "Active BETTING nosaldo GGR > 0 L3M modeL" at bounding box center [511, 394] width 170 height 16
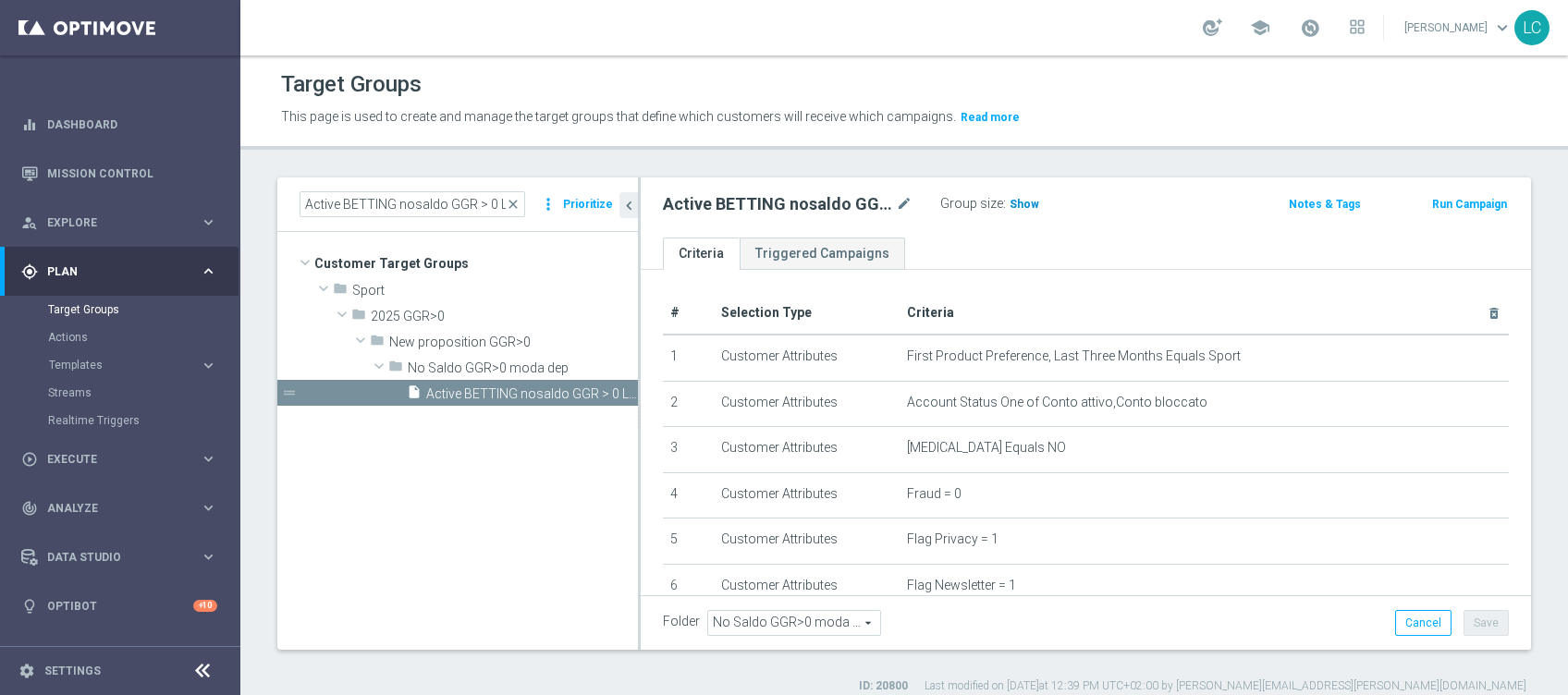
click at [1009, 200] on span "Show" at bounding box center [1024, 204] width 30 height 13
click at [516, 200] on span "close" at bounding box center [513, 204] width 15 height 15
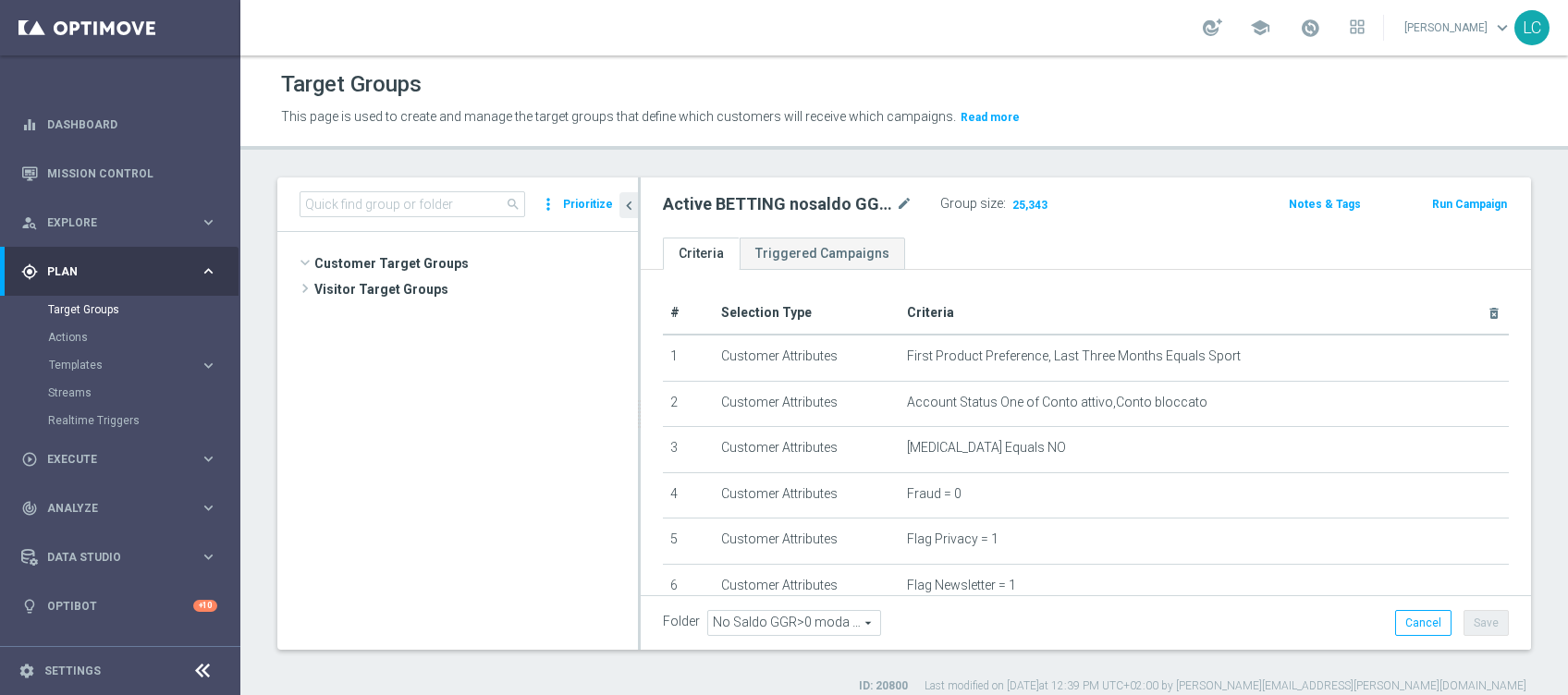
scroll to position [680, 0]
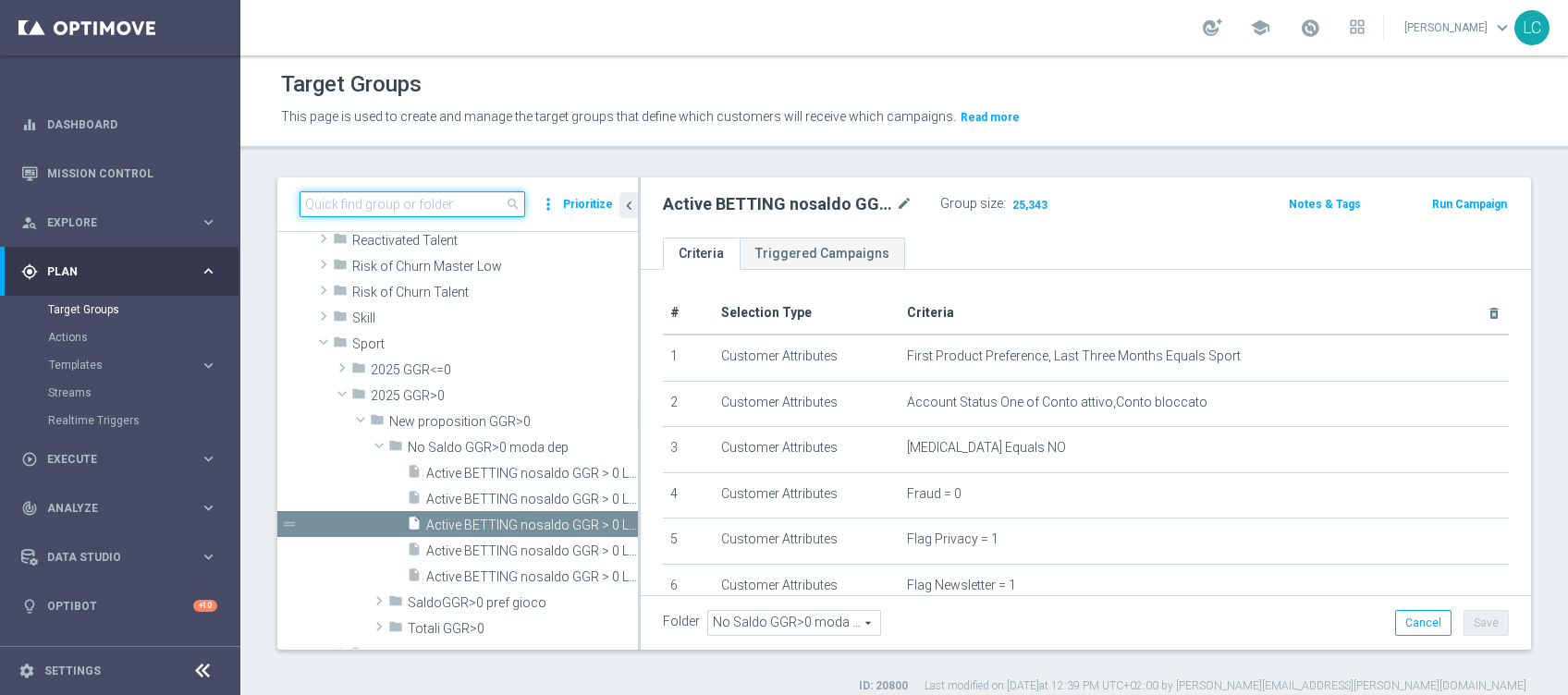
click at [474, 203] on input at bounding box center [412, 204] width 226 height 26
paste input "Active BETTING TOTALI saldo GGR > 0 L3M TOP"
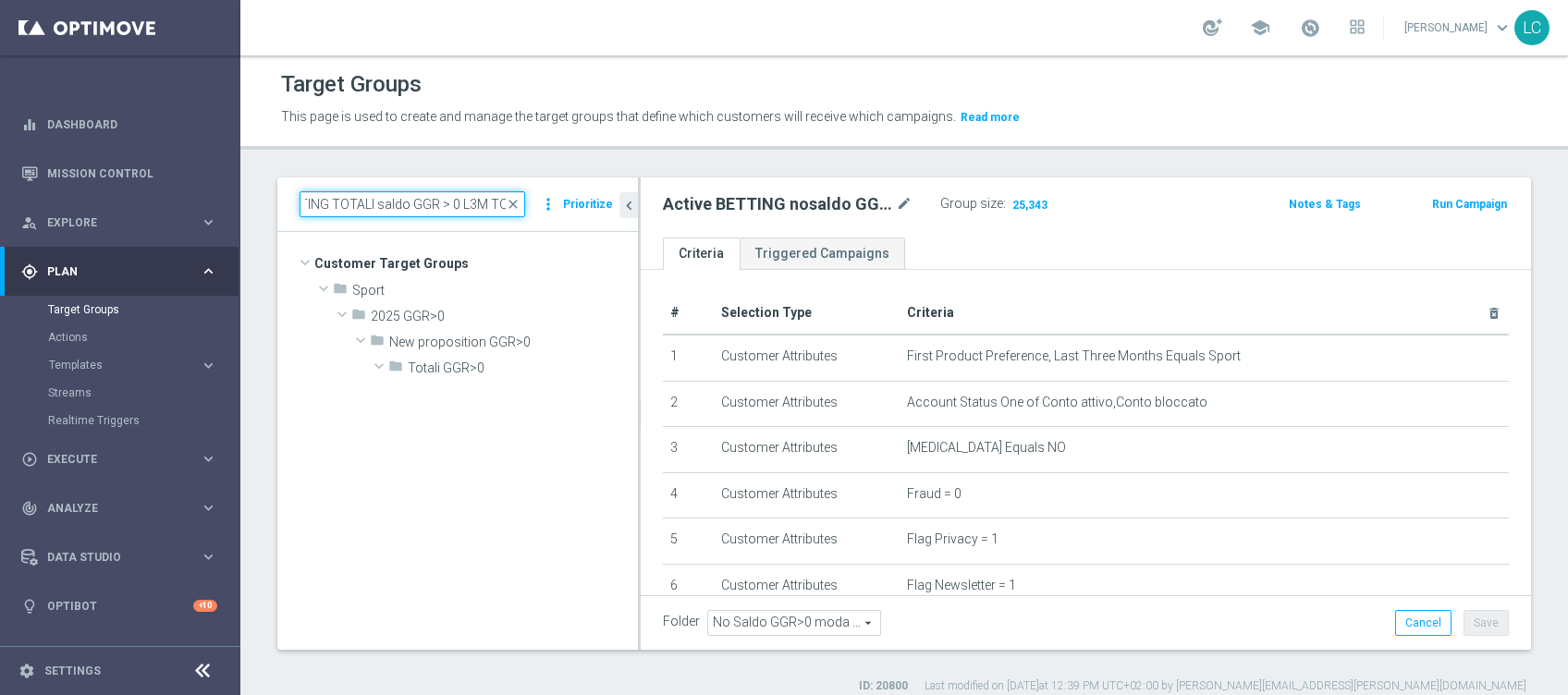
scroll to position [0, 0]
type input "Active BETTING TOTALI saldo GGR > 0 L3M TOP"
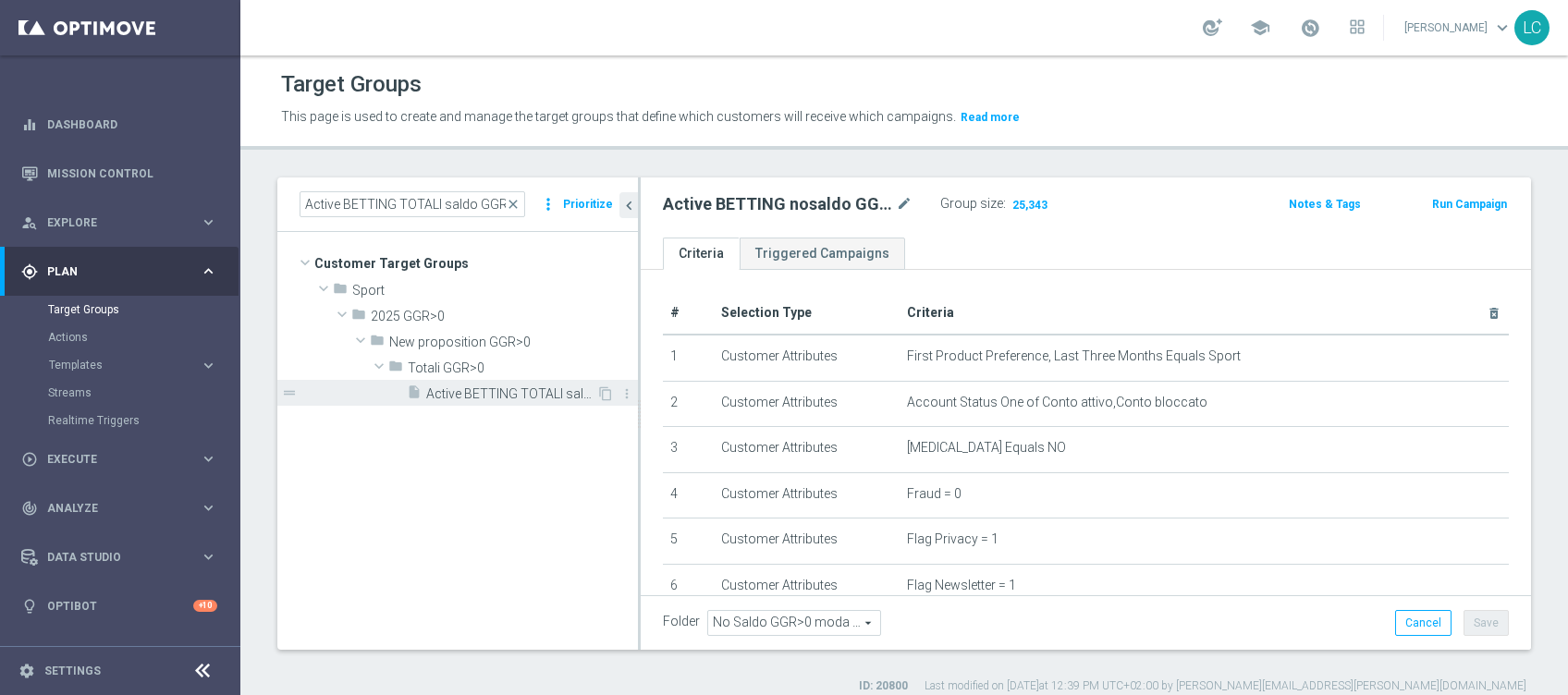
click at [490, 399] on span "Active BETTING TOTALI saldo GGR > 0 L3M TOP" at bounding box center [511, 394] width 170 height 16
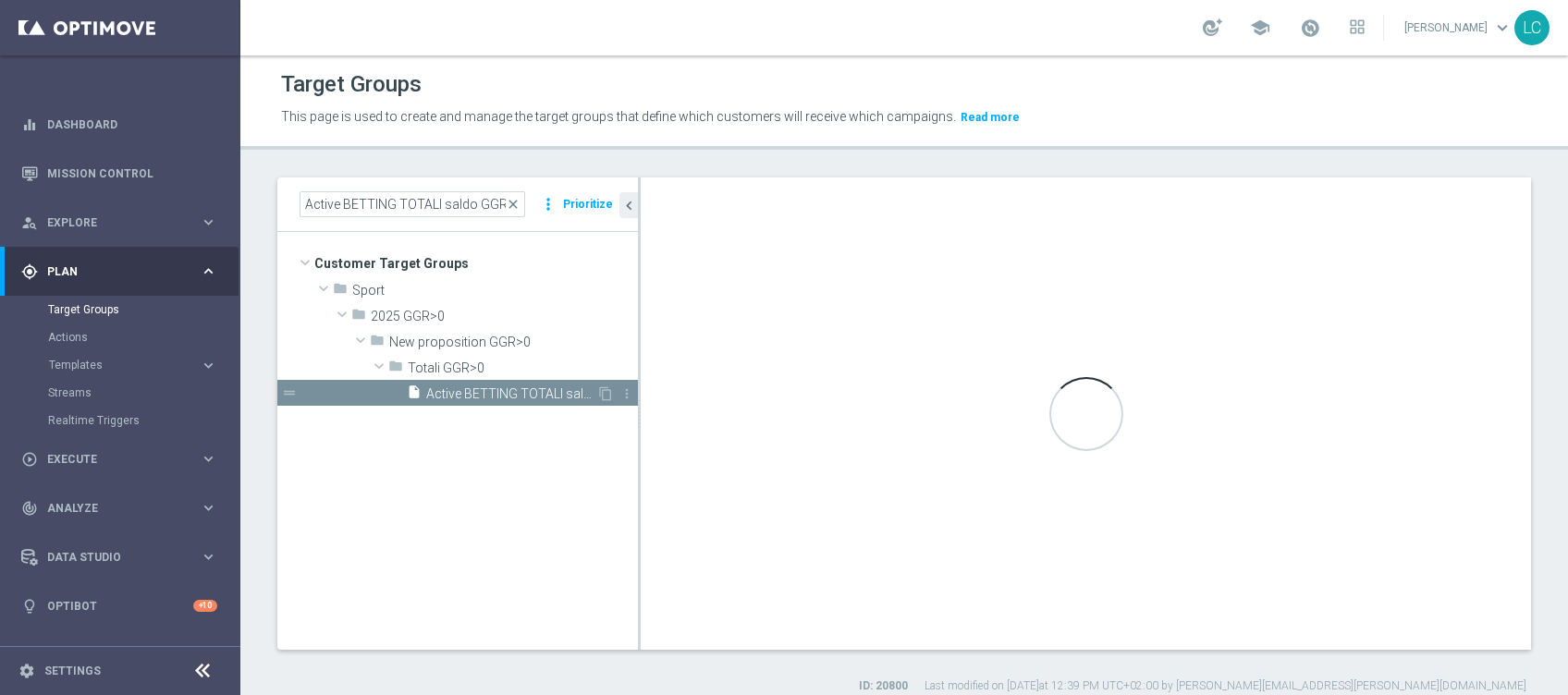
type input "Totali GGR>0"
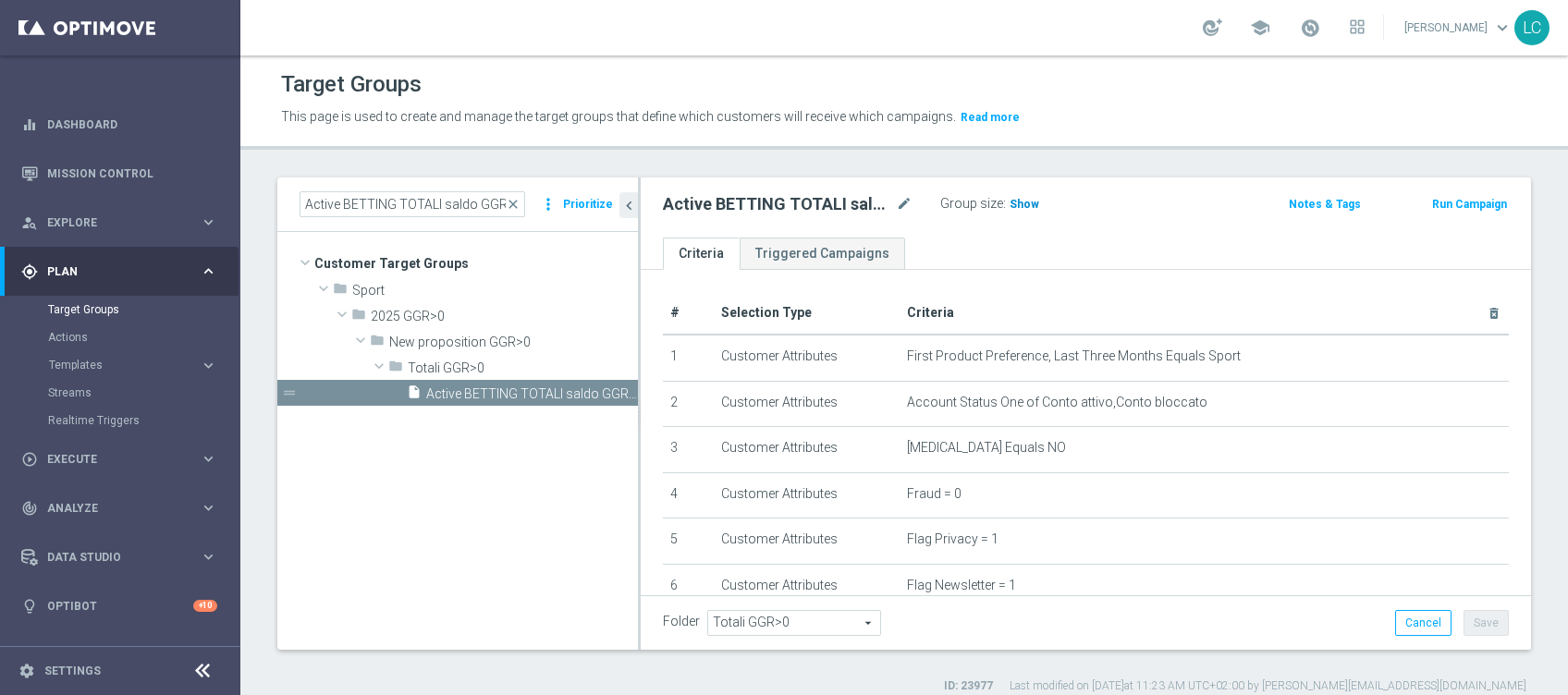
click at [1019, 198] on span "Show" at bounding box center [1024, 204] width 30 height 13
click at [608, 390] on icon "content_copy" at bounding box center [605, 394] width 15 height 15
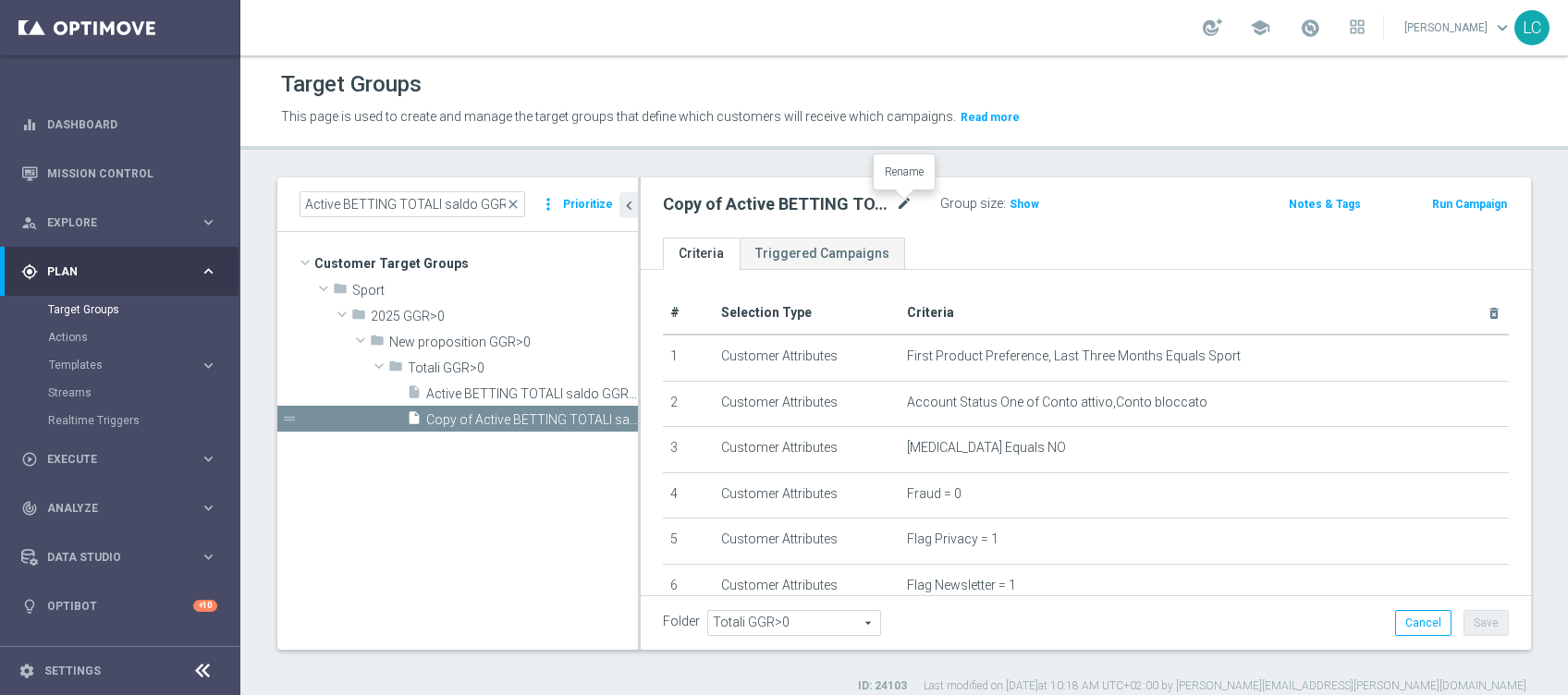
click at [901, 202] on icon "mode_edit" at bounding box center [904, 204] width 17 height 22
type input "Active BETTING TOTALI saldo GGR > 0 L3M BOTTOM"
click at [1174, 208] on div "Active BETTING TOTALI saldo GGR > 0 L3M BOTTOM Group size : Show" at bounding box center [940, 205] width 582 height 28
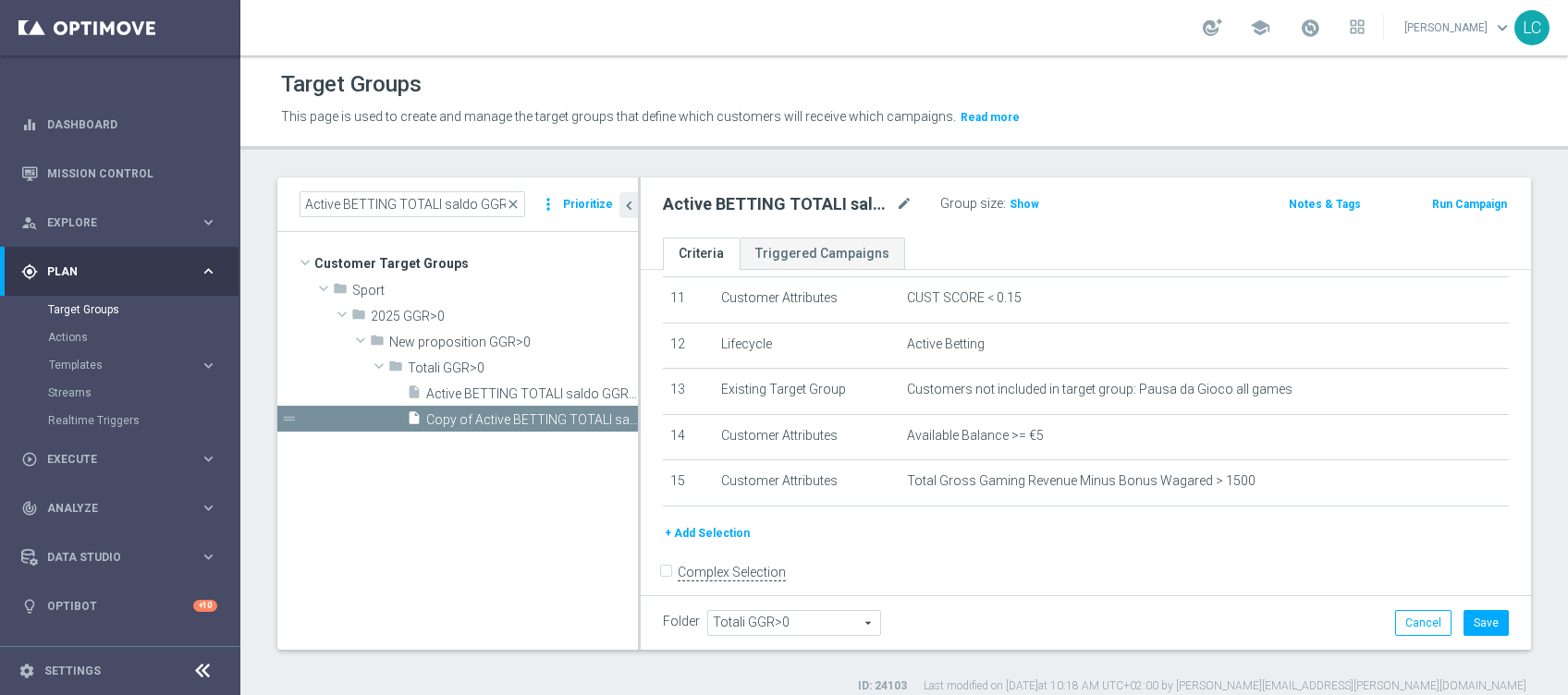
scroll to position [537, 0]
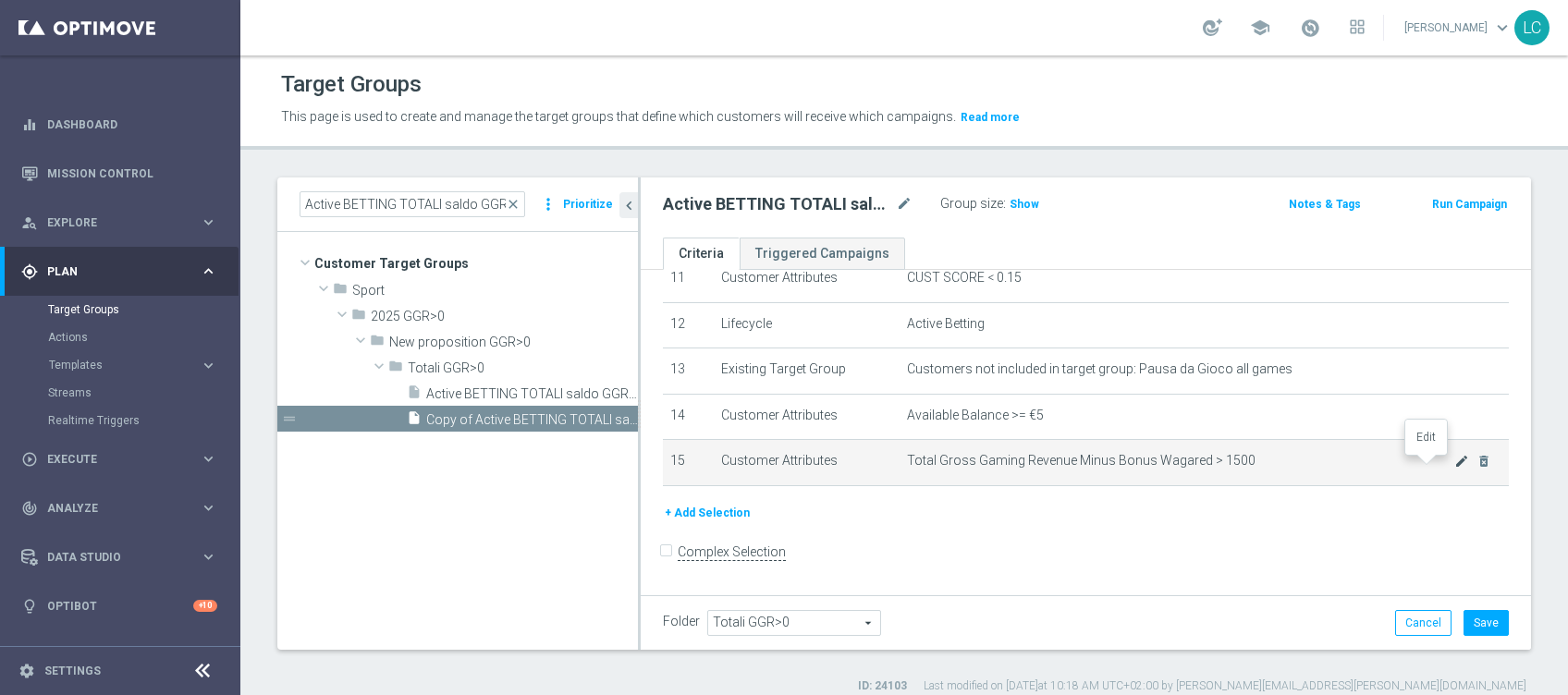
click at [1454, 466] on icon "mode_edit" at bounding box center [1462, 462] width 15 height 15
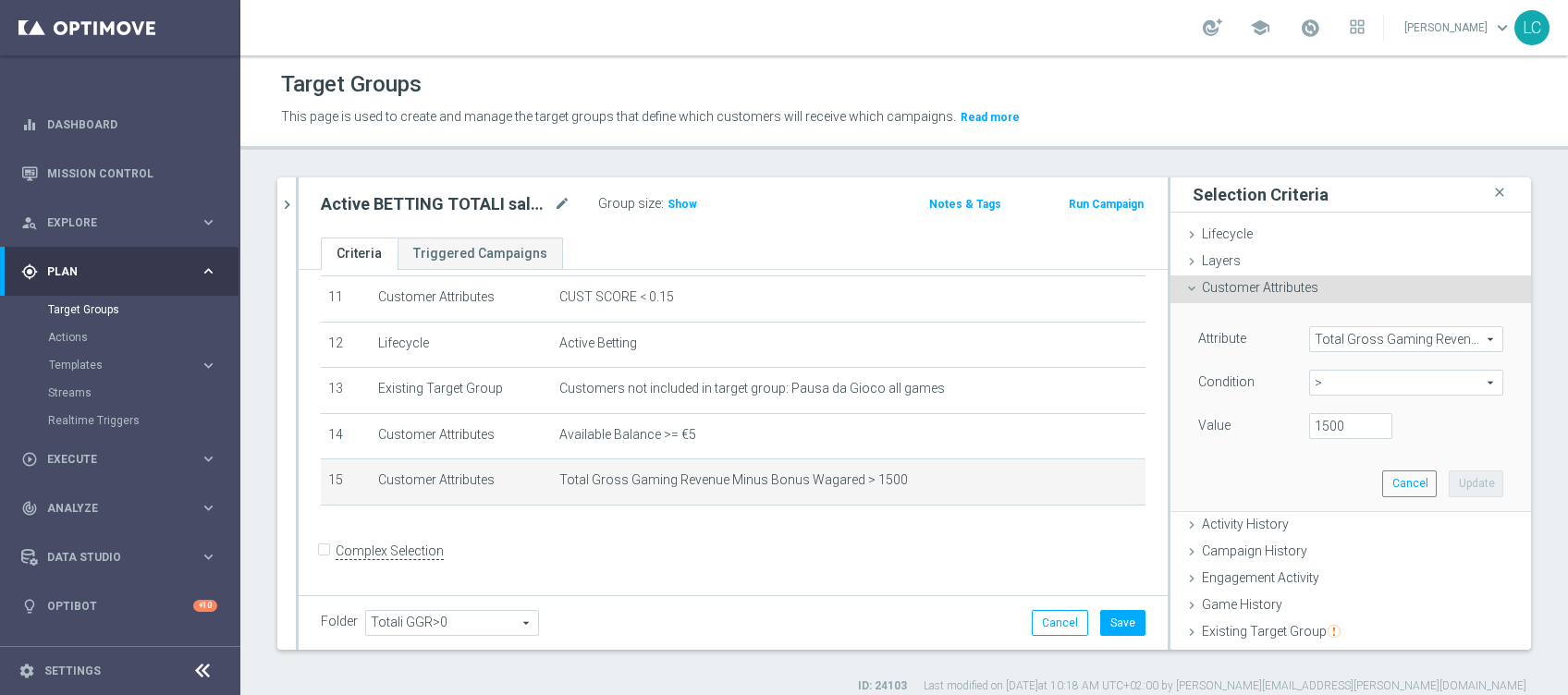
click at [1316, 379] on span ">" at bounding box center [1406, 382] width 192 height 24
click at [1325, 407] on span "<" at bounding box center [1406, 410] width 175 height 15
type input "<"
click at [1322, 419] on input "number" at bounding box center [1350, 426] width 83 height 26
type input "1500"
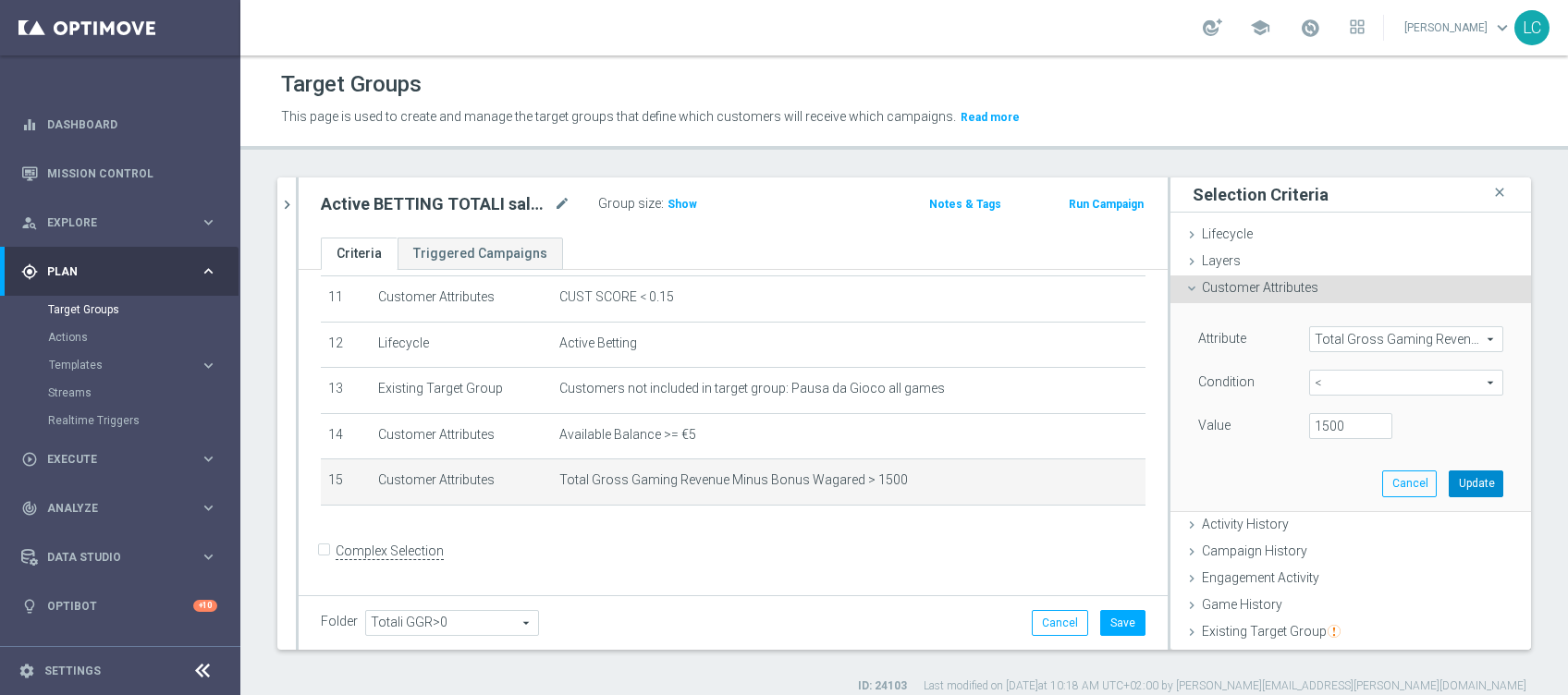
click at [1449, 480] on button "Update" at bounding box center [1476, 483] width 54 height 26
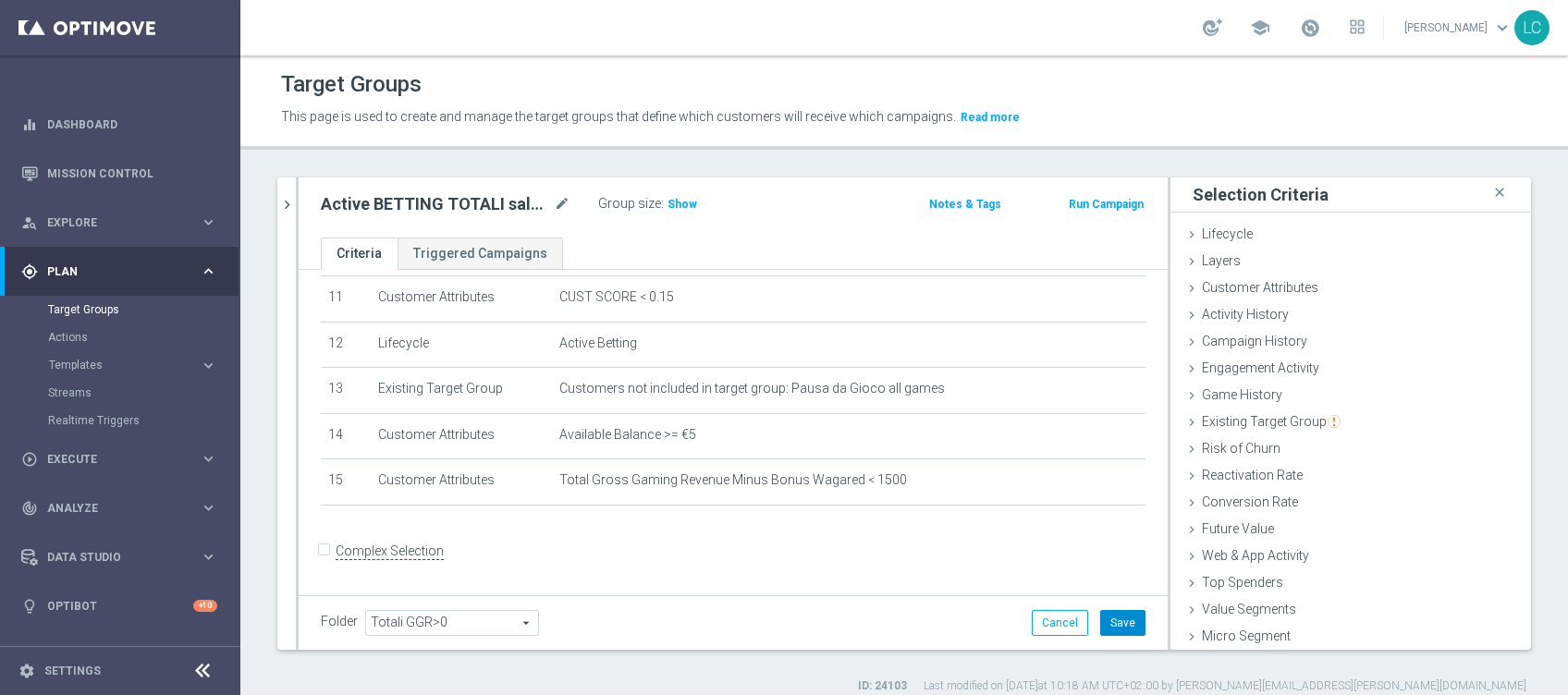
click at [1105, 624] on button "Save" at bounding box center [1122, 623] width 46 height 26
click at [671, 196] on h3 "Show" at bounding box center [683, 204] width 34 height 21
click at [288, 202] on icon "chevron_right" at bounding box center [286, 204] width 18 height 18
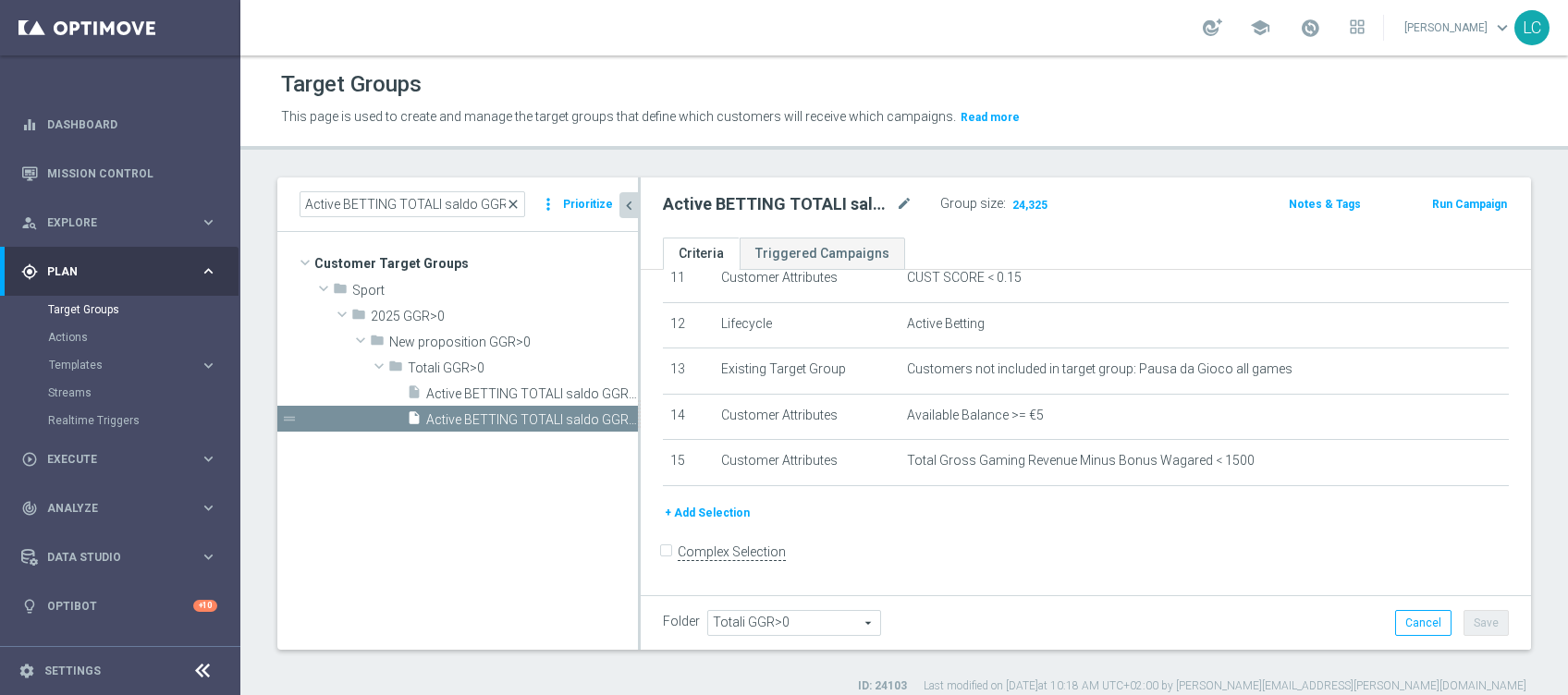
click at [517, 207] on span "close" at bounding box center [513, 204] width 15 height 15
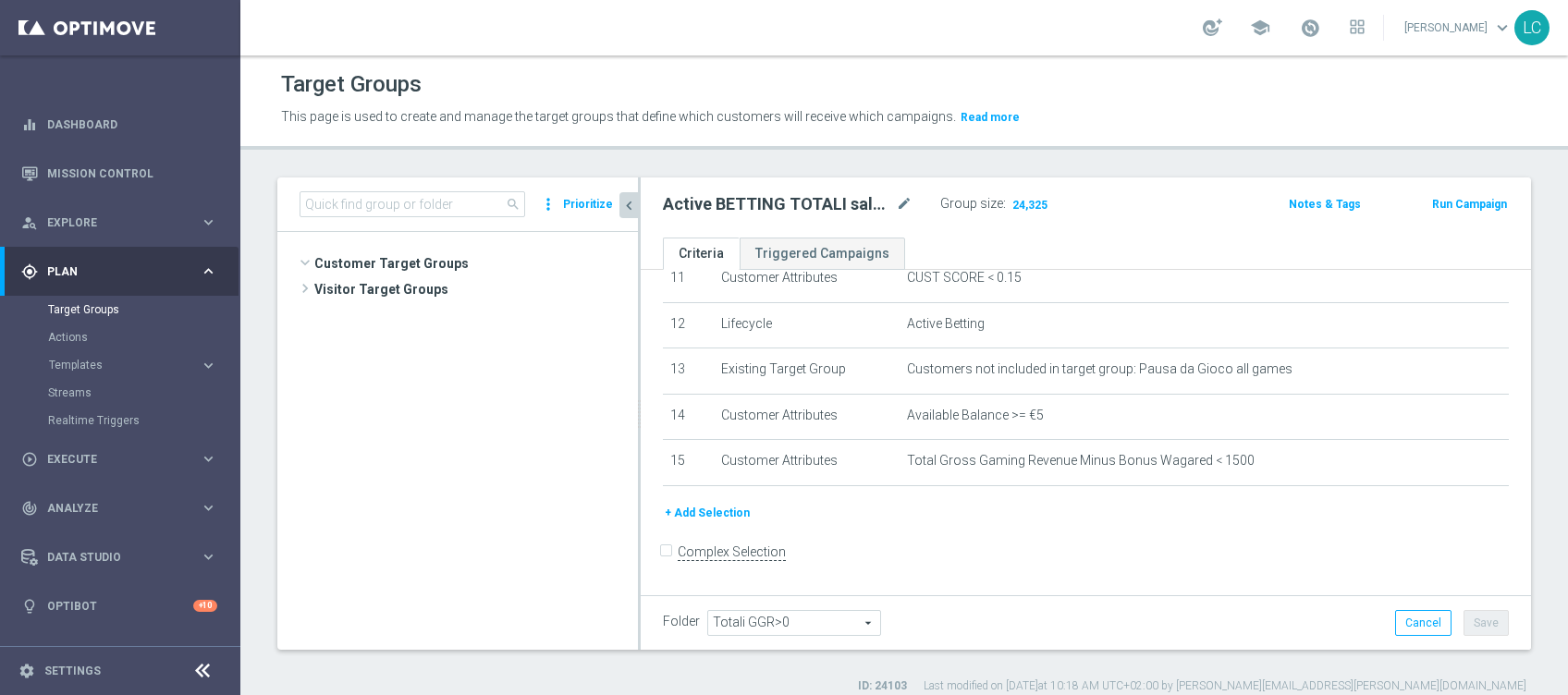
scroll to position [1282, 0]
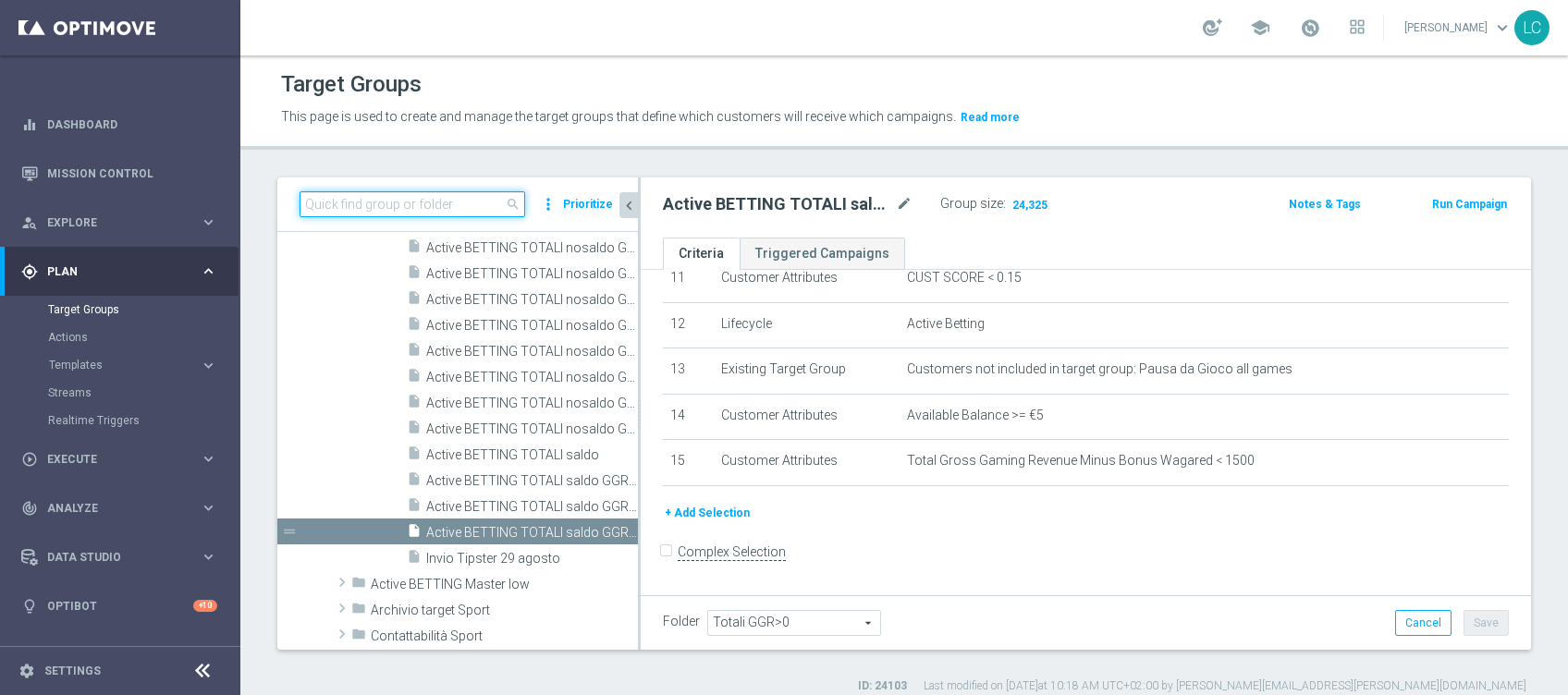
click at [472, 206] on input at bounding box center [412, 204] width 226 height 26
paste input "Active BETTING Master low TOTALI GGRnb>0"
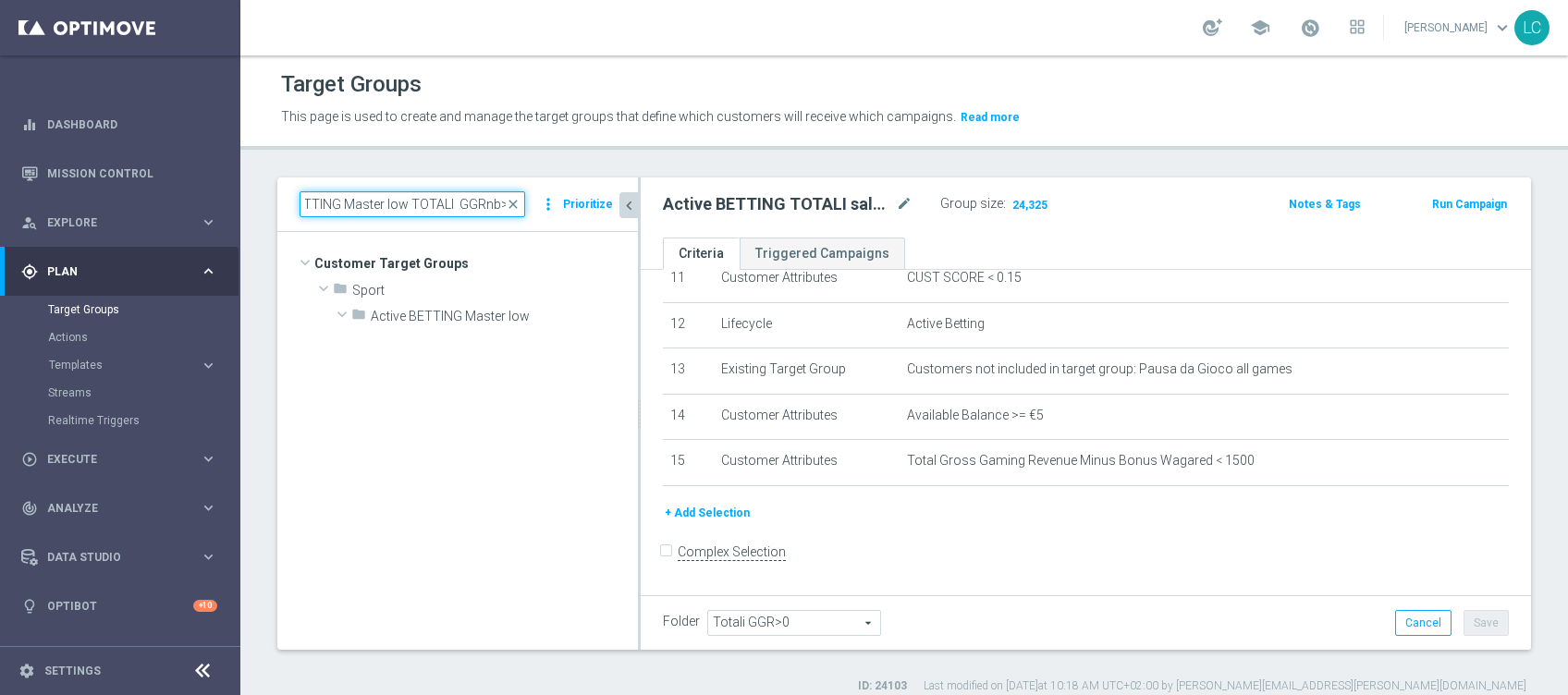
scroll to position [0, 0]
type input "Active BETTING Master low TOTALI GGRnb>0"
click at [472, 354] on tree-viewport "Customer Target Groups library_add create_new_folder folder" at bounding box center [457, 440] width 361 height 417
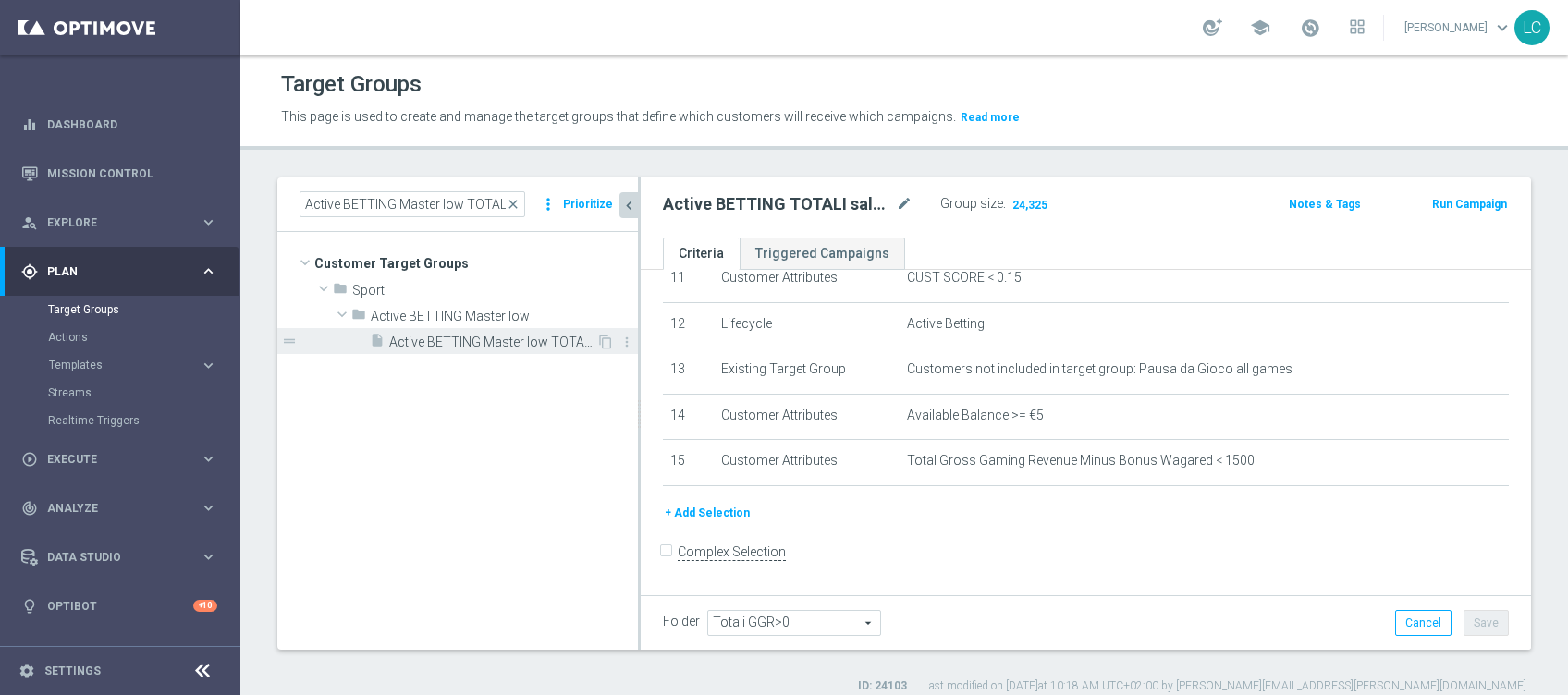
click at [480, 342] on span "Active BETTING Master low TOTALI GGRnb>0" at bounding box center [493, 342] width 207 height 16
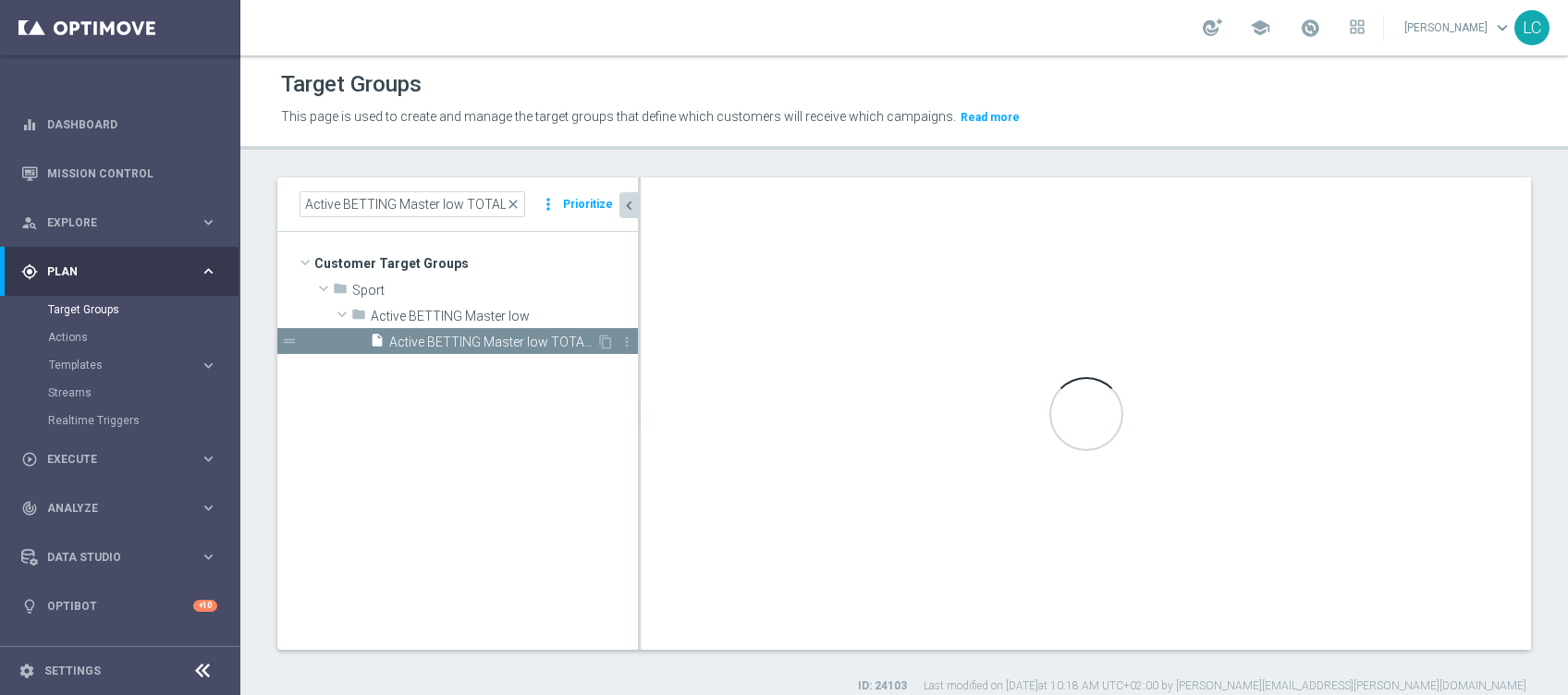
type input "Active BETTING Master low"
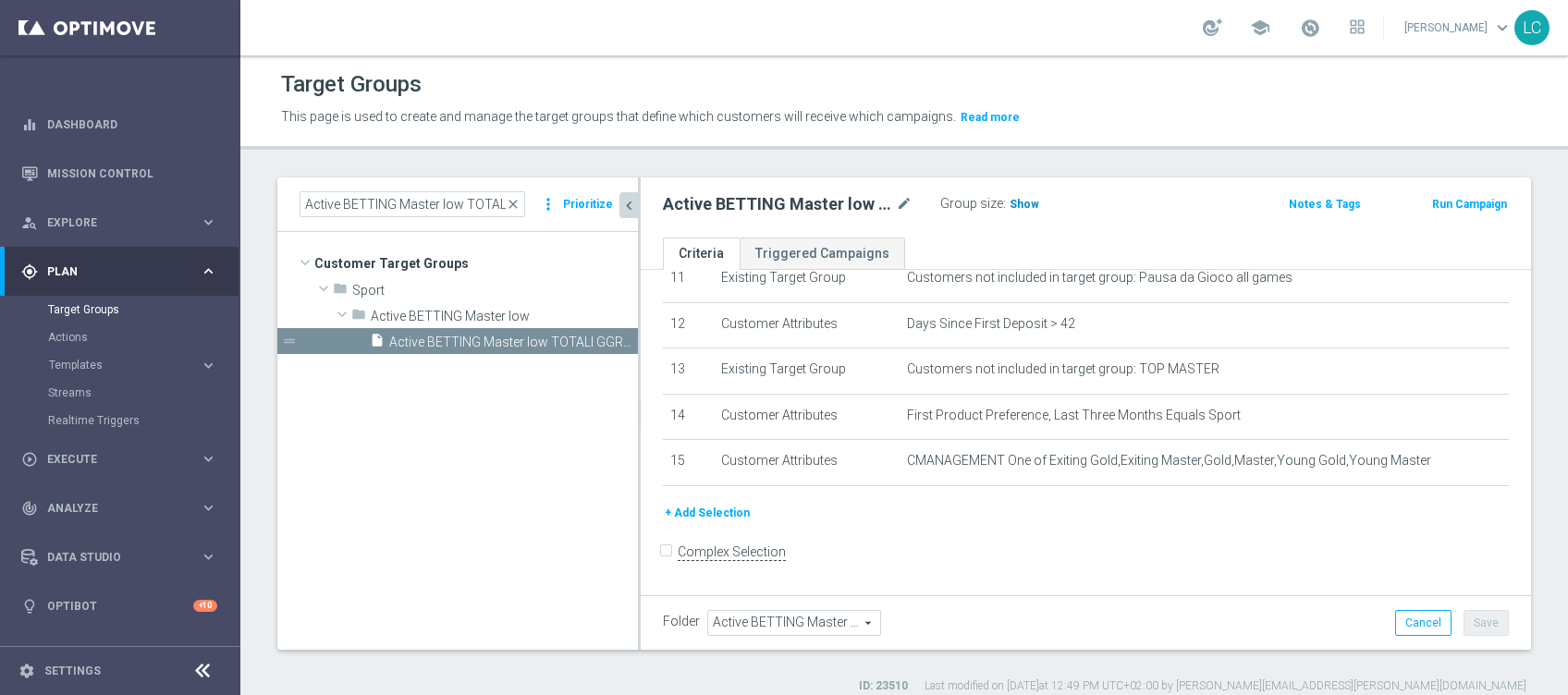
click at [1030, 207] on span "Show" at bounding box center [1024, 204] width 30 height 13
